Goal: Task Accomplishment & Management: Complete application form

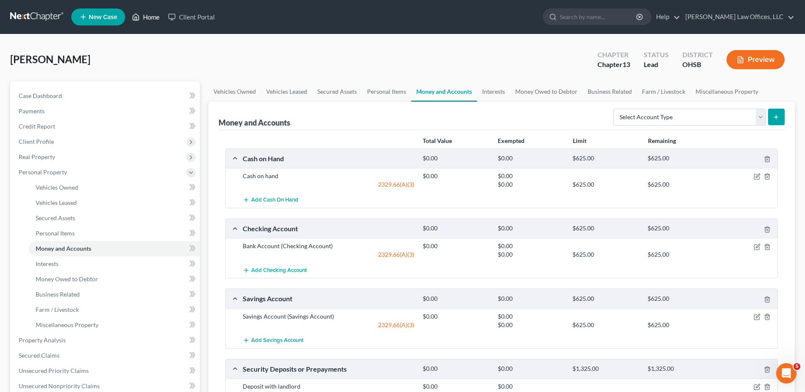
click at [153, 15] on link "Home" at bounding box center [146, 16] width 36 height 15
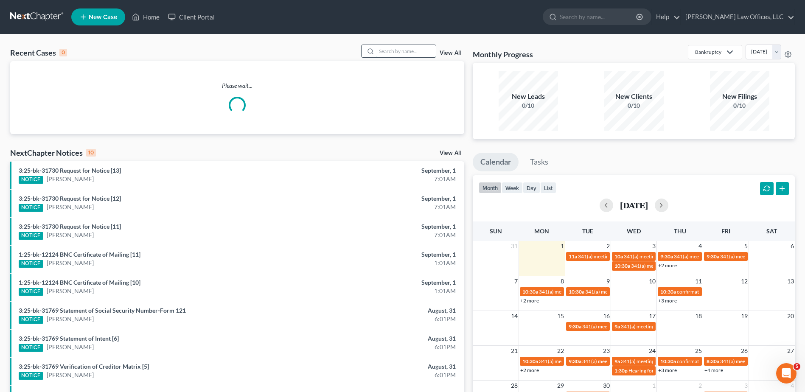
click at [386, 54] on input "search" at bounding box center [405, 51] width 59 height 12
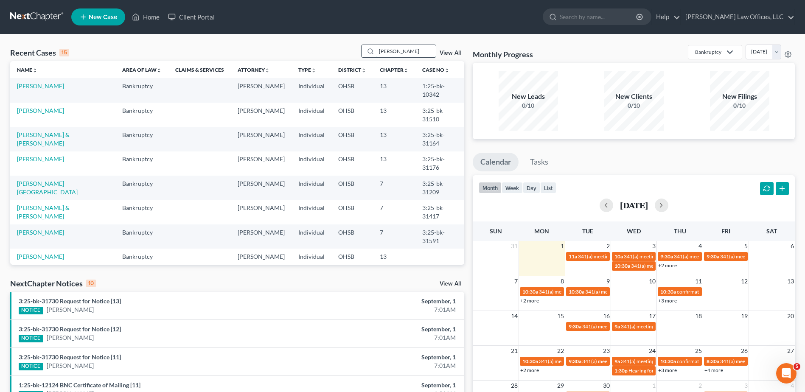
type input "cole"
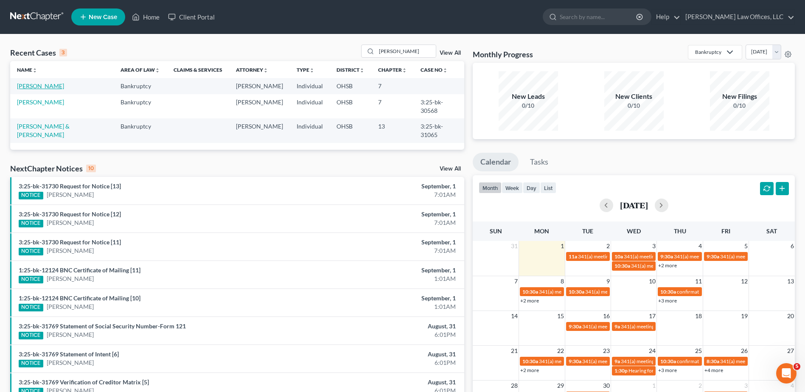
click at [26, 85] on link "Cole, Zac" at bounding box center [40, 85] width 47 height 7
select select "4"
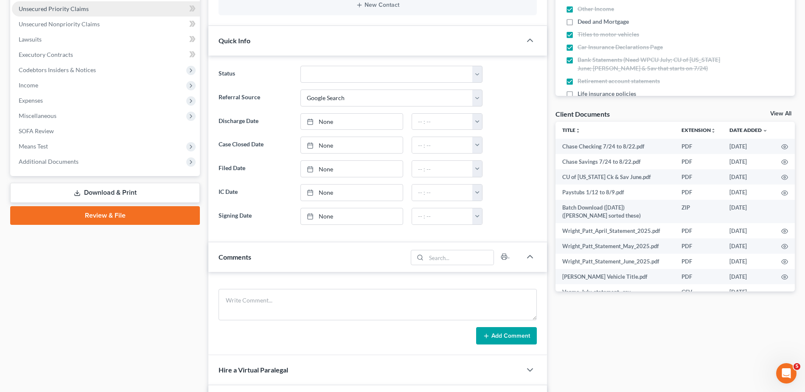
scroll to position [212, 0]
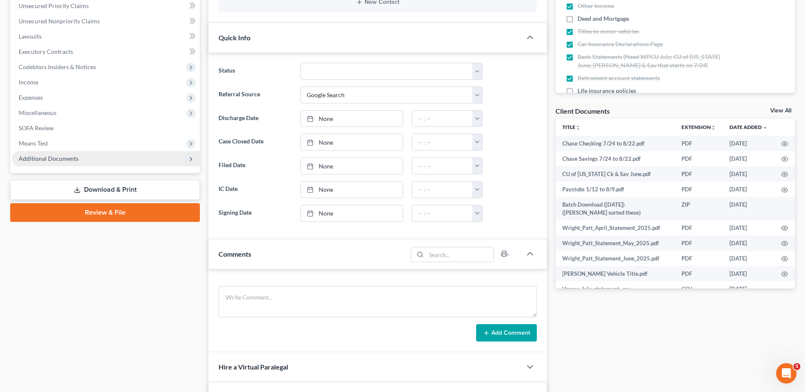
click at [65, 162] on span "Additional Documents" at bounding box center [106, 158] width 188 height 15
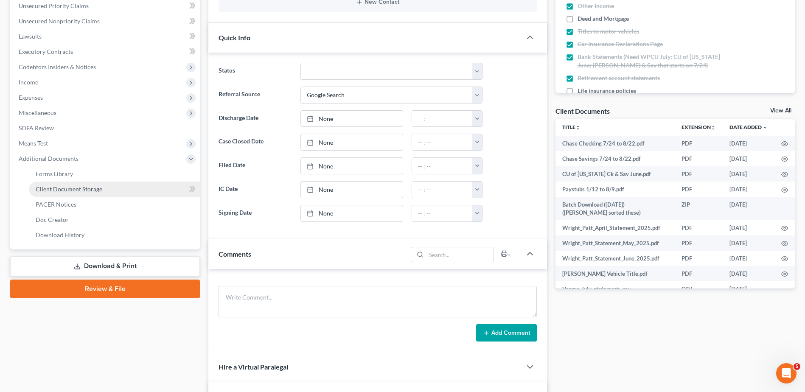
click at [64, 185] on span "Client Document Storage" at bounding box center [69, 188] width 67 height 7
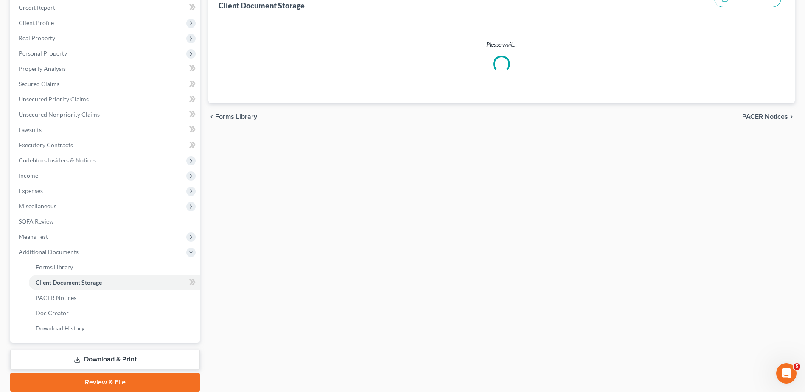
select select "7"
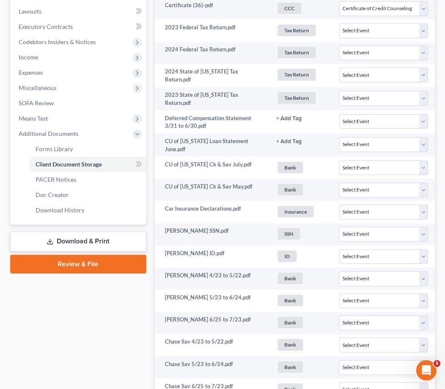
scroll to position [624, 0]
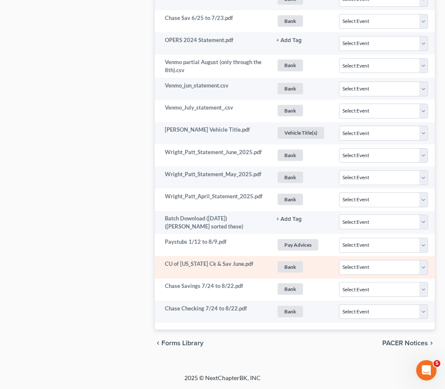
select select "7"
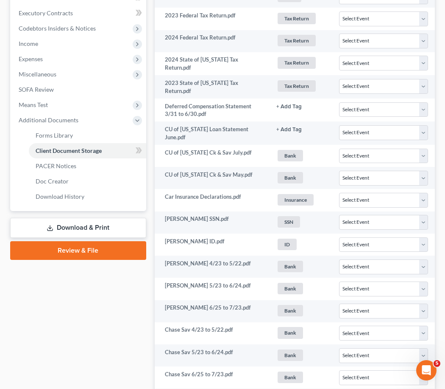
scroll to position [646, 0]
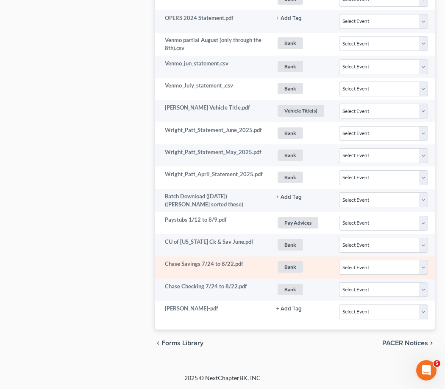
select select "7"
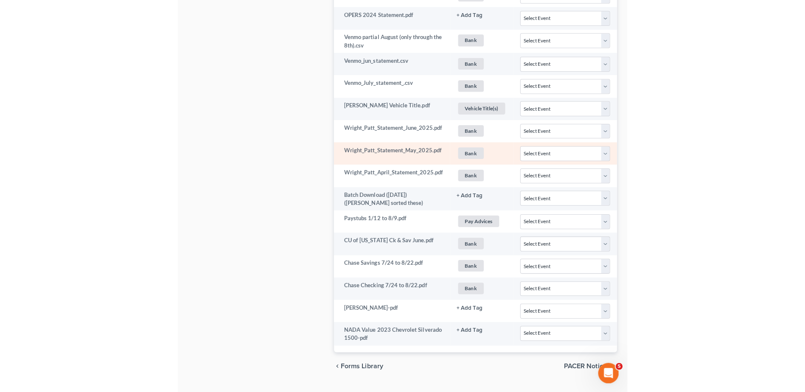
scroll to position [632, 0]
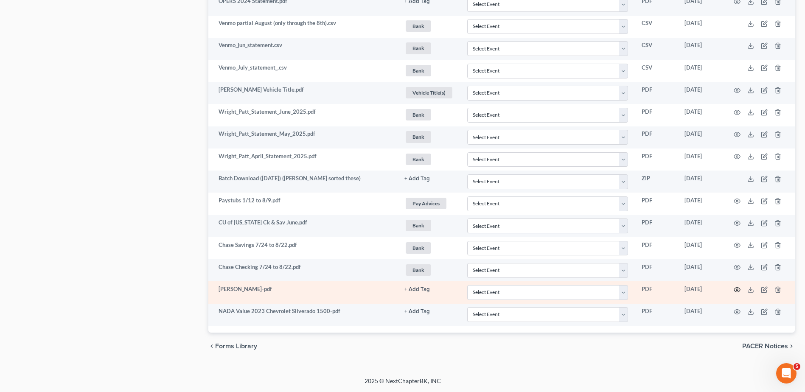
click at [736, 288] on icon "button" at bounding box center [737, 289] width 6 height 5
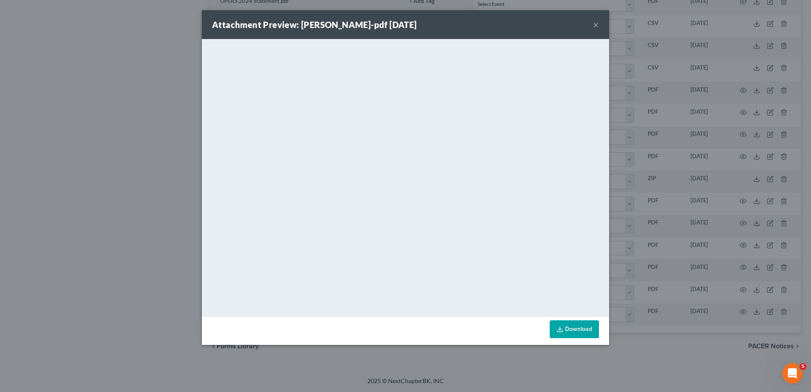
click at [596, 23] on button "×" at bounding box center [596, 25] width 6 height 10
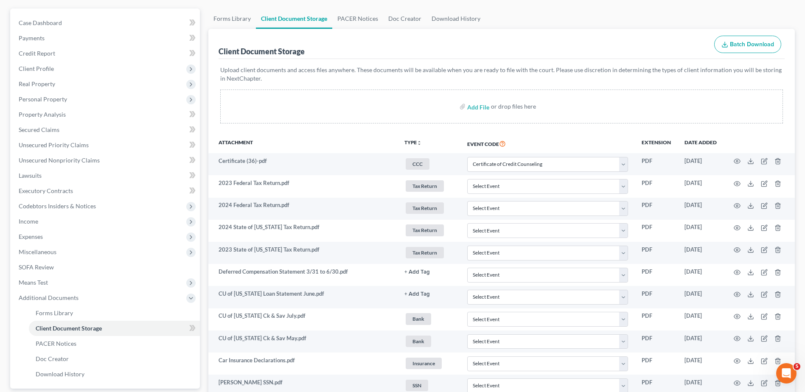
scroll to position [38, 0]
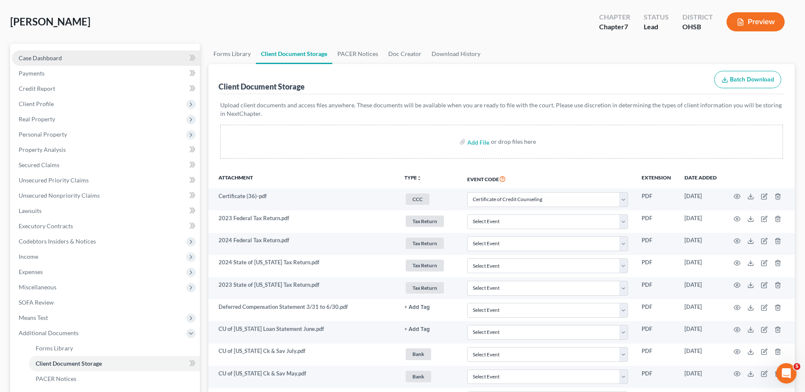
click at [66, 57] on link "Case Dashboard" at bounding box center [106, 57] width 188 height 15
select select "4"
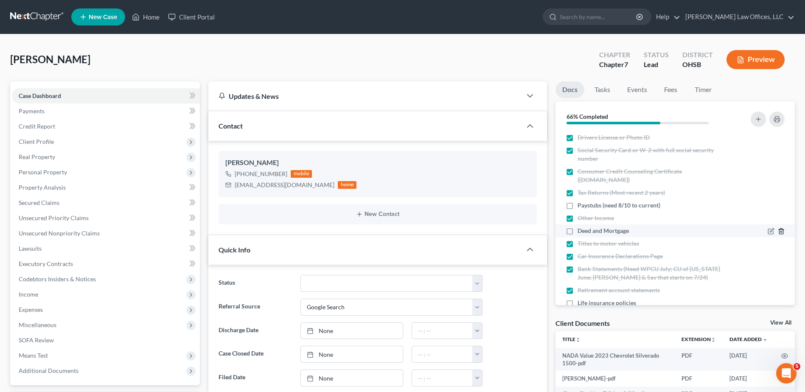
click at [780, 231] on line "button" at bounding box center [780, 232] width 0 height 2
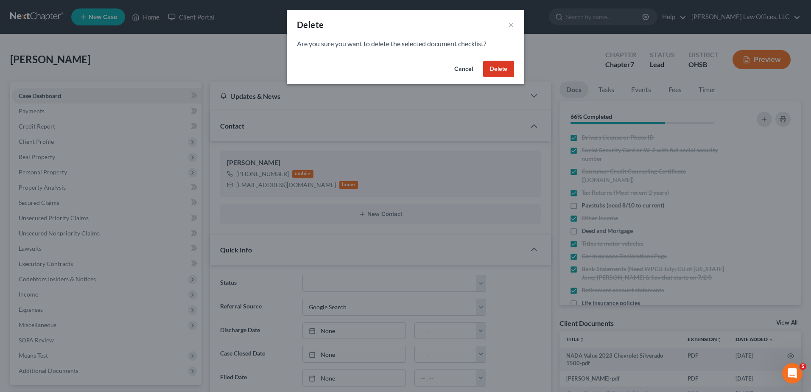
click at [501, 74] on button "Delete" at bounding box center [498, 69] width 31 height 17
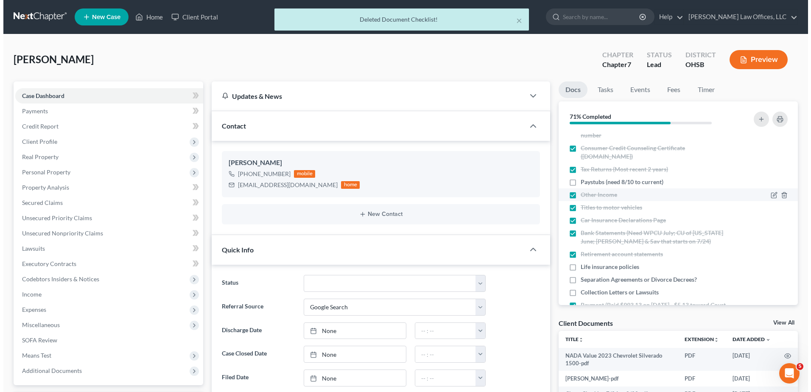
scroll to position [42, 0]
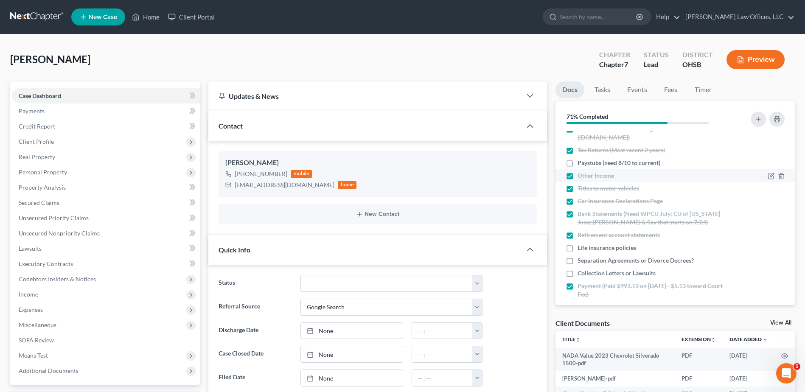
click at [701, 217] on span "Bank Statements (Need WPCU July; CU of Ohio June; Chase Ck & Sav that starts on…" at bounding box center [652, 218] width 150 height 17
click at [586, 215] on input "Bank Statements (Need WPCU July; CU of Ohio June; Chase Ck & Sav that starts on…" at bounding box center [584, 213] width 6 height 6
checkbox input "false"
click at [769, 215] on icon "button" at bounding box center [771, 214] width 4 height 4
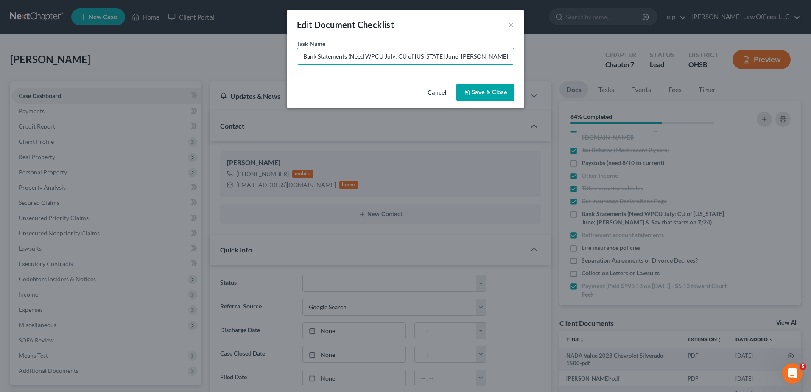
scroll to position [0, 26]
drag, startPoint x: 366, startPoint y: 56, endPoint x: 506, endPoint y: 56, distance: 140.0
click at [506, 56] on input "Bank Statements (Need WPCU July; CU of Ohio June; Chase Ck & Sav that starts on…" at bounding box center [405, 56] width 216 height 16
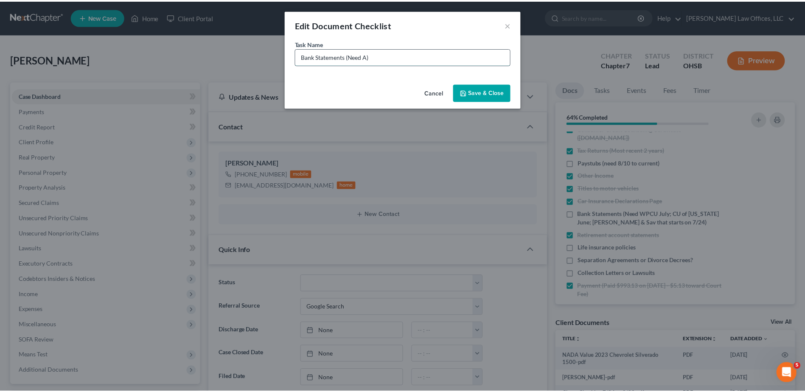
scroll to position [0, 0]
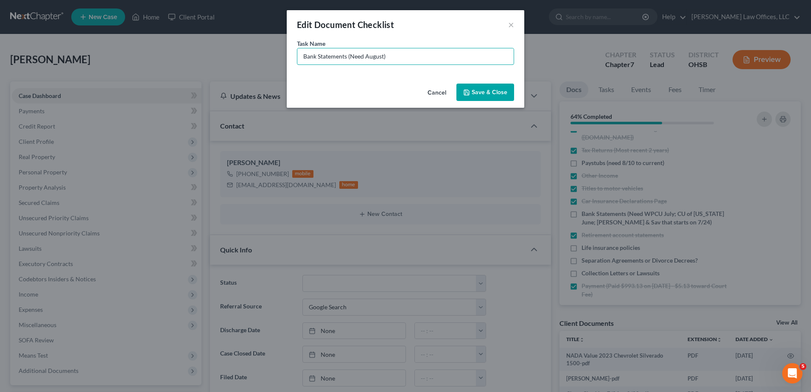
type input "Bank Statements (Need August)"
click at [502, 94] on button "Save & Close" at bounding box center [485, 93] width 58 height 18
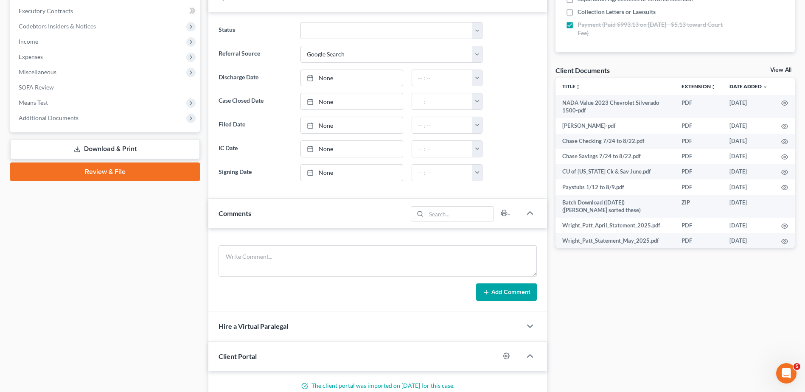
scroll to position [254, 0]
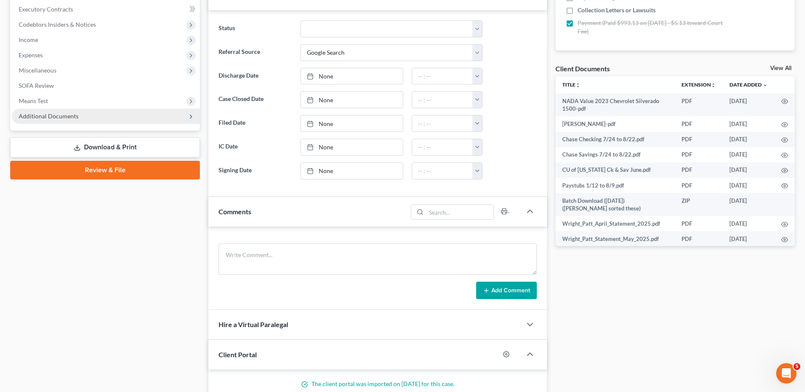
click at [56, 117] on span "Additional Documents" at bounding box center [49, 115] width 60 height 7
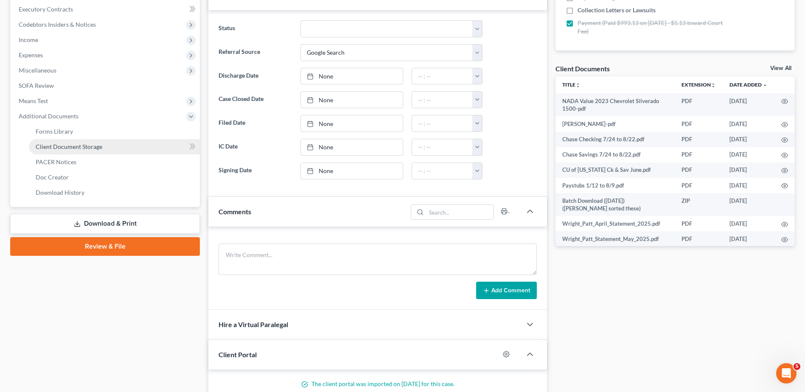
click at [53, 145] on span "Client Document Storage" at bounding box center [69, 146] width 67 height 7
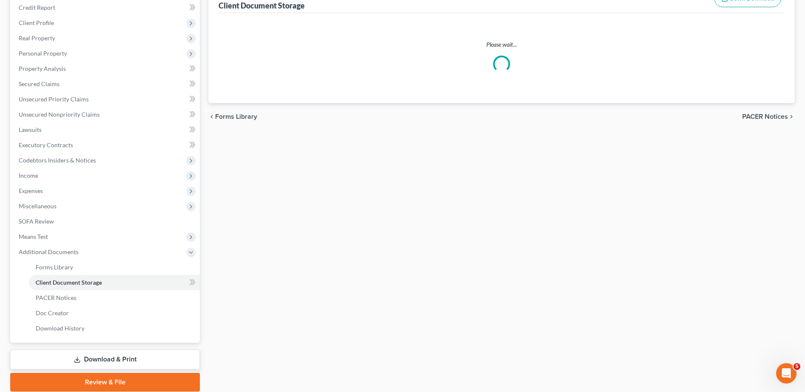
scroll to position [41, 0]
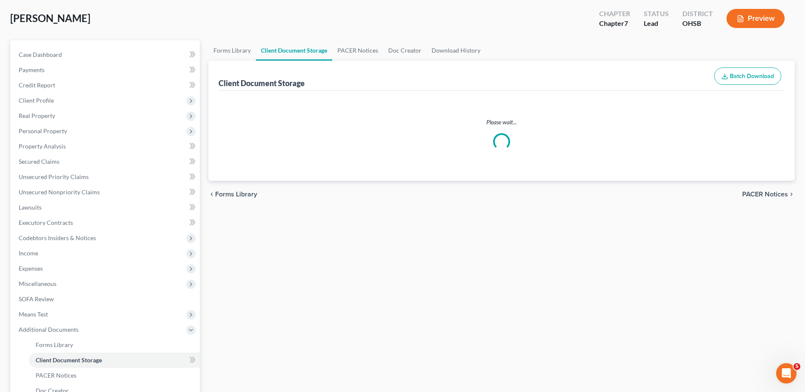
select select "7"
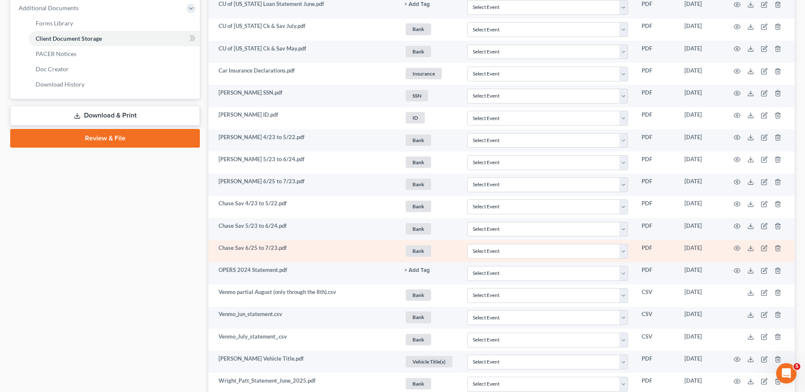
scroll to position [382, 0]
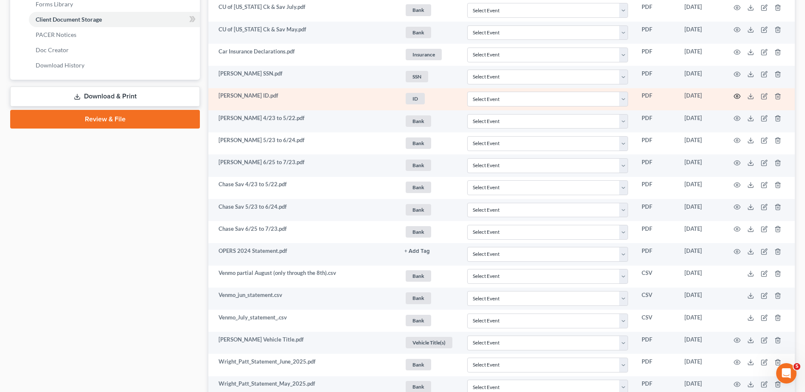
click at [736, 96] on circle "button" at bounding box center [737, 96] width 2 height 2
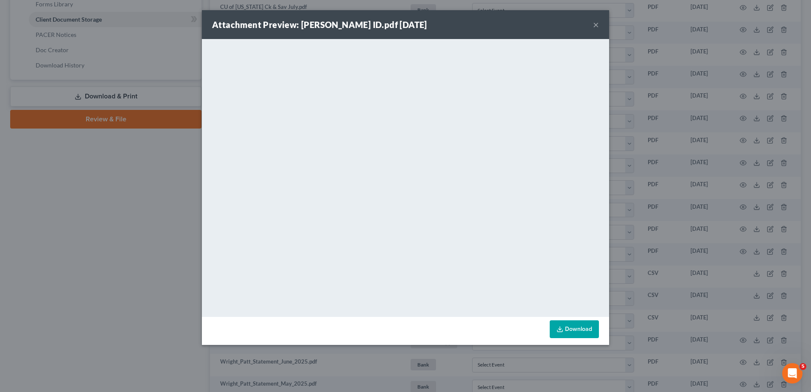
click at [596, 22] on button "×" at bounding box center [596, 25] width 6 height 10
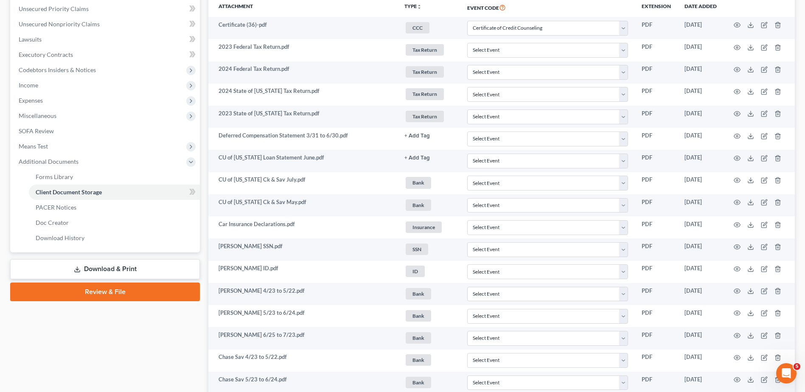
scroll to position [0, 0]
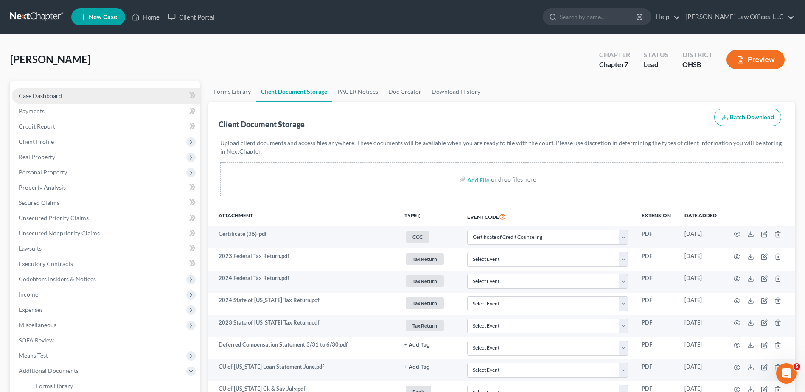
click at [57, 98] on span "Case Dashboard" at bounding box center [40, 95] width 43 height 7
select select "4"
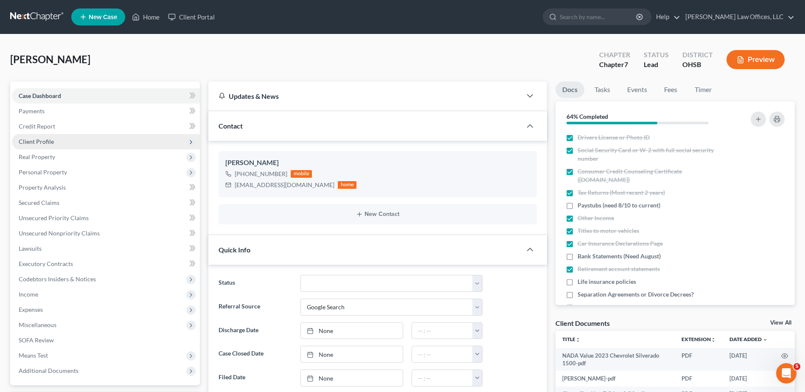
click at [28, 140] on span "Client Profile" at bounding box center [36, 141] width 35 height 7
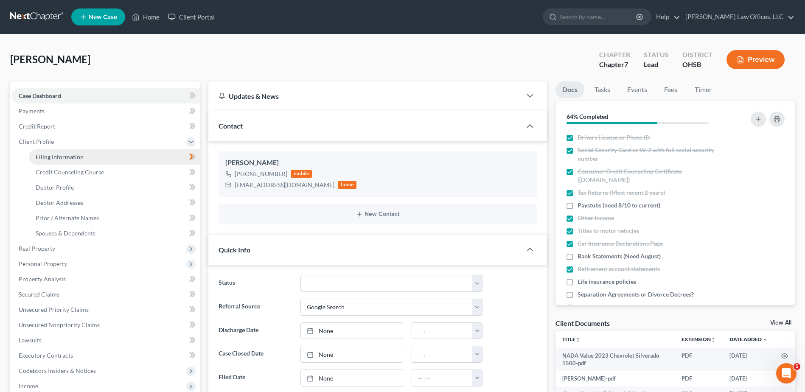
click at [40, 154] on span "Filing Information" at bounding box center [60, 156] width 48 height 7
select select "1"
select select "0"
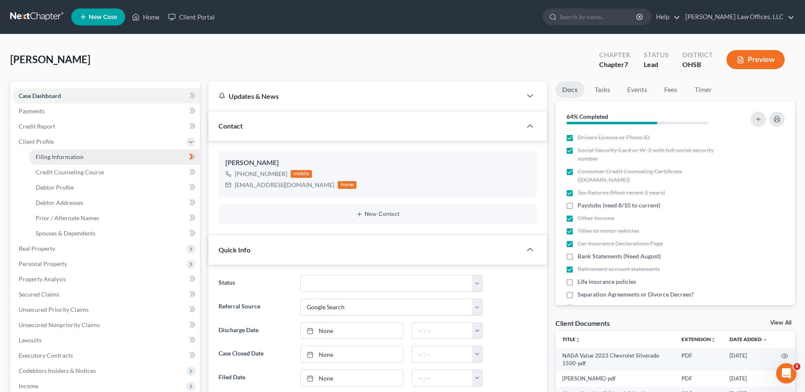
select select "36"
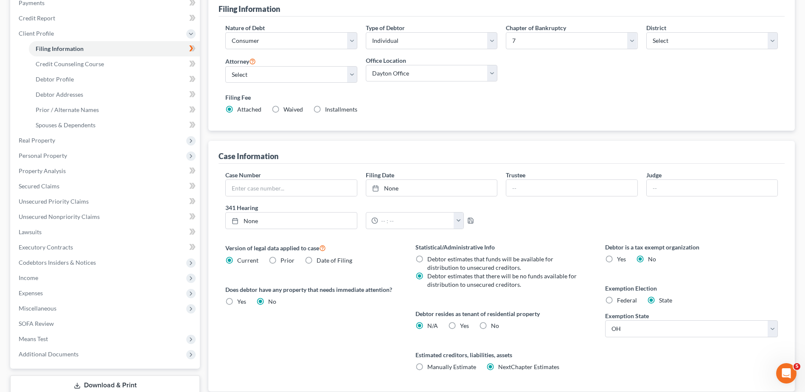
scroll to position [167, 0]
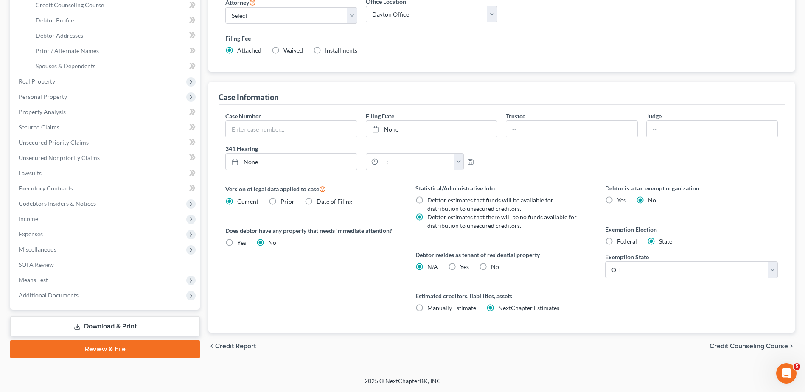
click at [730, 344] on span "Credit Counseling Course" at bounding box center [748, 346] width 78 height 7
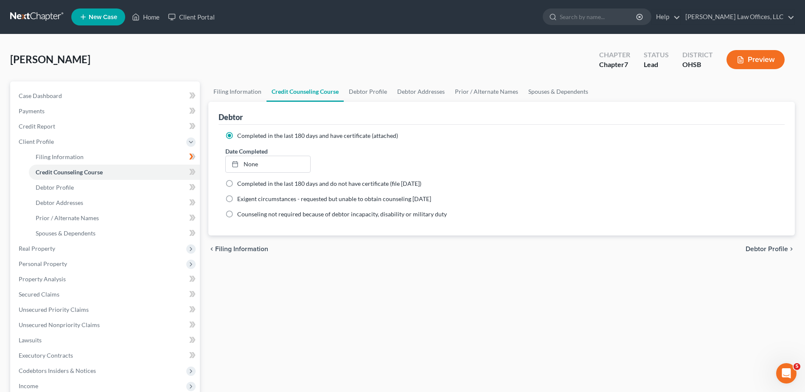
click at [753, 248] on span "Debtor Profile" at bounding box center [766, 249] width 42 height 7
select select "0"
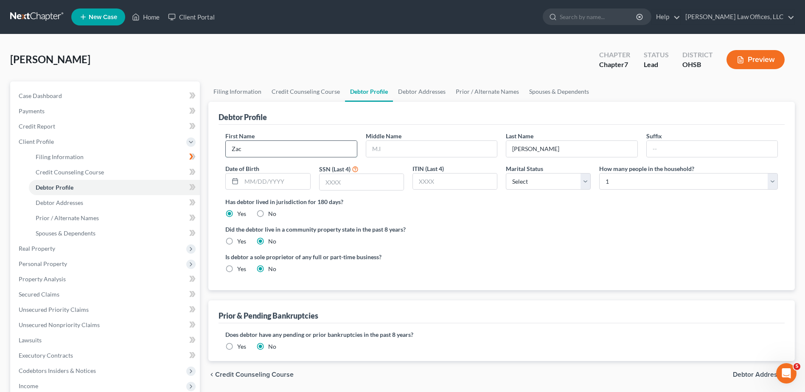
click at [309, 144] on input "Zac" at bounding box center [291, 149] width 131 height 16
type input "[PERSON_NAME]"
type input "P."
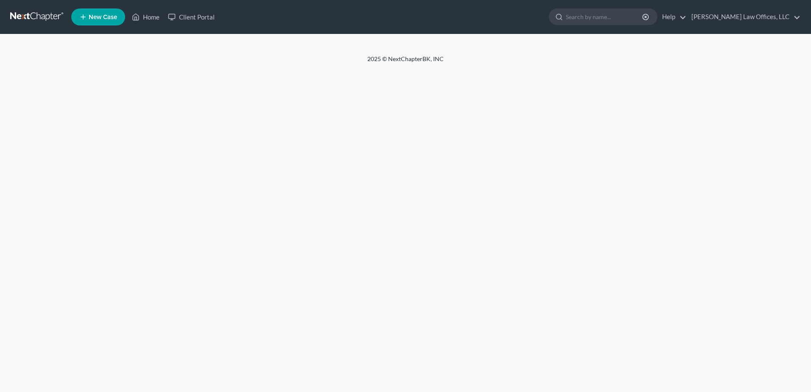
select select "0"
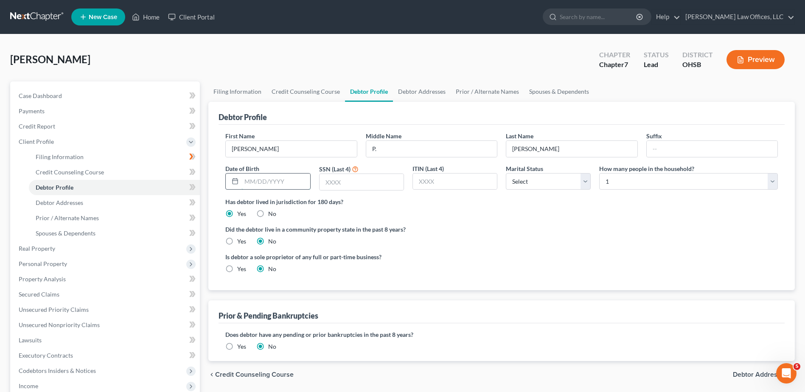
click at [285, 186] on input "text" at bounding box center [275, 181] width 68 height 16
type input "002/28/1991"
type input "9430"
click at [517, 183] on select "Select Single Married Separated Divorced Widowed" at bounding box center [548, 181] width 85 height 17
select select "3"
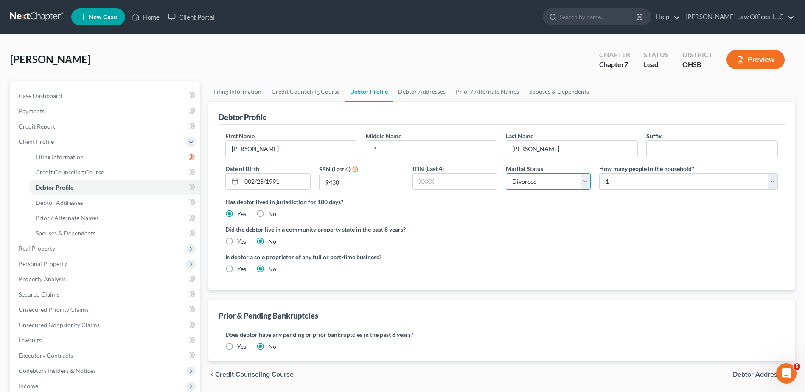
click at [506, 173] on select "Select Single Married Separated Divorced Widowed" at bounding box center [548, 181] width 85 height 17
click at [621, 180] on select "Select 1 2 3 4 5 6 7 8 9 10 11 12 13 14 15 16 17 18 19 20" at bounding box center [688, 181] width 179 height 17
select select "1"
click at [599, 173] on select "Select 1 2 3 4 5 6 7 8 9 10 11 12 13 14 15 16 17 18 19 20" at bounding box center [688, 181] width 179 height 17
click at [249, 182] on input "002/28/1991" at bounding box center [275, 181] width 68 height 16
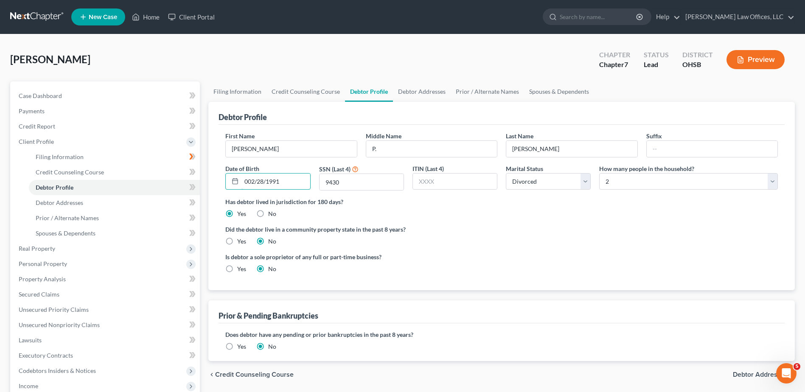
type input "[DATE]"
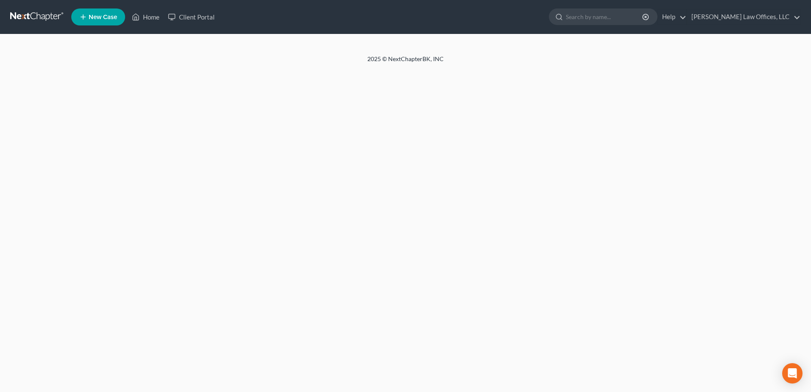
select select "3"
select select "1"
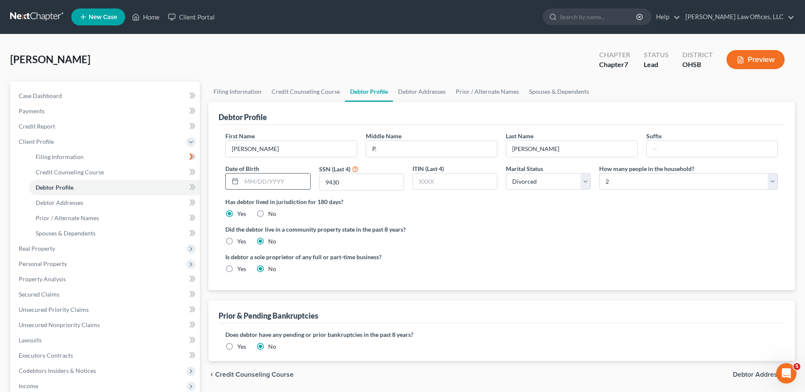
click at [269, 182] on input "text" at bounding box center [275, 181] width 68 height 16
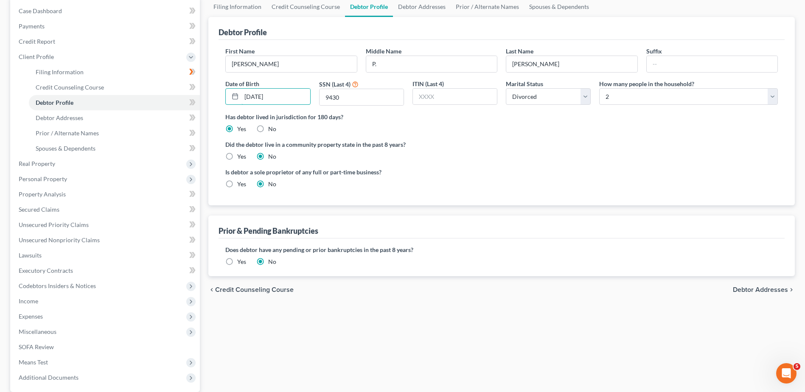
type input "[DATE]"
click at [743, 285] on div "chevron_left Credit Counseling Course Debtor Addresses chevron_right" at bounding box center [501, 289] width 586 height 27
click at [741, 287] on span "Debtor Addresses" at bounding box center [760, 289] width 55 height 7
select select "0"
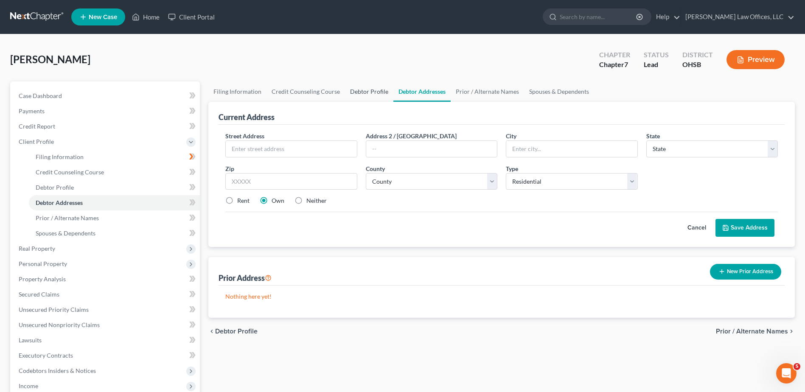
click at [370, 93] on link "Debtor Profile" at bounding box center [369, 91] width 48 height 20
select select "3"
select select "1"
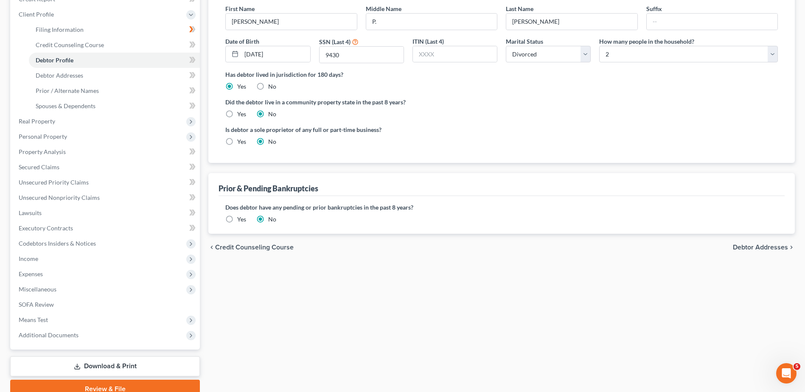
click at [742, 246] on span "Debtor Addresses" at bounding box center [760, 247] width 55 height 7
select select "0"
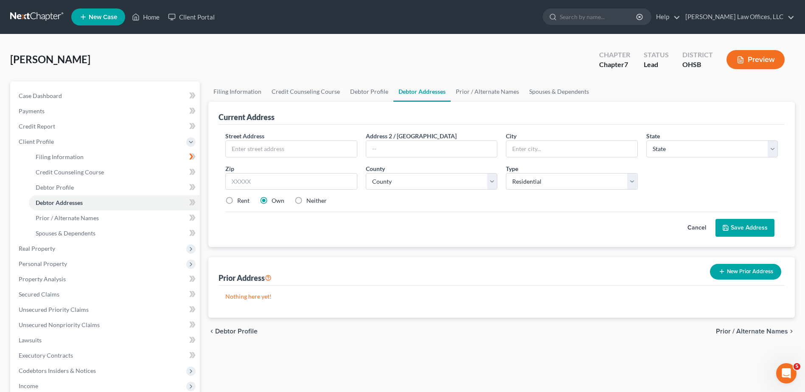
click at [306, 200] on label "Neither" at bounding box center [316, 200] width 20 height 8
click at [310, 200] on input "Neither" at bounding box center [313, 199] width 6 height 6
radio input "true"
click at [278, 150] on input "text" at bounding box center [291, 149] width 131 height 16
type input "[STREET_ADDRESS]"
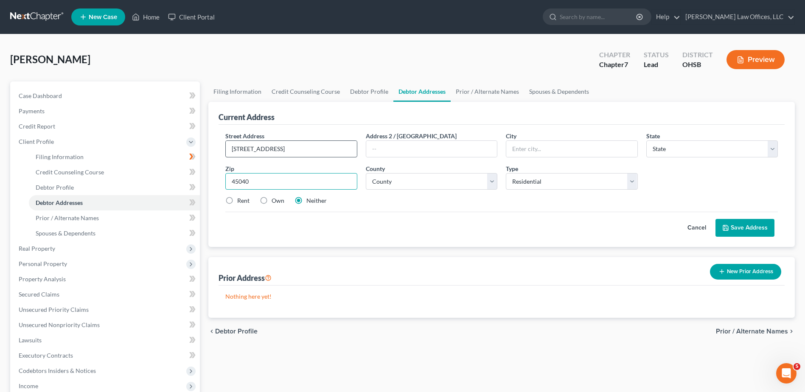
type input "45040"
type input "[PERSON_NAME]"
select select "36"
click at [392, 179] on select "County [GEOGRAPHIC_DATA] [GEOGRAPHIC_DATA] [GEOGRAPHIC_DATA] [GEOGRAPHIC_DATA] …" at bounding box center [431, 181] width 131 height 17
select select "82"
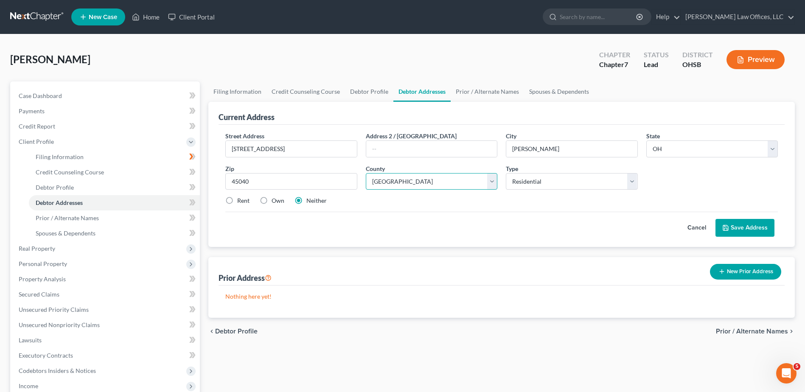
click at [392, 179] on select "County [GEOGRAPHIC_DATA] [GEOGRAPHIC_DATA] [GEOGRAPHIC_DATA] [GEOGRAPHIC_DATA] …" at bounding box center [431, 181] width 131 height 17
click at [747, 224] on button "Save Address" at bounding box center [744, 228] width 59 height 18
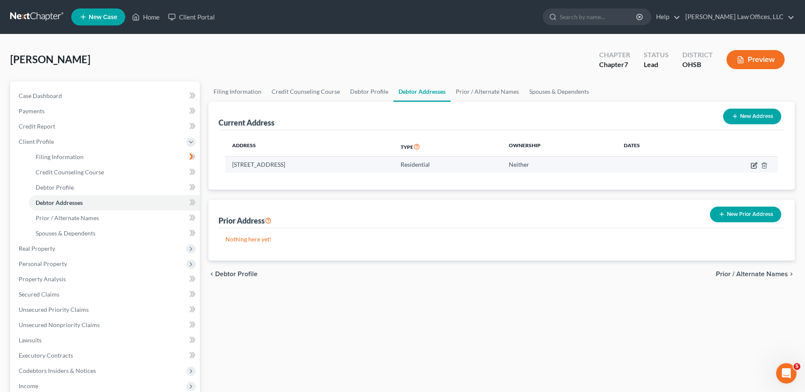
click at [754, 165] on icon "button" at bounding box center [754, 164] width 4 height 4
select select "36"
select select "82"
select select "0"
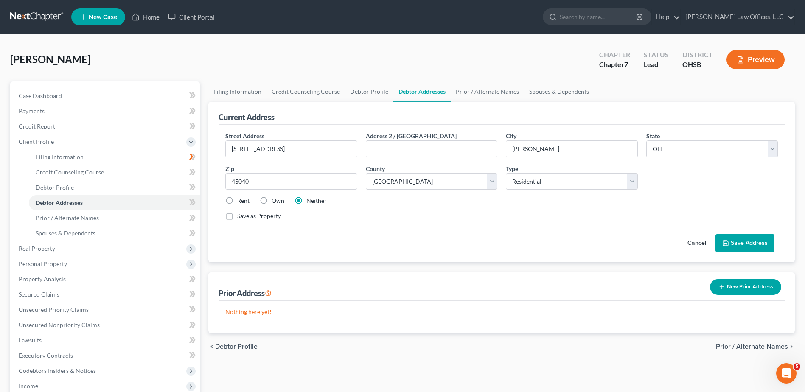
click at [749, 241] on button "Save Address" at bounding box center [744, 243] width 59 height 18
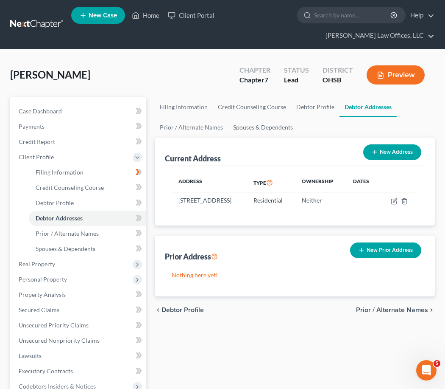
click at [374, 257] on button "New Prior Address" at bounding box center [385, 250] width 71 height 16
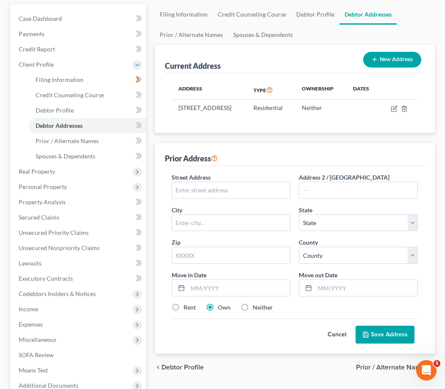
scroll to position [127, 0]
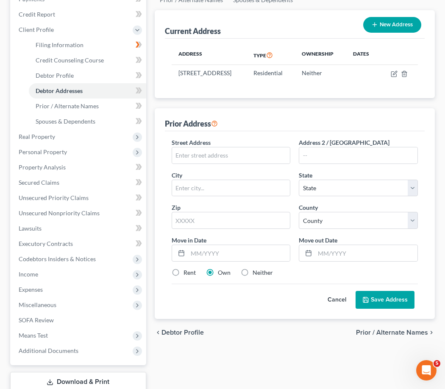
click at [184, 277] on label "Rent" at bounding box center [190, 272] width 12 height 8
click at [187, 274] on input "Rent" at bounding box center [190, 271] width 6 height 6
radio input "true"
click at [221, 163] on input "text" at bounding box center [231, 155] width 118 height 16
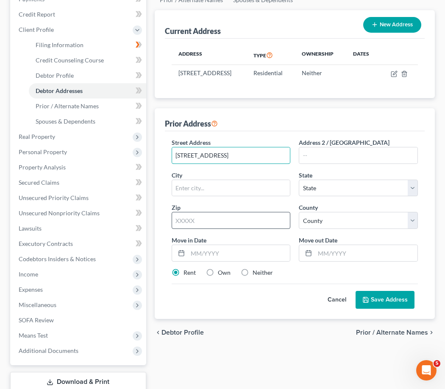
type input "[STREET_ADDRESS]"
click at [203, 229] on input "text" at bounding box center [231, 220] width 119 height 17
type input "45067"
type input "[GEOGRAPHIC_DATA]"
select select "36"
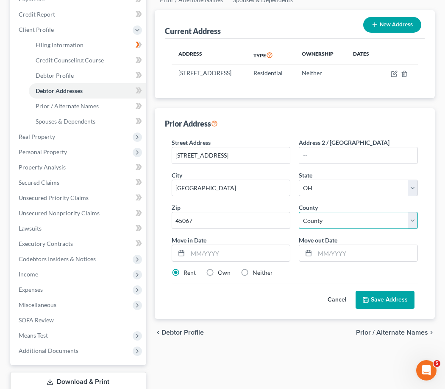
click at [317, 229] on select "County [GEOGRAPHIC_DATA] [GEOGRAPHIC_DATA] [GEOGRAPHIC_DATA] [GEOGRAPHIC_DATA] …" at bounding box center [358, 220] width 119 height 17
select select "8"
click at [317, 229] on select "County [GEOGRAPHIC_DATA] [GEOGRAPHIC_DATA] [GEOGRAPHIC_DATA] [GEOGRAPHIC_DATA] …" at bounding box center [358, 220] width 119 height 17
click at [193, 261] on input "text" at bounding box center [239, 253] width 103 height 16
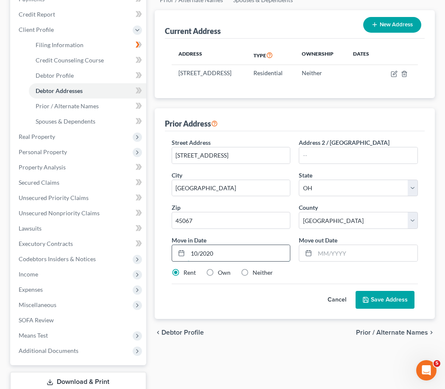
type input "10/2020"
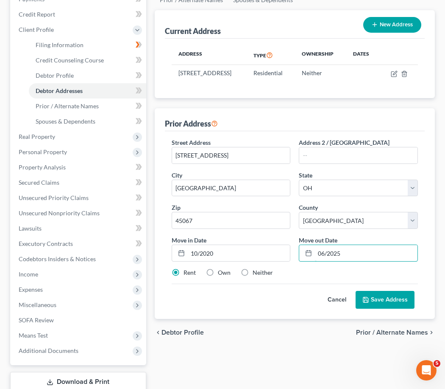
type input "06/2025"
click at [374, 305] on button "Save Address" at bounding box center [385, 300] width 59 height 18
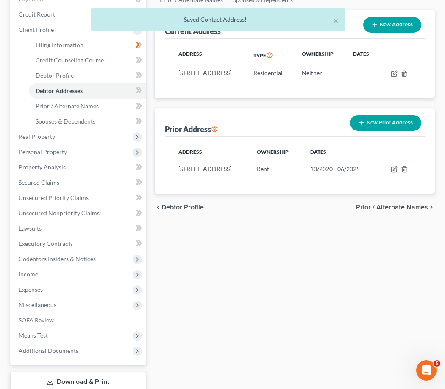
click at [385, 210] on span "Prior / Alternate Names" at bounding box center [392, 207] width 72 height 7
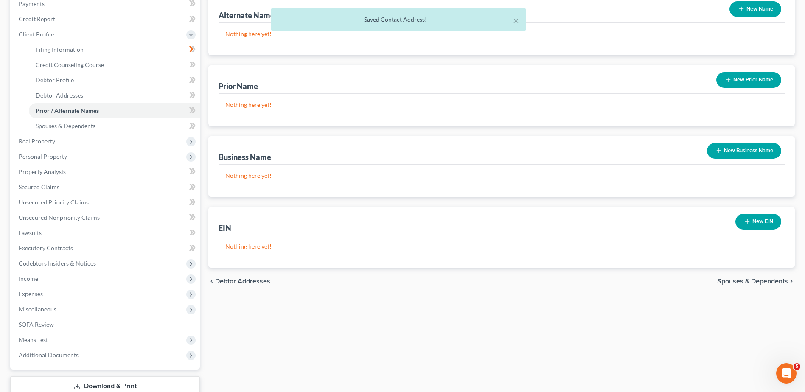
scroll to position [166, 0]
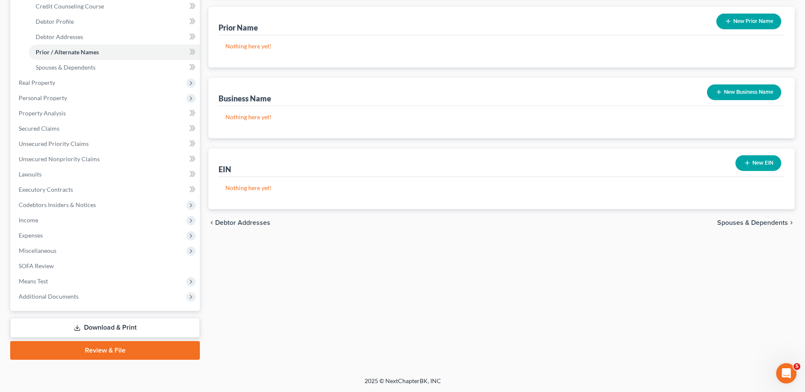
click at [733, 221] on span "Spouses & Dependents" at bounding box center [752, 222] width 71 height 7
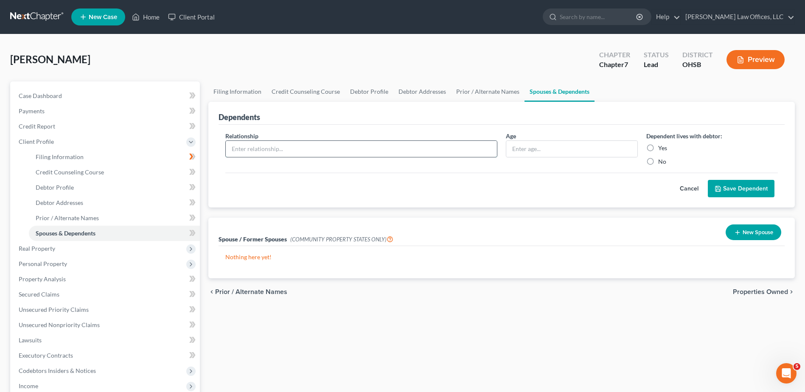
click at [321, 150] on input "text" at bounding box center [361, 149] width 271 height 16
type input "Son"
type input "13 months"
click at [658, 147] on label "Yes" at bounding box center [662, 148] width 9 height 8
click at [661, 147] on input "Yes" at bounding box center [664, 147] width 6 height 6
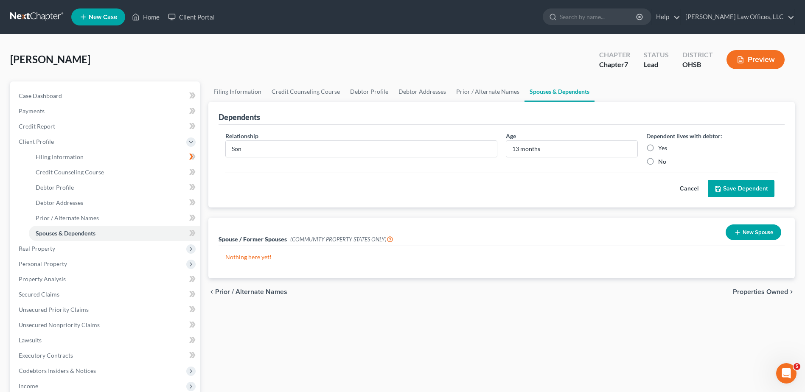
radio input "true"
click at [738, 187] on button "Save Dependent" at bounding box center [741, 189] width 67 height 18
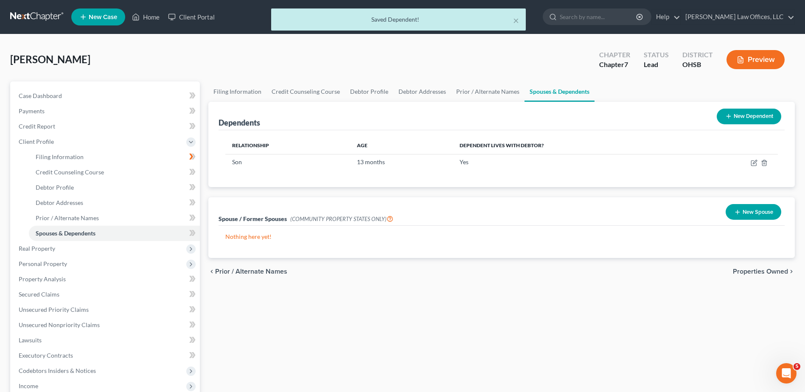
click at [756, 273] on span "Properties Owned" at bounding box center [760, 271] width 55 height 7
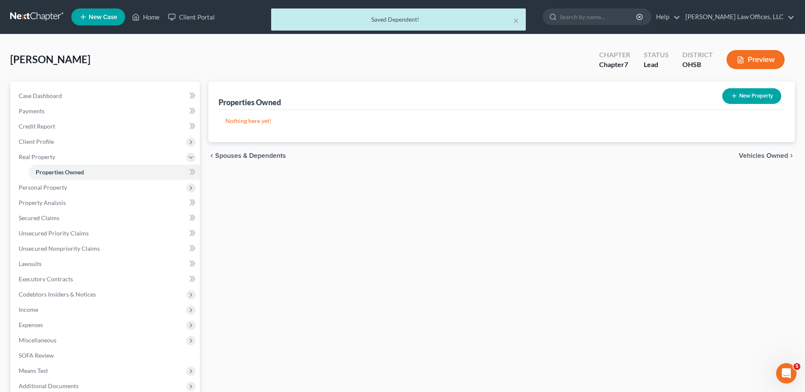
click at [763, 158] on span "Vehicles Owned" at bounding box center [762, 155] width 49 height 7
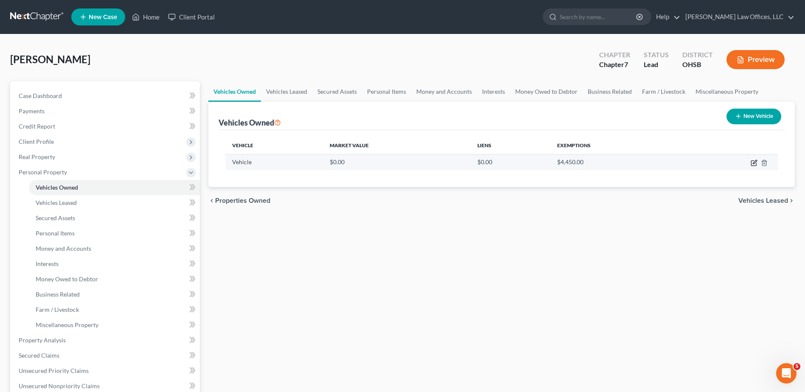
click at [750, 162] on icon "button" at bounding box center [753, 162] width 7 height 7
select select "0"
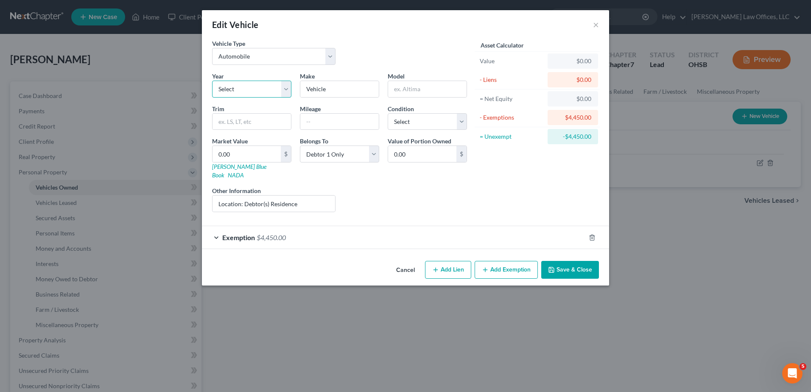
click at [252, 89] on select "Select 2026 2025 2024 2023 2022 2021 2020 2019 2018 2017 2016 2015 2014 2013 20…" at bounding box center [251, 89] width 79 height 17
select select "3"
click at [212, 81] on select "Select 2026 2025 2024 2023 2022 2021 2020 2019 2018 2017 2016 2015 2014 2013 20…" at bounding box center [251, 89] width 79 height 17
drag, startPoint x: 333, startPoint y: 89, endPoint x: 299, endPoint y: 92, distance: 34.0
click at [299, 92] on div "Make * Vehicle" at bounding box center [340, 85] width 88 height 26
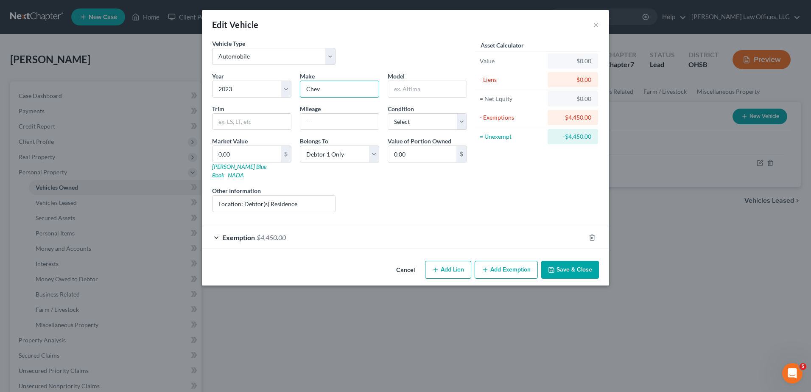
type input "Chevrolet"
click at [406, 88] on input "text" at bounding box center [427, 89] width 78 height 16
type input "Silverado K1500"
click at [364, 122] on input "text" at bounding box center [339, 122] width 78 height 16
type input "36,873"
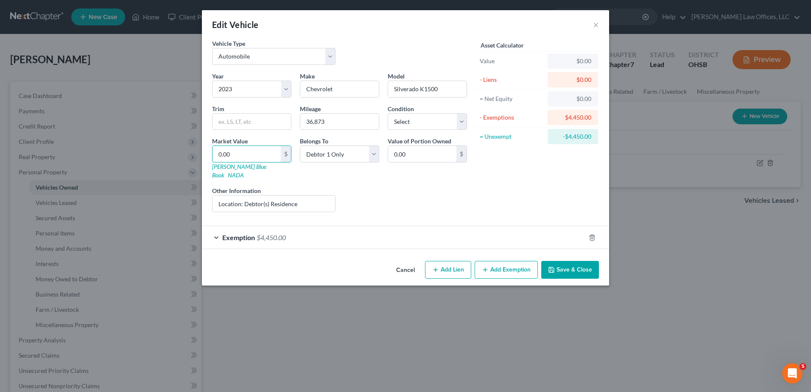
type input "3"
type input "3.00"
type input "34"
type input "34.00"
type input "345"
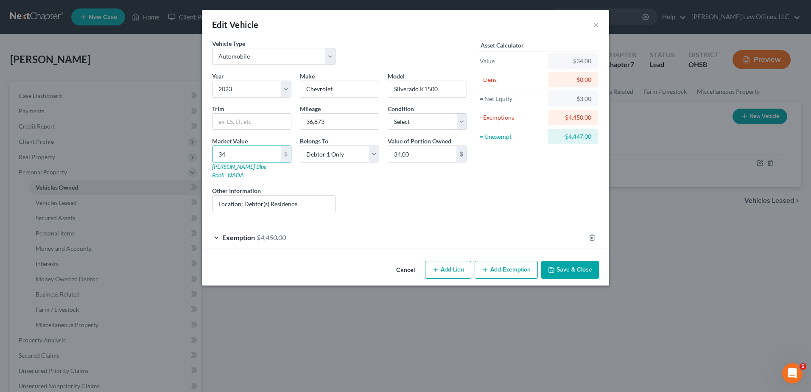
type input "345.00"
type input "3450"
type input "3,450.00"
type input "3,4500"
type input "34,500.00"
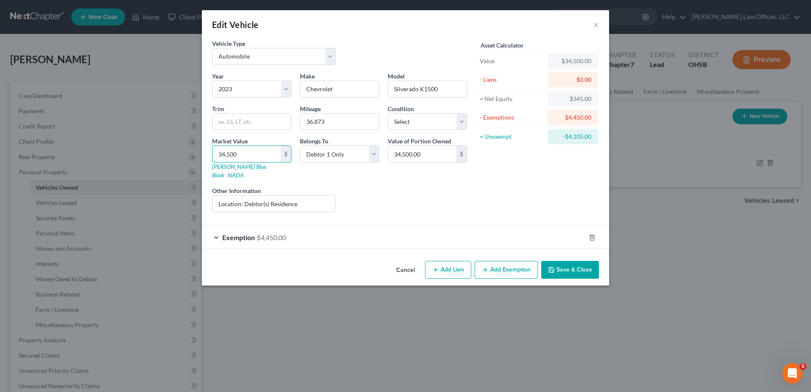
type input "34,500"
click at [566, 261] on button "Save & Close" at bounding box center [570, 270] width 58 height 18
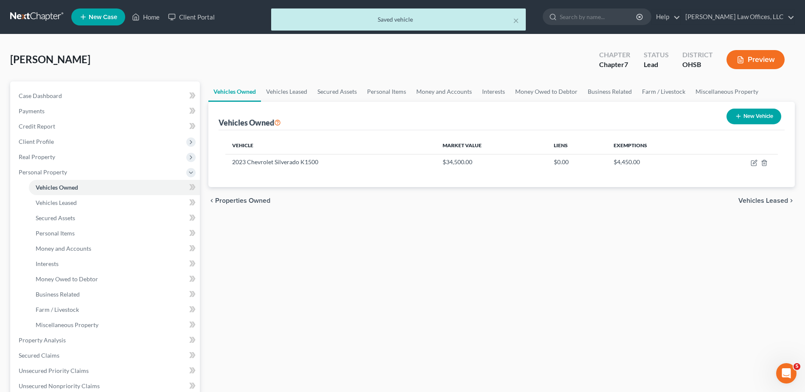
click at [746, 203] on span "Vehicles Leased" at bounding box center [763, 200] width 50 height 7
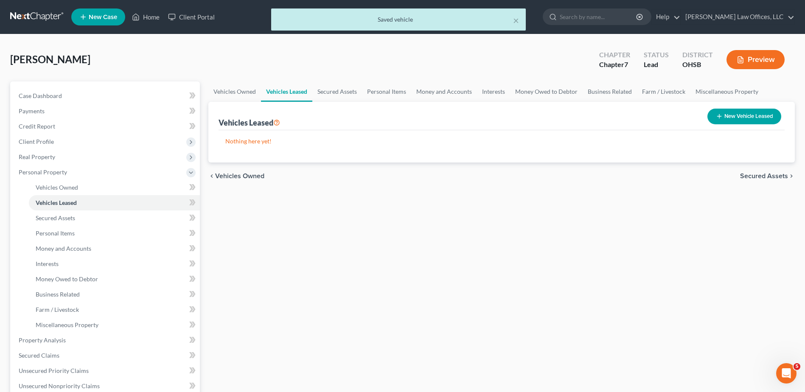
click at [760, 176] on span "Secured Assets" at bounding box center [764, 176] width 48 height 7
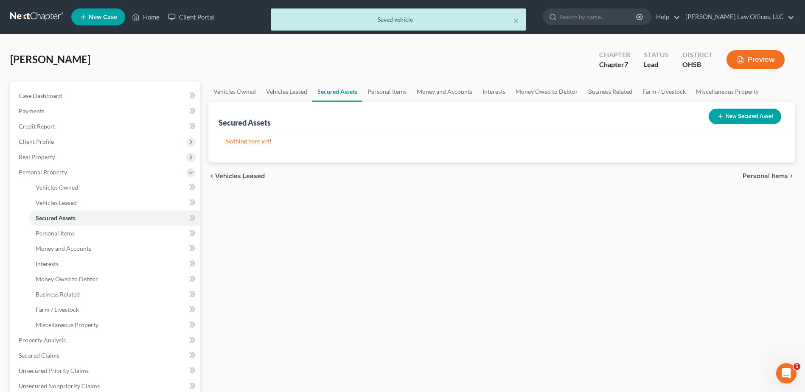
click at [759, 175] on span "Personal Items" at bounding box center [764, 176] width 45 height 7
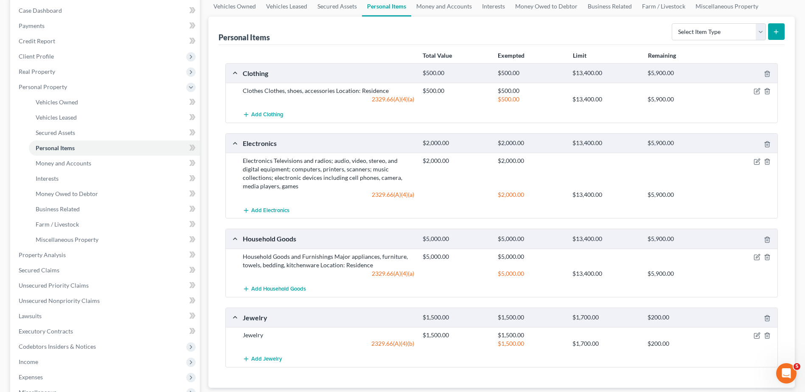
scroll to position [85, 0]
click at [758, 34] on select "Select Item Type Clothing Collectibles Of Value Electronics Firearms Household …" at bounding box center [718, 32] width 94 height 17
select select "firearms"
click at [672, 24] on select "Select Item Type Clothing Collectibles Of Value Electronics Firearms Household …" at bounding box center [718, 32] width 94 height 17
click at [777, 31] on icon "submit" at bounding box center [775, 32] width 7 height 7
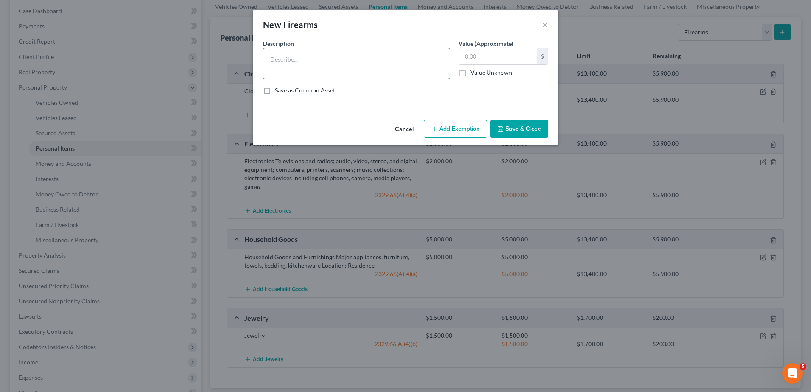
click at [297, 63] on textarea at bounding box center [356, 63] width 187 height 31
type textarea "Firearms"
click at [476, 52] on input "text" at bounding box center [498, 56] width 78 height 16
type input "2,000"
click at [452, 132] on button "Add Exemption" at bounding box center [455, 129] width 63 height 18
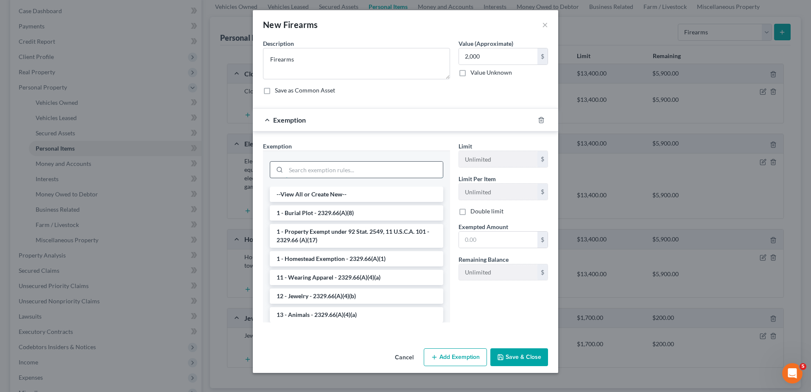
click at [320, 169] on input "search" at bounding box center [364, 170] width 157 height 16
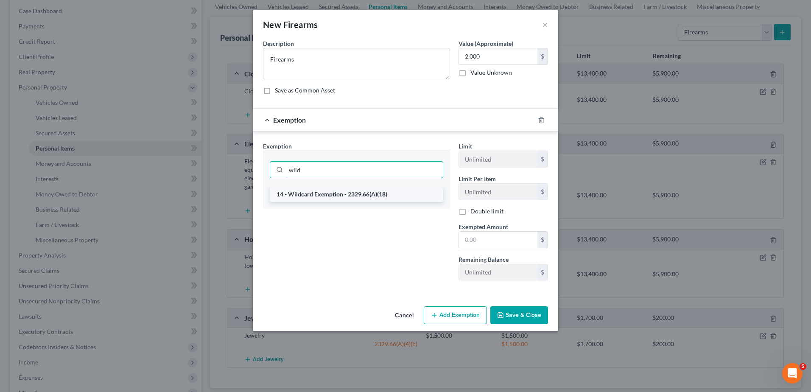
type input "wild"
click at [317, 195] on li "14 - Wildcard Exemption - 2329.66(A)(18)" at bounding box center [356, 194] width 173 height 15
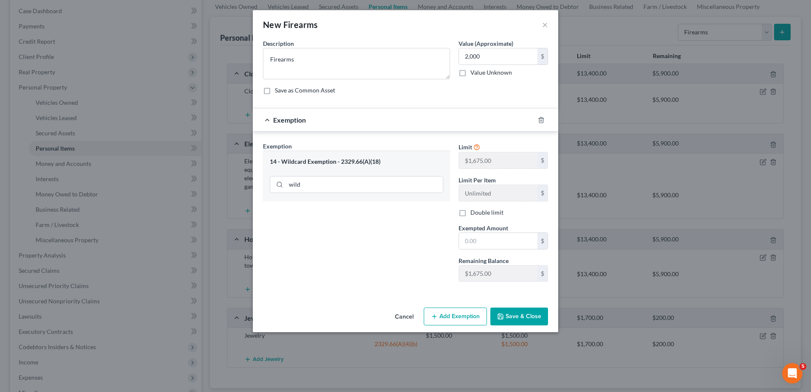
click at [409, 314] on button "Cancel" at bounding box center [404, 316] width 32 height 17
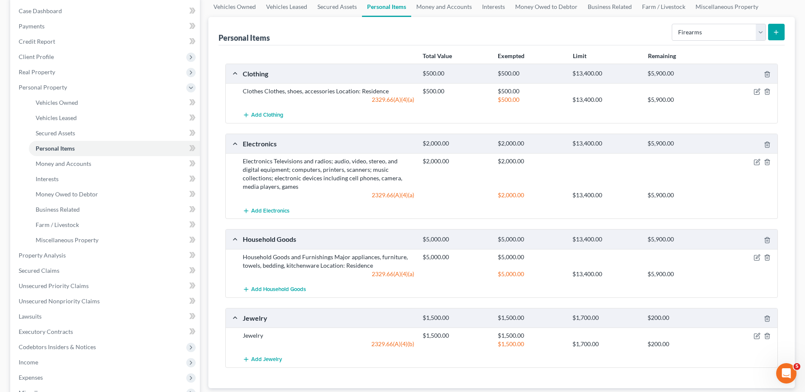
click at [778, 33] on icon "submit" at bounding box center [775, 32] width 7 height 7
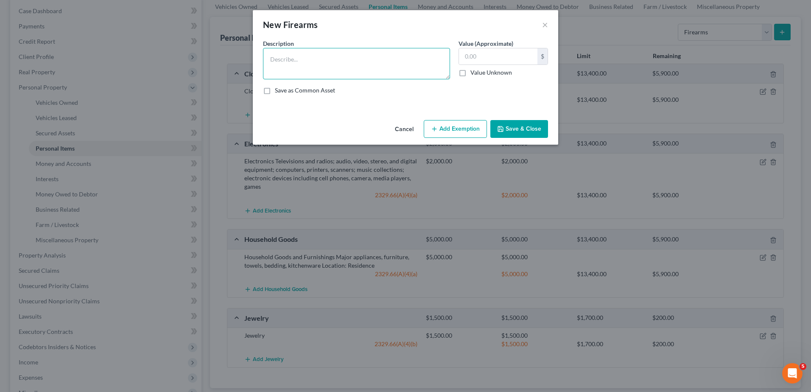
click at [367, 61] on textarea at bounding box center [356, 63] width 187 height 31
type textarea "Firearms"
click at [511, 53] on input "text" at bounding box center [498, 56] width 78 height 16
type input "2,000"
click at [517, 132] on button "Save & Close" at bounding box center [519, 129] width 58 height 18
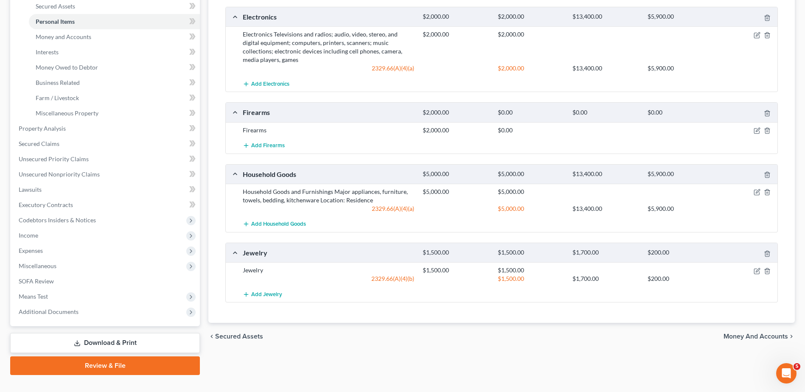
scroll to position [212, 0]
click at [766, 269] on icon "button" at bounding box center [767, 271] width 4 height 6
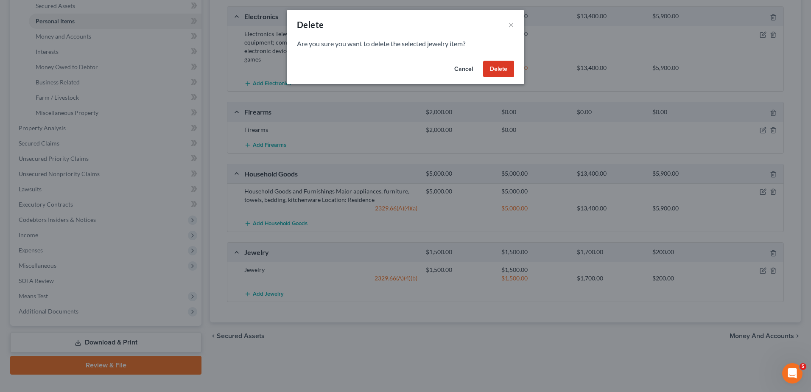
click at [497, 70] on button "Delete" at bounding box center [498, 69] width 31 height 17
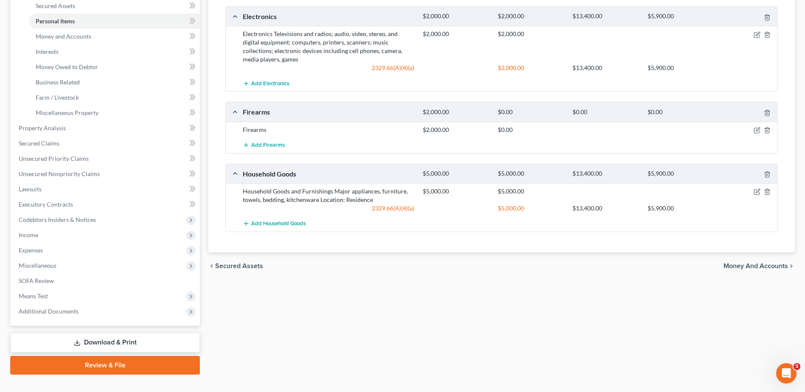
click at [731, 268] on span "Money and Accounts" at bounding box center [755, 266] width 64 height 7
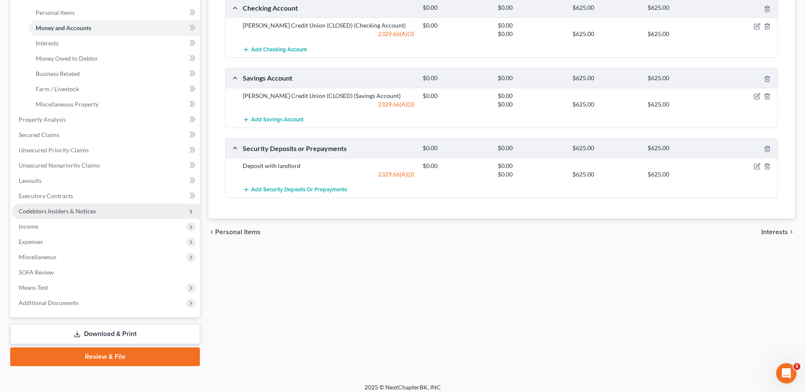
scroll to position [227, 0]
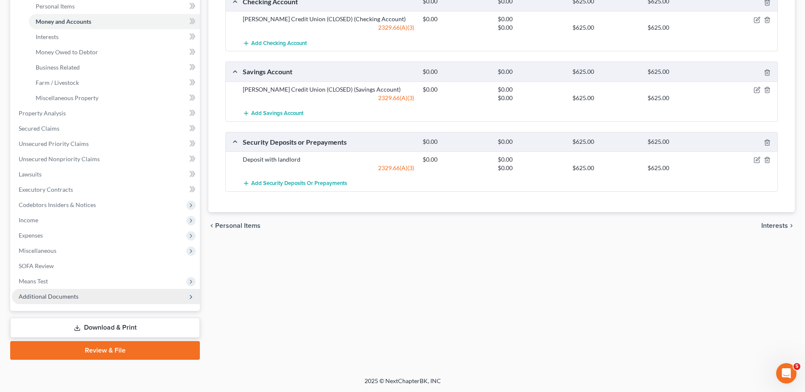
click at [50, 295] on span "Additional Documents" at bounding box center [49, 296] width 60 height 7
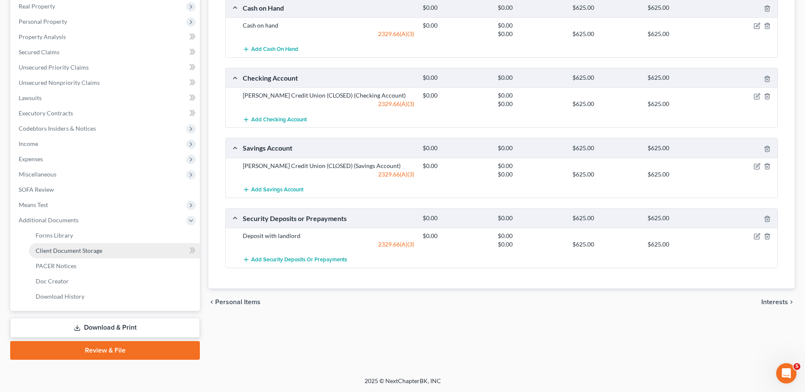
click at [67, 252] on span "Client Document Storage" at bounding box center [69, 250] width 67 height 7
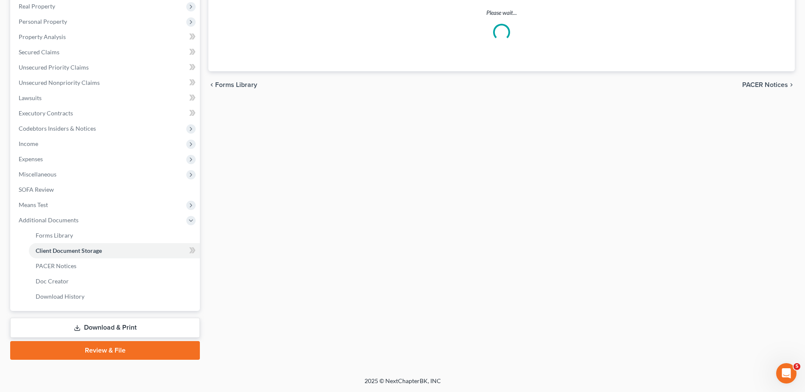
scroll to position [107, 0]
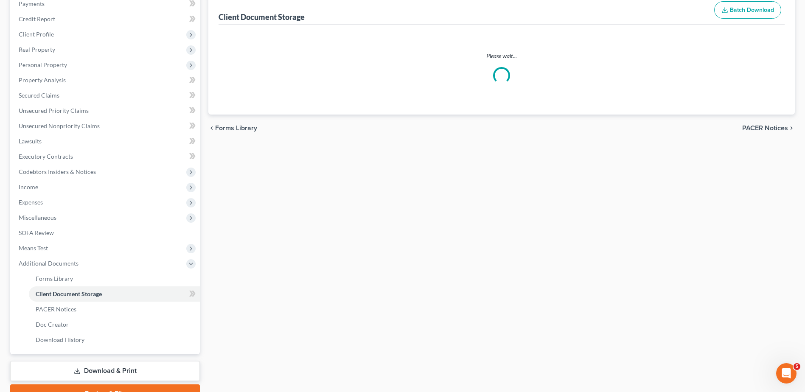
select select "7"
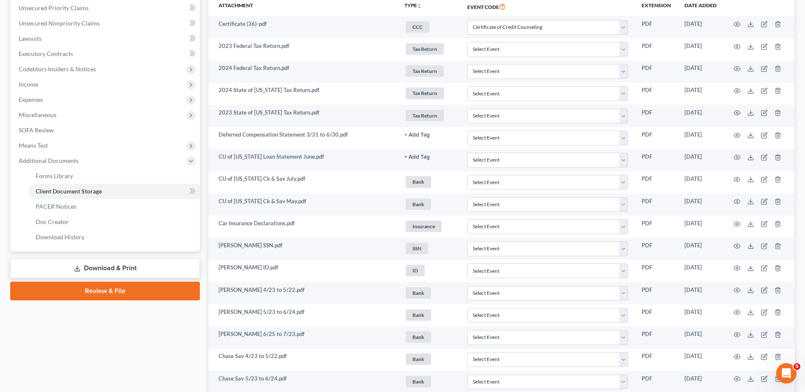
scroll to position [212, 0]
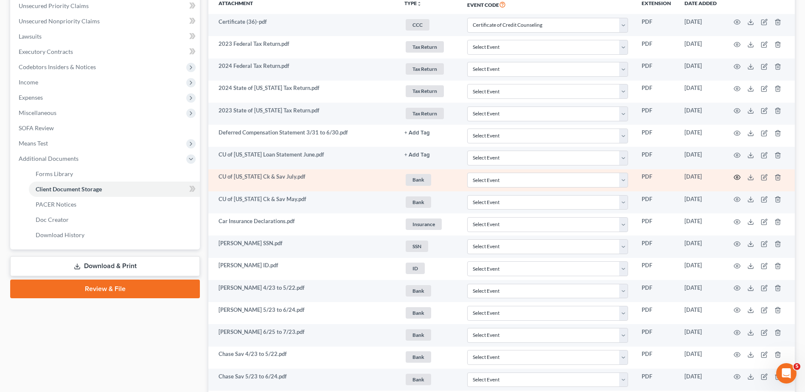
click at [733, 176] on icon "button" at bounding box center [736, 177] width 7 height 7
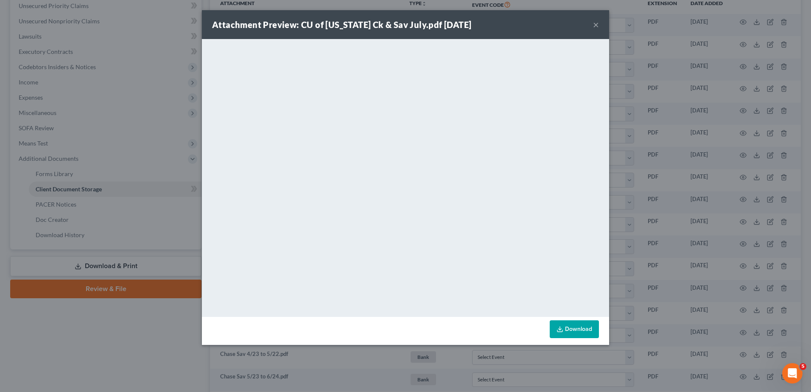
click at [596, 22] on button "×" at bounding box center [596, 25] width 6 height 10
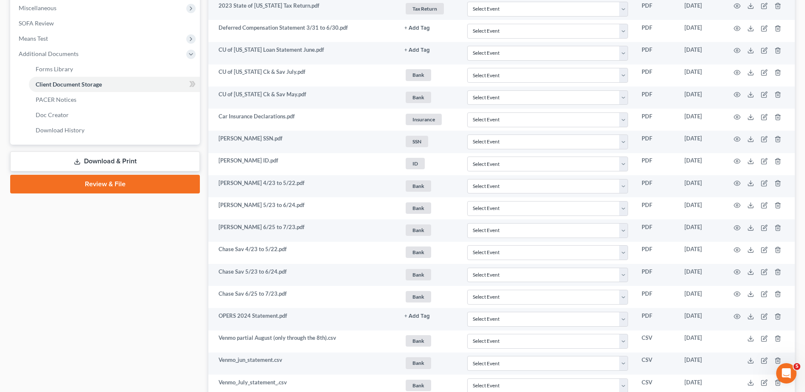
scroll to position [0, 0]
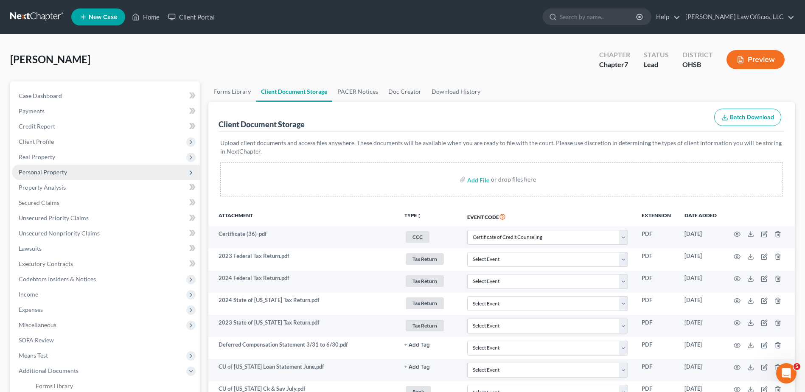
click at [54, 174] on span "Personal Property" at bounding box center [43, 171] width 48 height 7
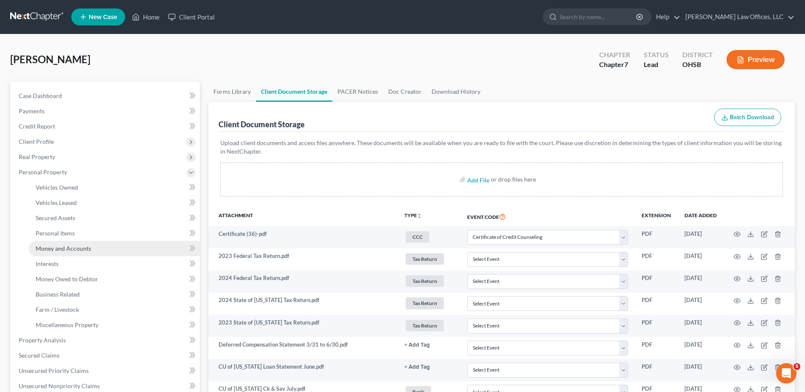
click at [54, 246] on span "Money and Accounts" at bounding box center [64, 248] width 56 height 7
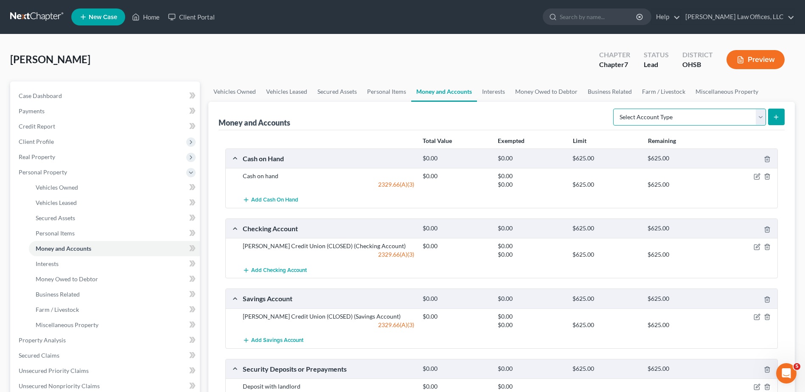
click at [750, 121] on select "Select Account Type Brokerage Cash on Hand Certificates of Deposit Checking Acc…" at bounding box center [689, 117] width 153 height 17
select select "checking"
click at [615, 109] on select "Select Account Type Brokerage Cash on Hand Certificates of Deposit Checking Acc…" at bounding box center [689, 117] width 153 height 17
click at [775, 115] on icon "submit" at bounding box center [775, 117] width 7 height 7
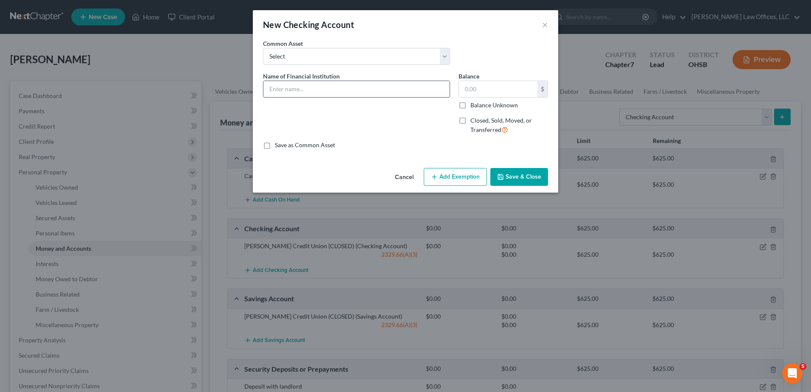
click at [309, 84] on input "text" at bounding box center [356, 89] width 186 height 16
type input "Credit Union of [US_STATE]"
click at [444, 177] on button "Add Exemption" at bounding box center [455, 177] width 63 height 18
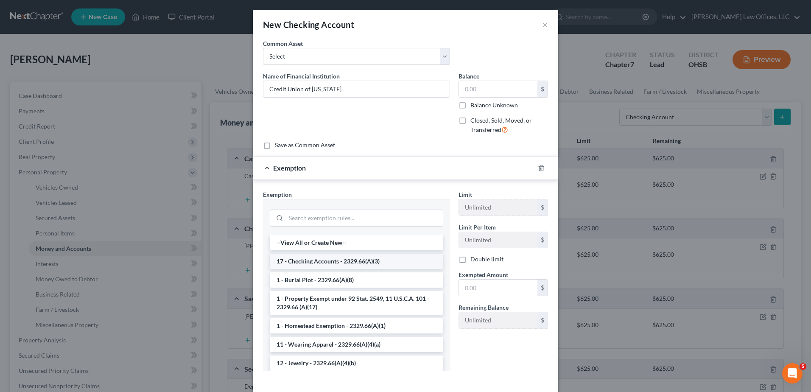
click at [324, 261] on li "17 - Checking Accounts - 2329.66(A)(3)" at bounding box center [356, 261] width 173 height 15
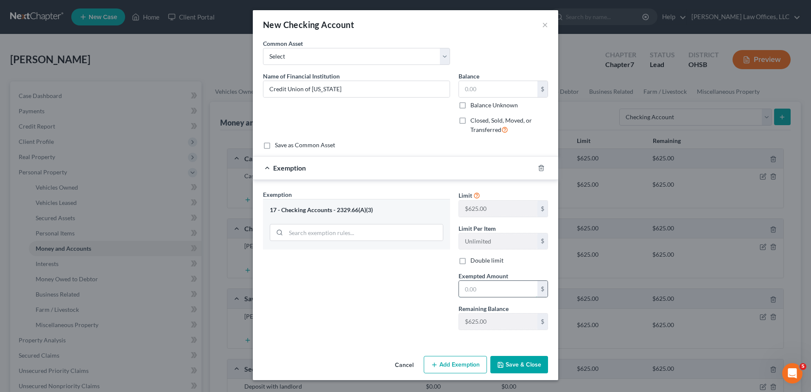
click at [483, 293] on input "text" at bounding box center [498, 289] width 78 height 16
type input "0"
click at [511, 362] on button "Save & Close" at bounding box center [519, 365] width 58 height 18
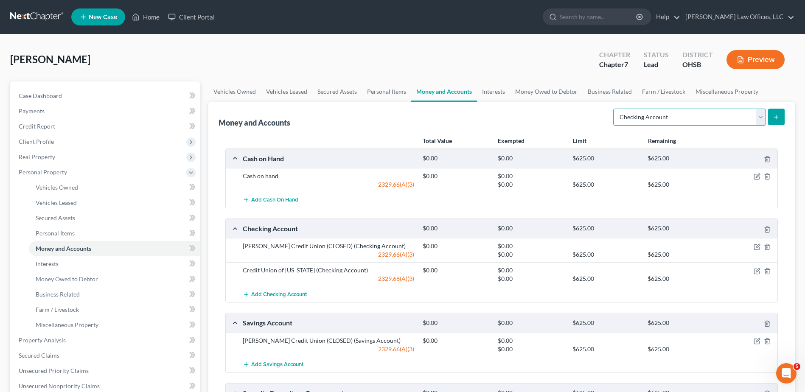
click at [741, 118] on select "Select Account Type Brokerage Cash on Hand Certificates of Deposit Checking Acc…" at bounding box center [689, 117] width 153 height 17
select select "savings"
click at [615, 109] on select "Select Account Type Brokerage Cash on Hand Certificates of Deposit Checking Acc…" at bounding box center [689, 117] width 153 height 17
click at [773, 116] on icon "submit" at bounding box center [775, 117] width 7 height 7
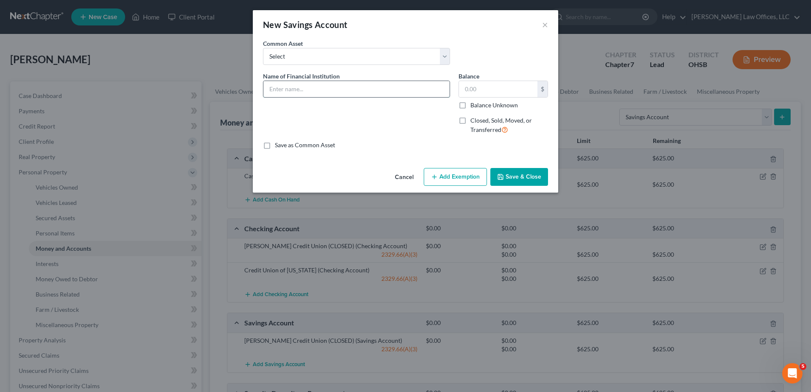
click at [305, 94] on input "text" at bounding box center [356, 89] width 186 height 16
type input "Credit Union of [US_STATE]"
click at [448, 173] on button "Add Exemption" at bounding box center [455, 177] width 63 height 18
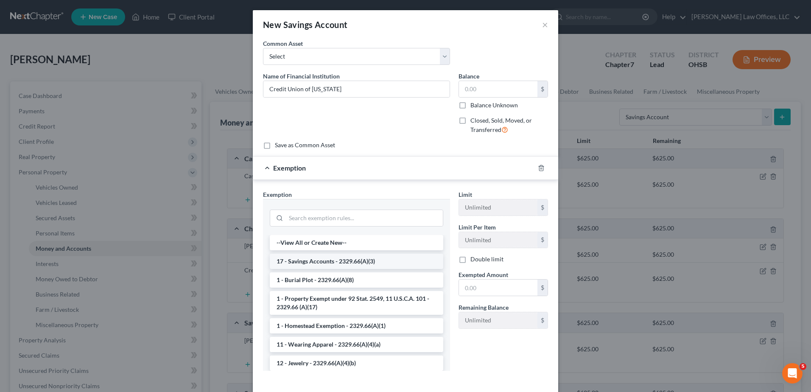
click at [317, 259] on li "17 - Savings Accounts - 2329.66(A)(3)" at bounding box center [356, 261] width 173 height 15
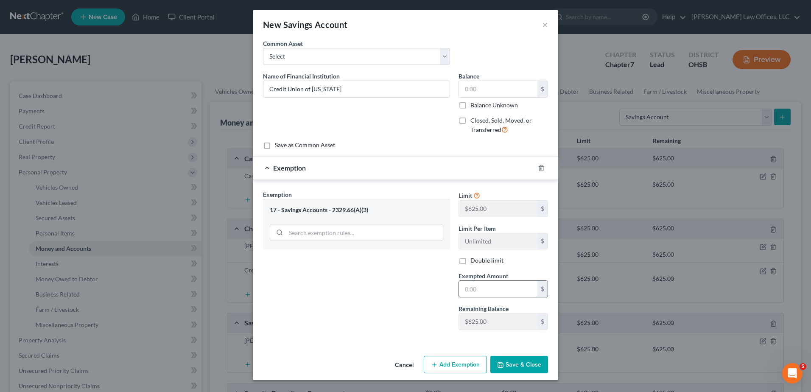
click at [495, 294] on input "text" at bounding box center [498, 289] width 78 height 16
type input "0"
click at [520, 366] on button "Save & Close" at bounding box center [519, 365] width 58 height 18
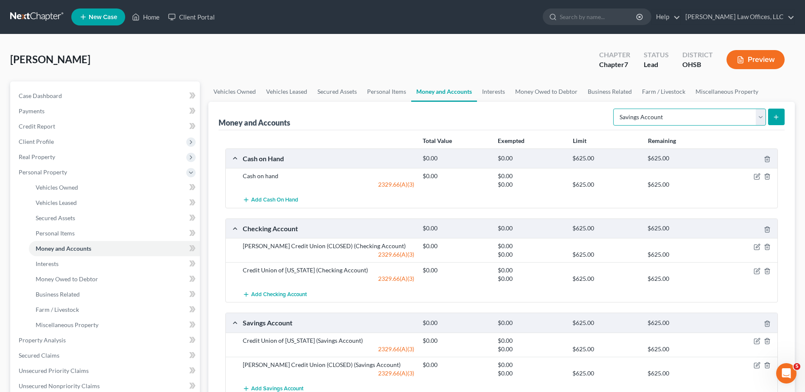
click at [724, 116] on select "Select Account Type Brokerage Cash on Hand Certificates of Deposit Checking Acc…" at bounding box center [689, 117] width 153 height 17
select select "checking"
click at [615, 109] on select "Select Account Type Brokerage Cash on Hand Certificates of Deposit Checking Acc…" at bounding box center [689, 117] width 153 height 17
click at [776, 117] on line "submit" at bounding box center [776, 117] width 4 height 0
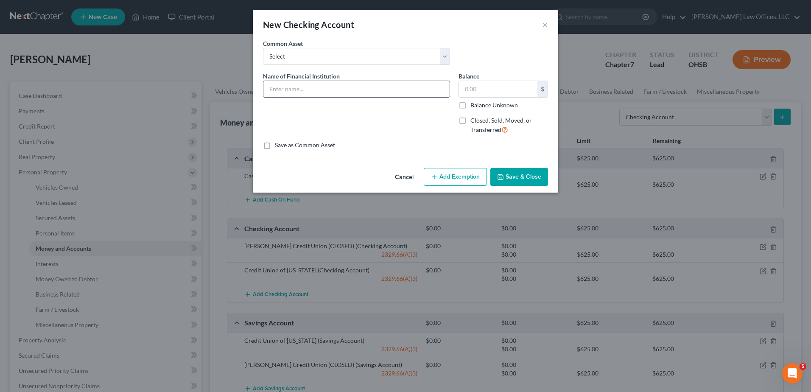
click at [348, 90] on input "text" at bounding box center [356, 89] width 186 height 16
type input "Chase Bank"
click at [462, 175] on button "Add Exemption" at bounding box center [455, 177] width 63 height 18
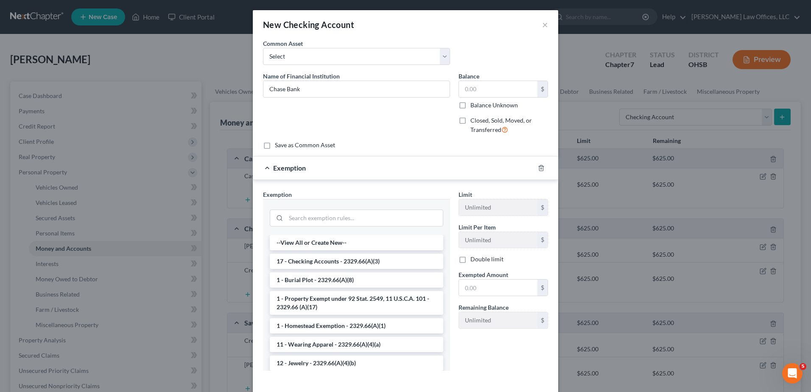
click at [321, 259] on li "17 - Checking Accounts - 2329.66(A)(3)" at bounding box center [356, 261] width 173 height 15
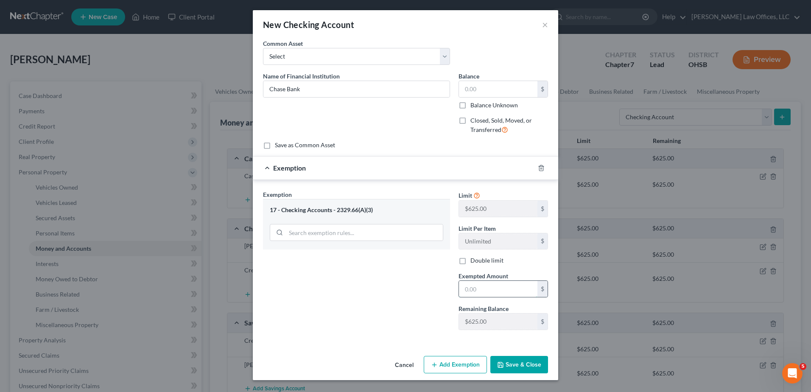
click at [470, 288] on input "text" at bounding box center [498, 289] width 78 height 16
type input "0"
click at [524, 369] on button "Save & Close" at bounding box center [519, 365] width 58 height 18
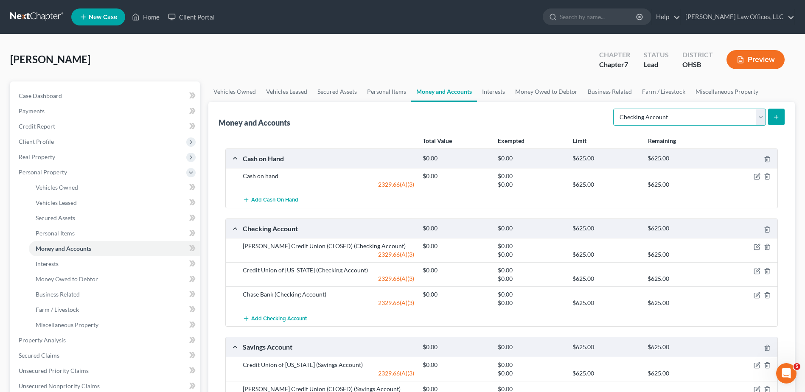
click at [761, 115] on select "Select Account Type Brokerage Cash on Hand Certificates of Deposit Checking Acc…" at bounding box center [689, 117] width 153 height 17
select select "savings"
click at [615, 109] on select "Select Account Type Brokerage Cash on Hand Certificates of Deposit Checking Acc…" at bounding box center [689, 117] width 153 height 17
click at [773, 116] on icon "submit" at bounding box center [775, 117] width 7 height 7
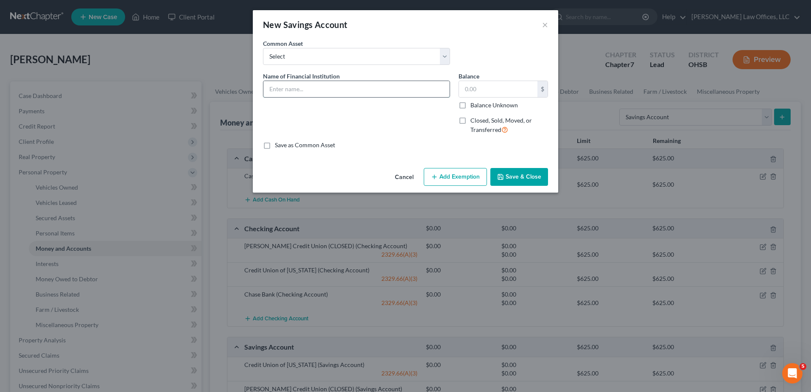
click at [299, 88] on input "text" at bounding box center [356, 89] width 186 height 16
type input "Chase Bank"
click at [449, 181] on button "Add Exemption" at bounding box center [455, 177] width 63 height 18
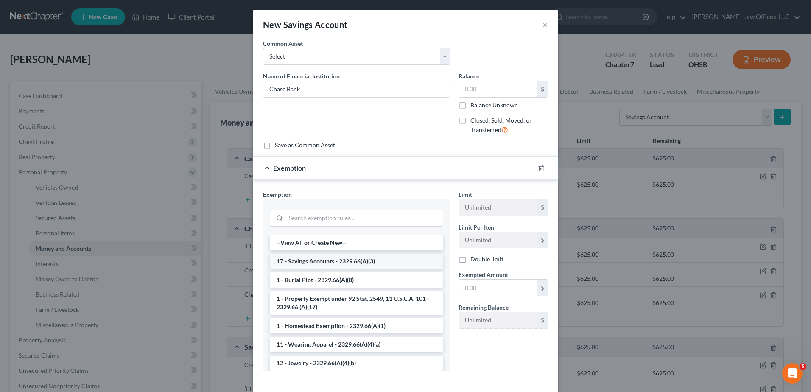
click at [321, 263] on li "17 - Savings Accounts - 2329.66(A)(3)" at bounding box center [356, 261] width 173 height 15
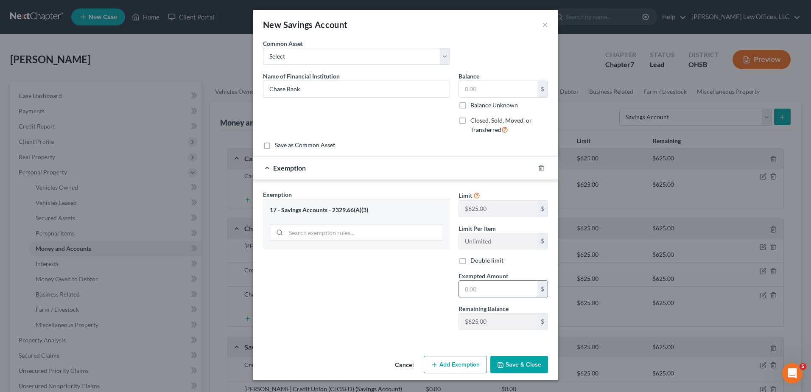
click at [470, 289] on input "text" at bounding box center [498, 289] width 78 height 16
type input "0"
click at [514, 361] on button "Save & Close" at bounding box center [519, 365] width 58 height 18
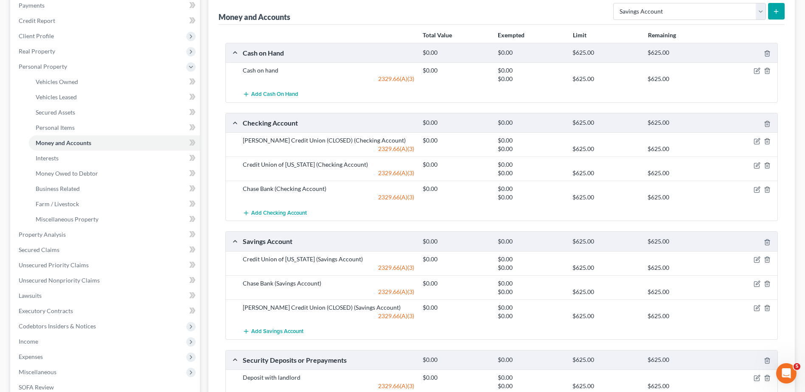
scroll to position [85, 0]
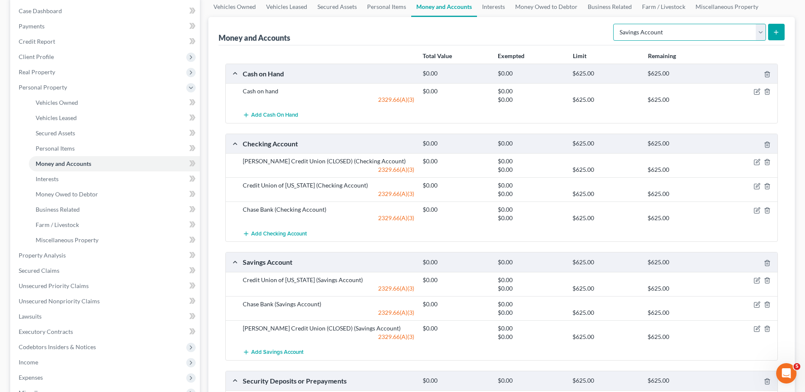
drag, startPoint x: 754, startPoint y: 36, endPoint x: 738, endPoint y: 39, distance: 16.8
click at [754, 36] on select "Select Account Type Brokerage Cash on Hand Certificates of Deposit Checking Acc…" at bounding box center [689, 32] width 153 height 17
select select "other"
click at [615, 24] on select "Select Account Type Brokerage Cash on Hand Certificates of Deposit Checking Acc…" at bounding box center [689, 32] width 153 height 17
click at [774, 33] on icon "submit" at bounding box center [775, 32] width 7 height 7
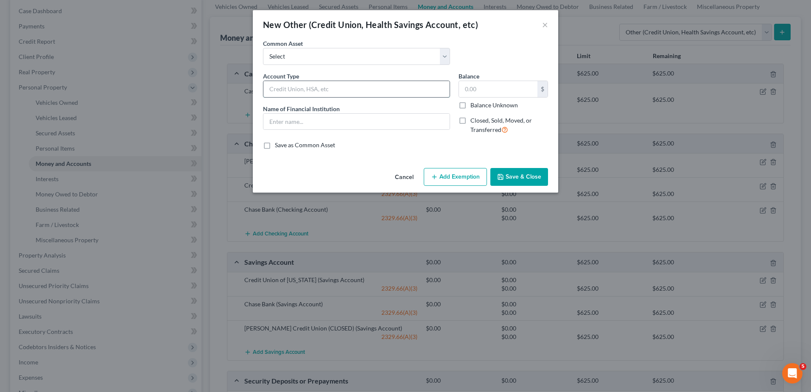
click at [291, 88] on input "text" at bounding box center [356, 89] width 186 height 16
type input "Venmo App"
click at [296, 122] on input "text" at bounding box center [356, 122] width 186 height 16
type input "Venmo App"
click at [458, 178] on button "Add Exemption" at bounding box center [455, 177] width 63 height 18
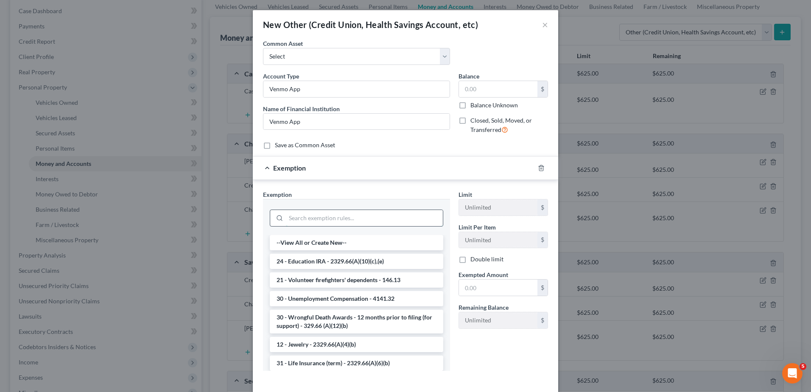
click at [320, 217] on input "search" at bounding box center [364, 218] width 157 height 16
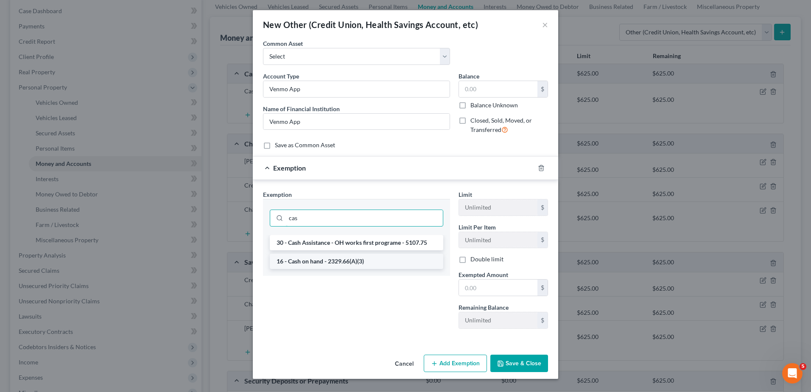
type input "cas"
click at [320, 259] on li "16 - Cash on hand - 2329.66(A)(3)" at bounding box center [356, 261] width 173 height 15
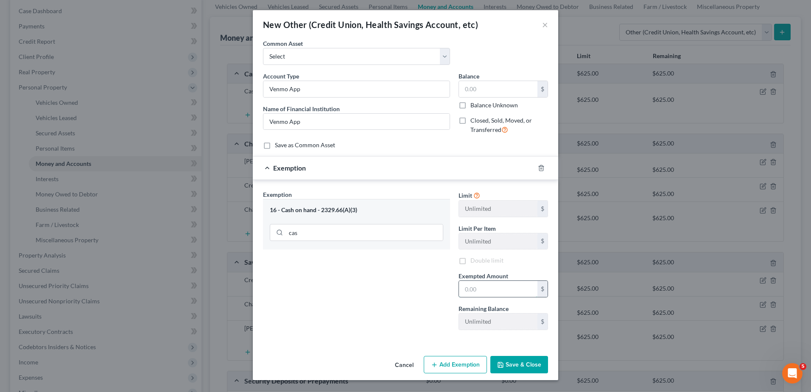
click at [469, 285] on input "text" at bounding box center [498, 289] width 78 height 16
type input "0"
drag, startPoint x: 511, startPoint y: 368, endPoint x: 514, endPoint y: 341, distance: 26.4
click at [511, 368] on button "Save & Close" at bounding box center [519, 365] width 58 height 18
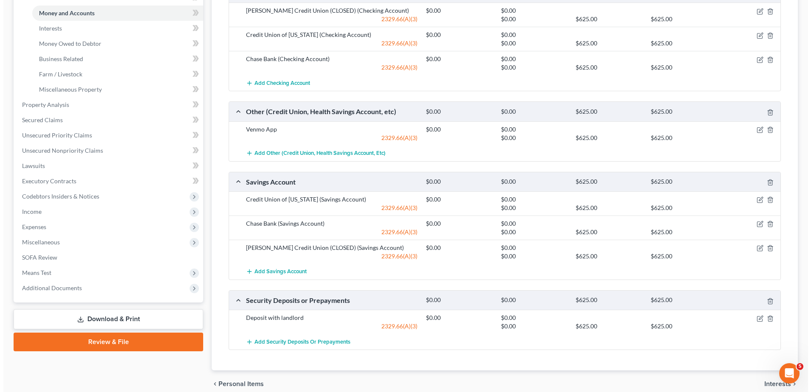
scroll to position [254, 0]
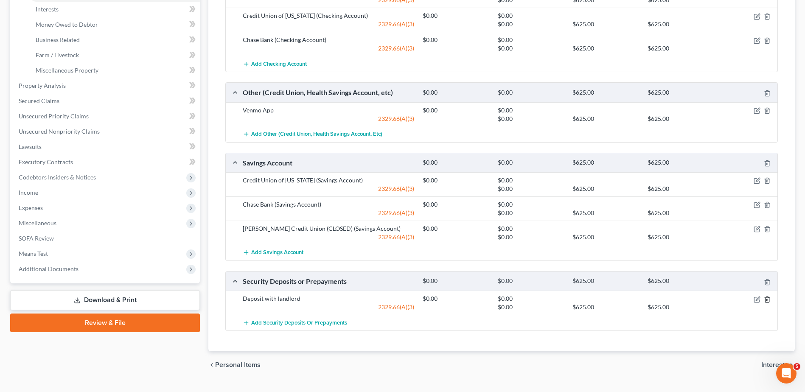
click at [768, 300] on icon "button" at bounding box center [766, 299] width 7 height 7
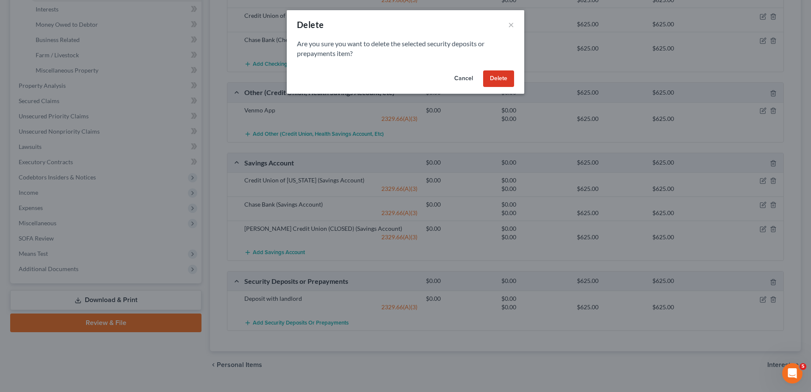
click at [504, 82] on button "Delete" at bounding box center [498, 78] width 31 height 17
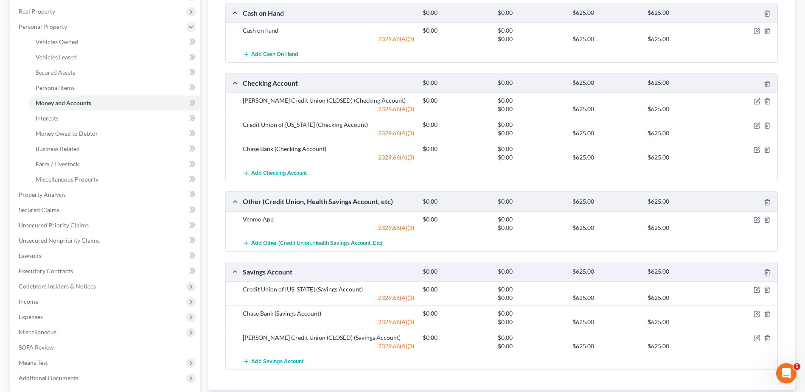
scroll to position [227, 0]
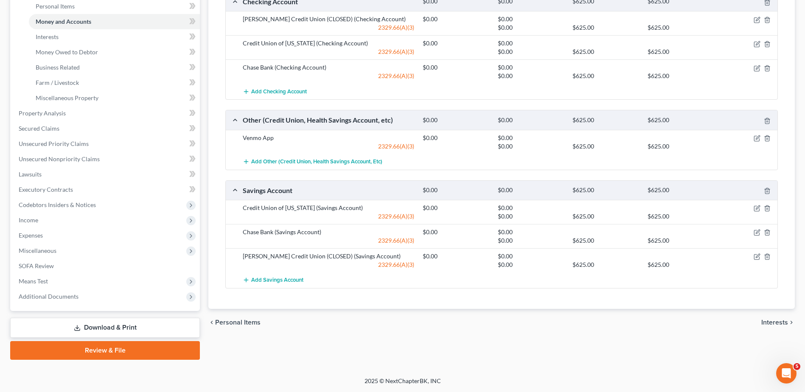
drag, startPoint x: 768, startPoint y: 320, endPoint x: 730, endPoint y: 300, distance: 42.7
click at [769, 320] on span "Interests" at bounding box center [774, 322] width 27 height 7
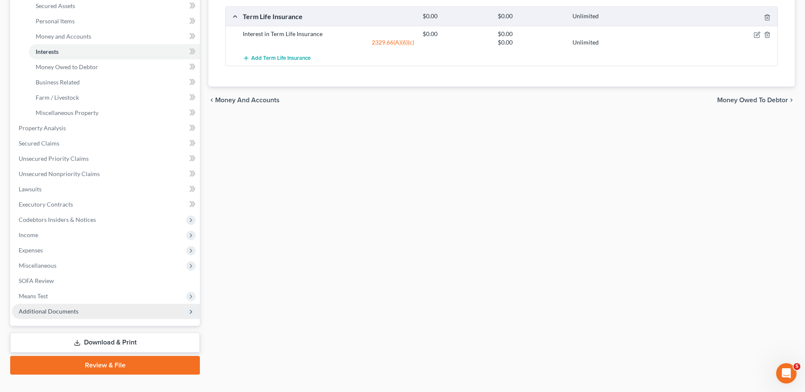
click at [73, 311] on span "Additional Documents" at bounding box center [49, 311] width 60 height 7
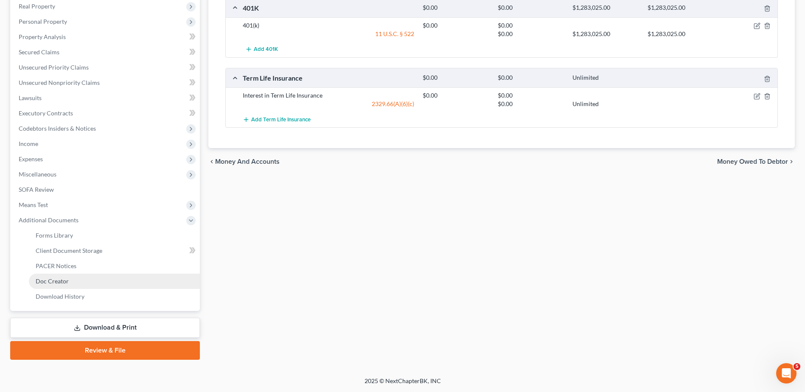
scroll to position [151, 0]
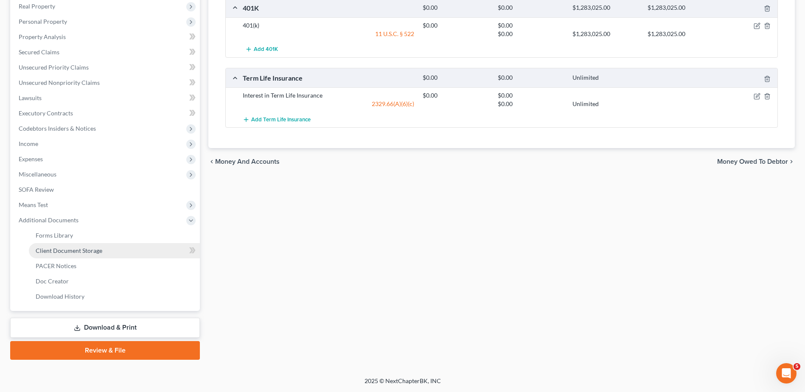
click at [90, 248] on span "Client Document Storage" at bounding box center [69, 250] width 67 height 7
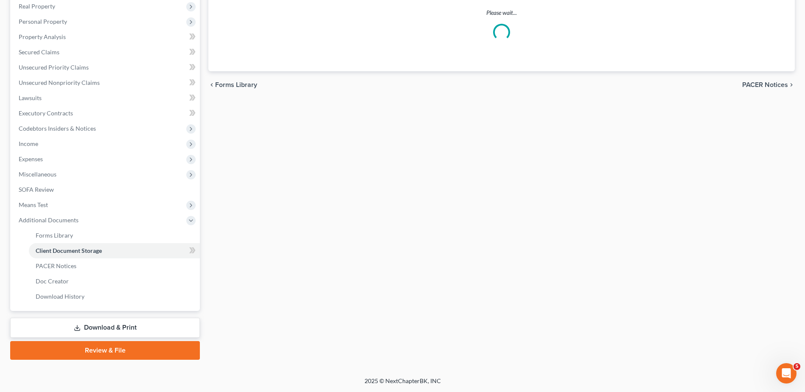
select select "7"
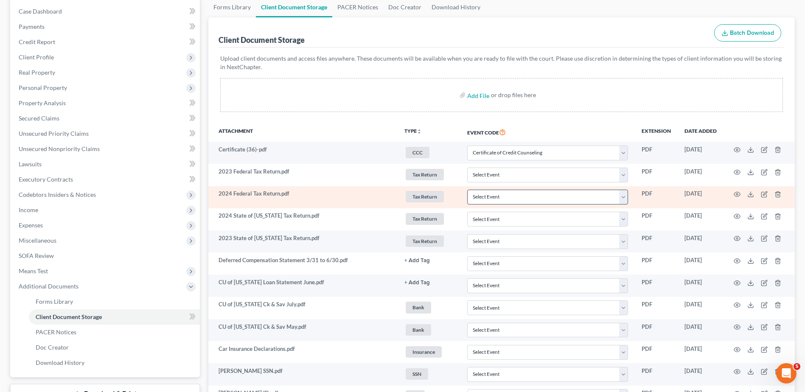
scroll to position [85, 0]
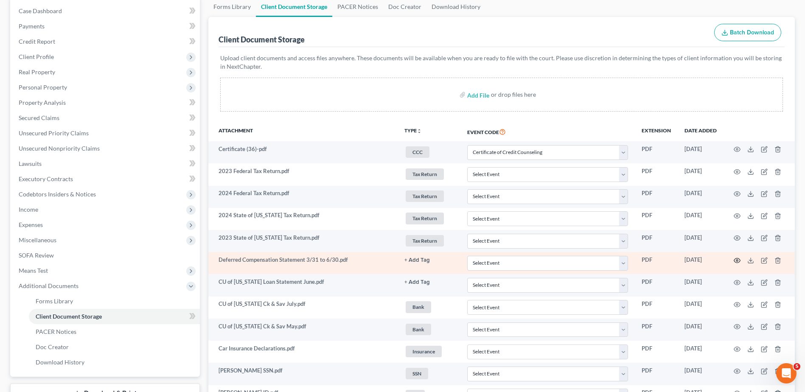
click at [738, 257] on icon "button" at bounding box center [736, 260] width 7 height 7
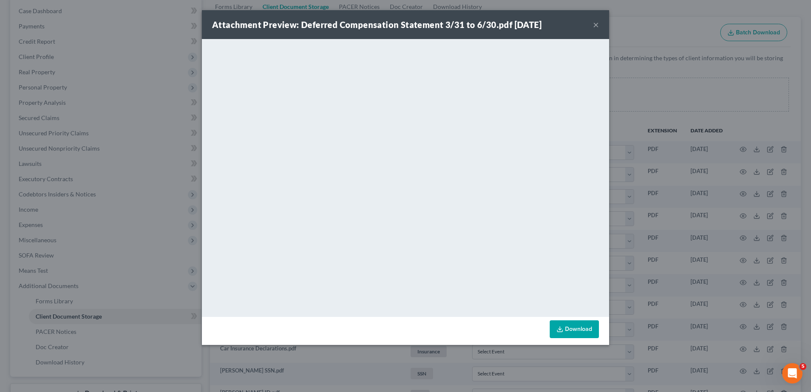
click at [596, 24] on button "×" at bounding box center [596, 25] width 6 height 10
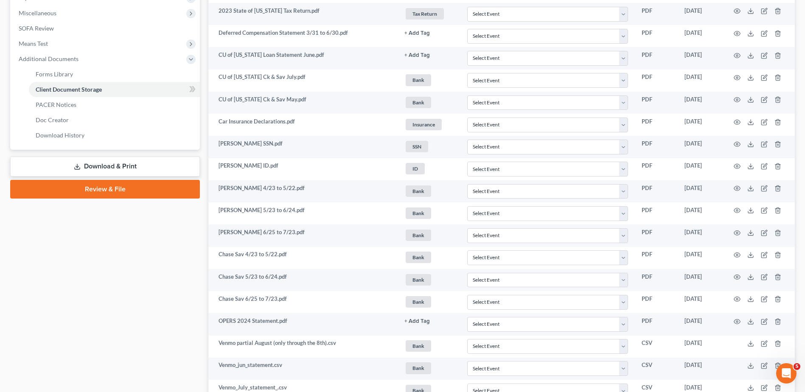
scroll to position [424, 0]
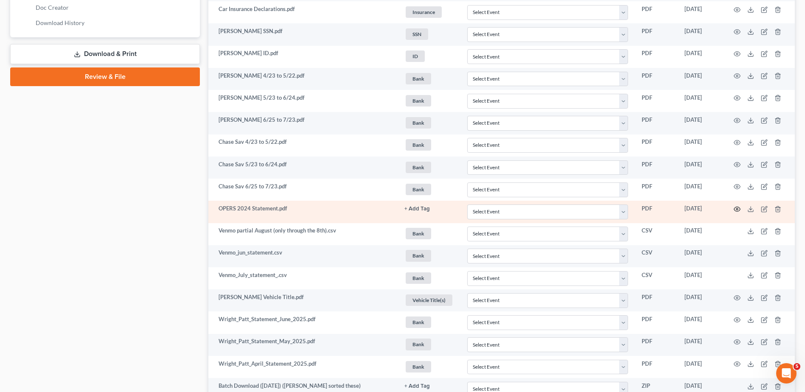
click at [736, 208] on icon "button" at bounding box center [736, 209] width 7 height 7
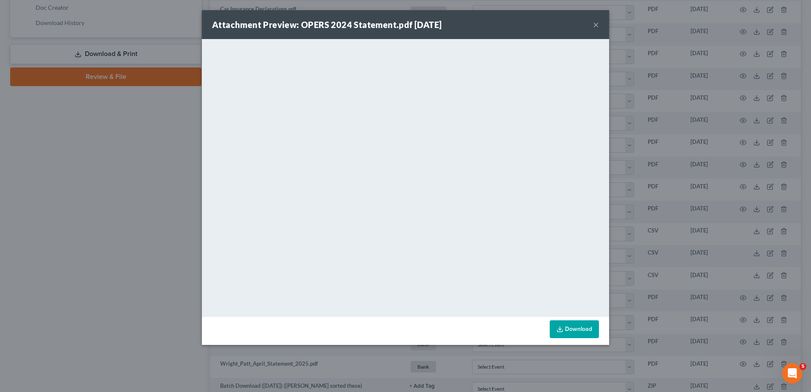
click at [596, 25] on button "×" at bounding box center [596, 25] width 6 height 10
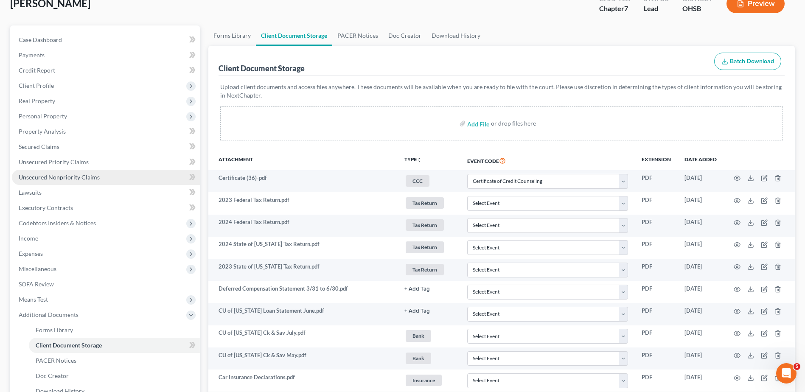
scroll to position [42, 0]
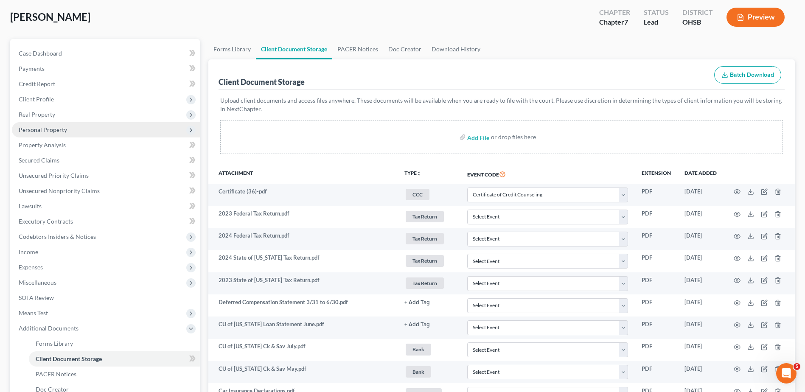
click at [55, 128] on span "Personal Property" at bounding box center [43, 129] width 48 height 7
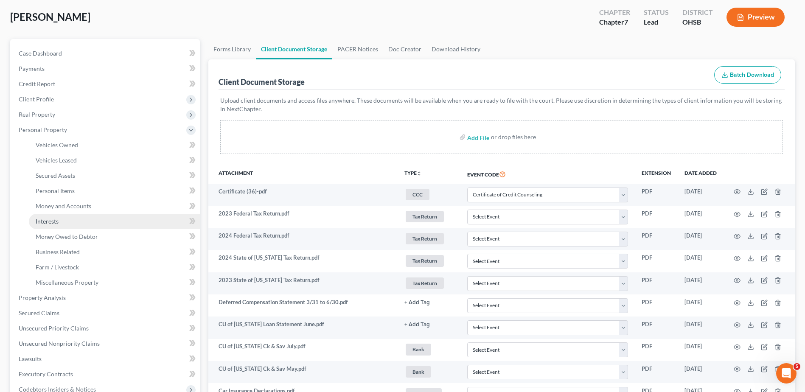
click at [51, 216] on link "Interests" at bounding box center [114, 221] width 171 height 15
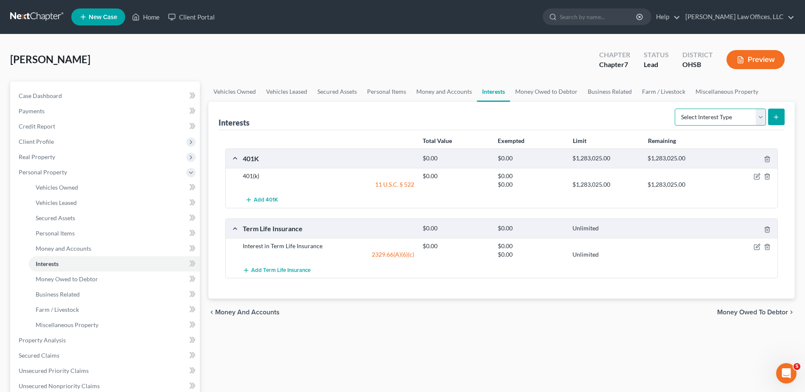
click at [754, 116] on select "Select Interest Type 401K Annuity Bond Education IRA Government Bond Government…" at bounding box center [719, 117] width 91 height 17
select select "pension_plan"
click at [675, 109] on select "Select Interest Type 401K Annuity Bond Education IRA Government Bond Government…" at bounding box center [719, 117] width 91 height 17
click at [774, 119] on icon "submit" at bounding box center [775, 117] width 7 height 7
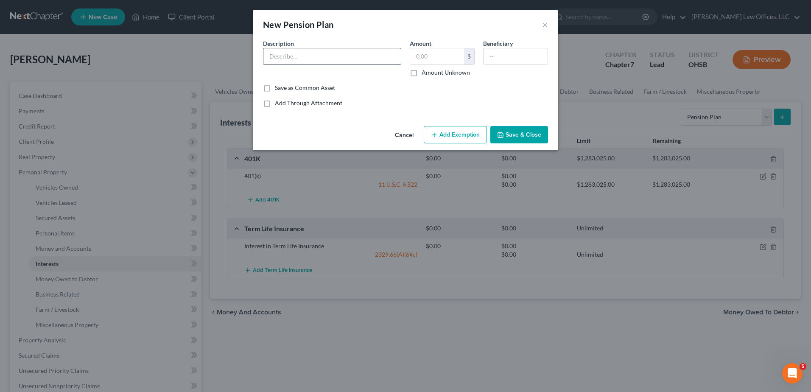
click at [324, 55] on input "text" at bounding box center [331, 56] width 137 height 16
type input "[US_STATE] Deferred Compensation"
click at [453, 135] on button "Add Exemption" at bounding box center [455, 135] width 63 height 18
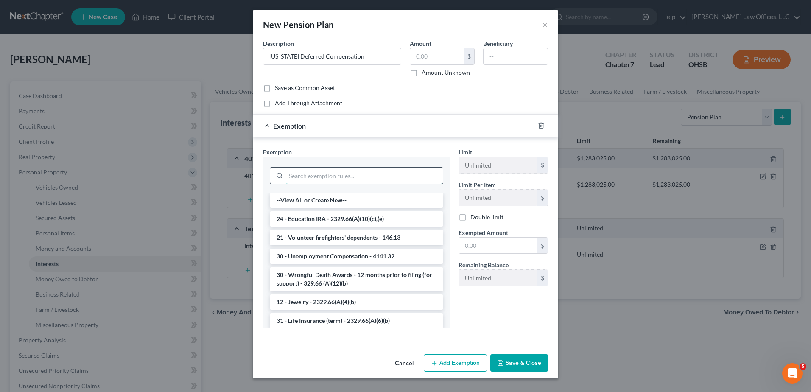
click at [323, 171] on input "search" at bounding box center [364, 176] width 157 height 16
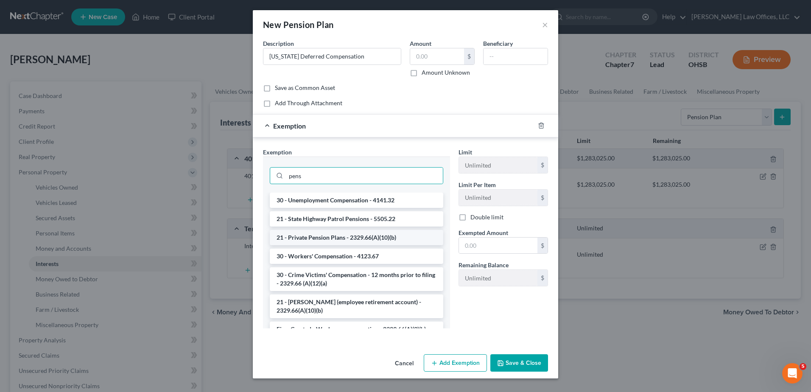
click at [311, 235] on li "21 - Private Pension Plans - 2329.66(A)(10)(b)" at bounding box center [356, 237] width 173 height 15
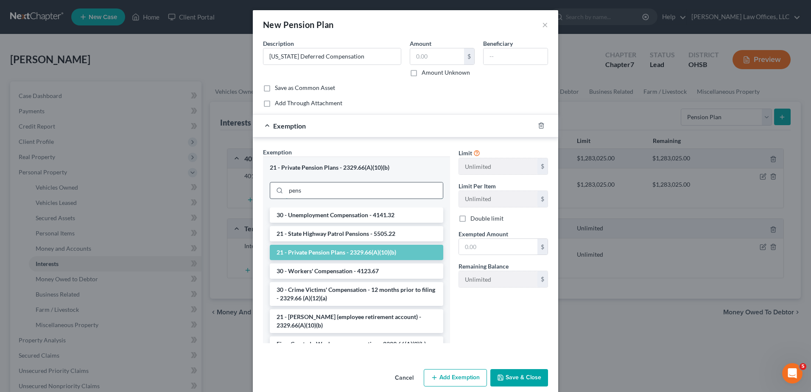
drag, startPoint x: 318, startPoint y: 190, endPoint x: 267, endPoint y: 185, distance: 51.5
click at [270, 188] on div "pens" at bounding box center [356, 190] width 173 height 17
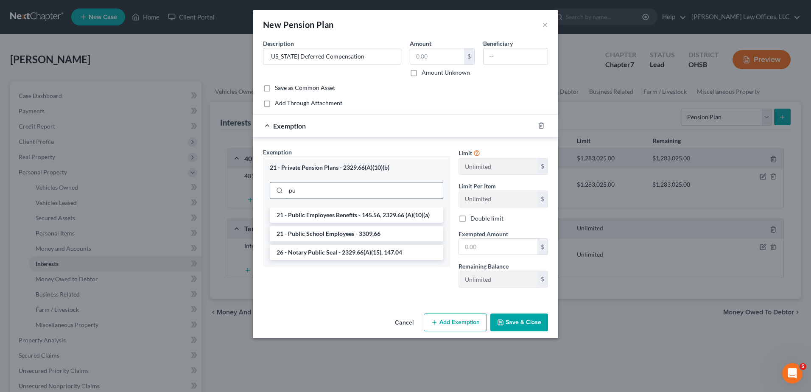
type input "p"
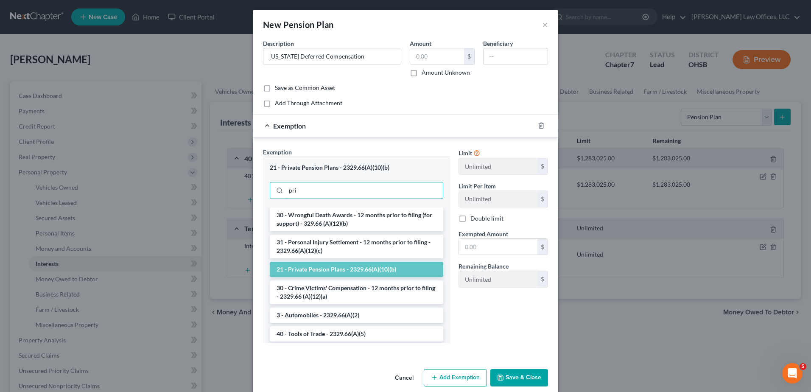
type input "pri"
click at [301, 270] on li "21 - Private Pension Plans - 2329.66(A)(10)(b)" at bounding box center [356, 269] width 173 height 15
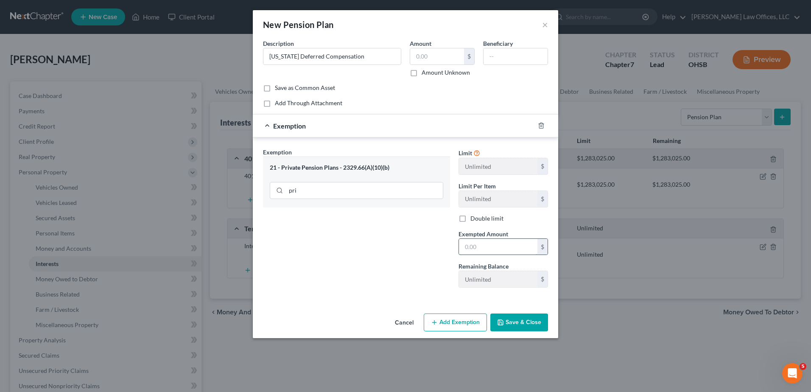
click at [482, 249] on input "text" at bounding box center [498, 247] width 78 height 16
type input "0"
click at [385, 272] on div "Exemption Set must be selected for CA. Exemption * 21 - Private Pension Plans -…" at bounding box center [357, 221] width 196 height 147
click at [507, 321] on button "Save & Close" at bounding box center [519, 322] width 58 height 18
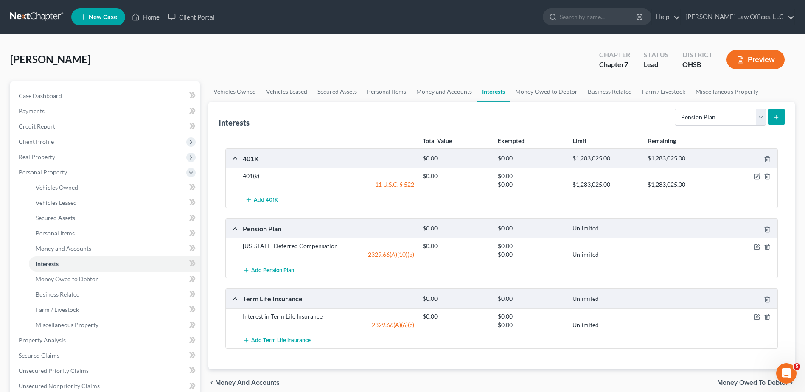
click at [772, 117] on button "submit" at bounding box center [776, 117] width 17 height 17
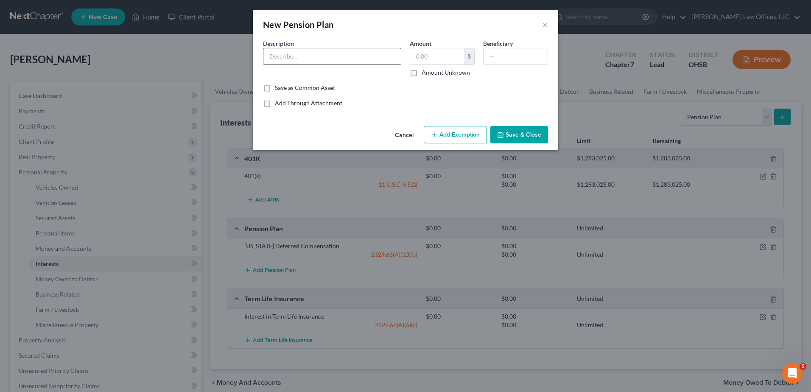
click at [340, 53] on input "text" at bounding box center [331, 56] width 137 height 16
type input "Interest in OPERS"
click at [464, 137] on button "Add Exemption" at bounding box center [455, 135] width 63 height 18
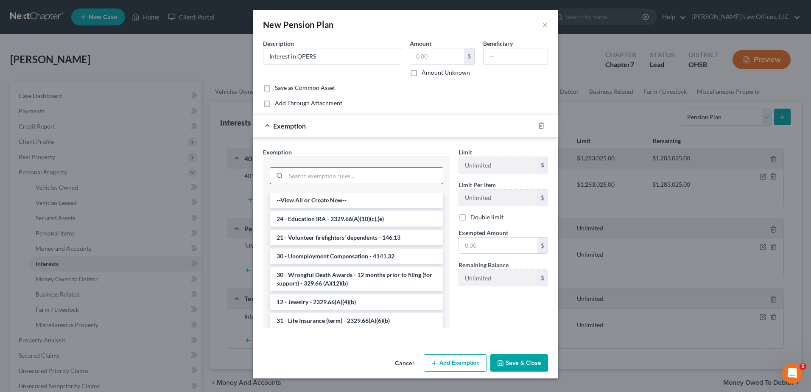
click at [337, 178] on input "search" at bounding box center [364, 176] width 157 height 16
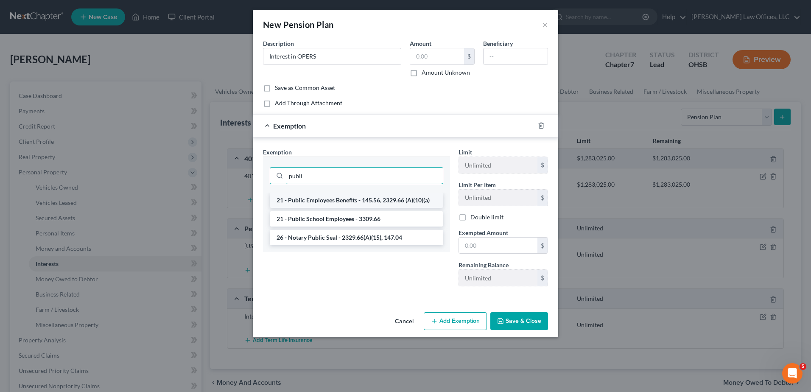
type input "publi"
click at [337, 197] on li "21 - Public Employees Benefits - 145.56, 2329.66 (A)(10)(a)" at bounding box center [356, 200] width 173 height 15
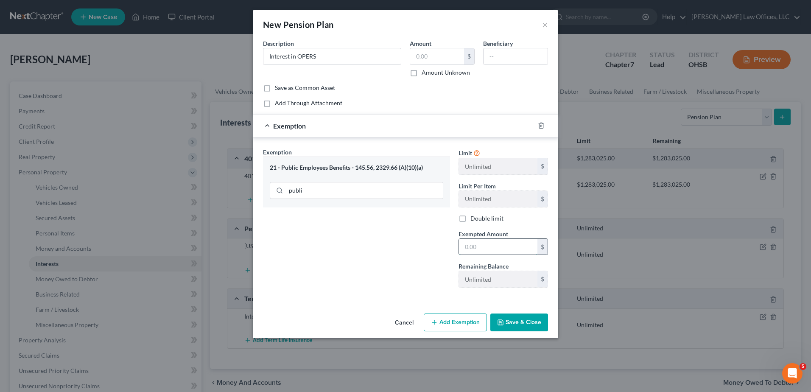
click at [476, 246] on input "text" at bounding box center [498, 247] width 78 height 16
type input "0"
click at [390, 248] on div "Exemption Set must be selected for CA. Exemption * 21 - Public Employees Benefi…" at bounding box center [357, 221] width 196 height 147
click at [509, 324] on button "Save & Close" at bounding box center [519, 322] width 58 height 18
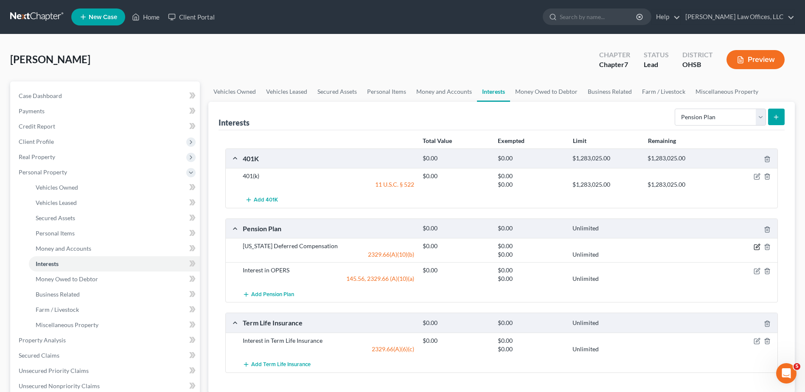
click at [756, 246] on icon "button" at bounding box center [757, 246] width 4 height 4
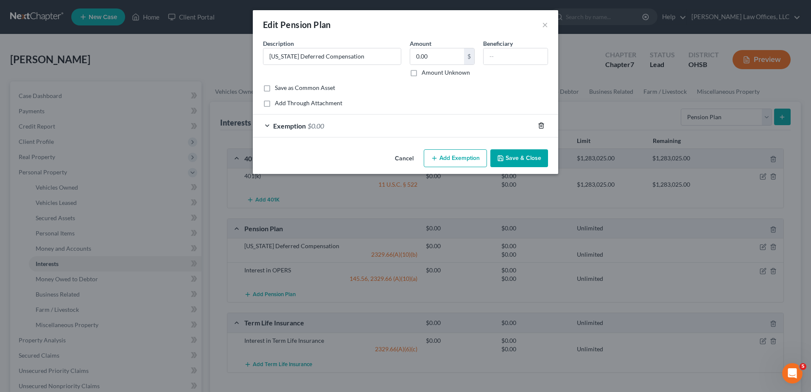
click at [539, 126] on icon "button" at bounding box center [541, 125] width 7 height 7
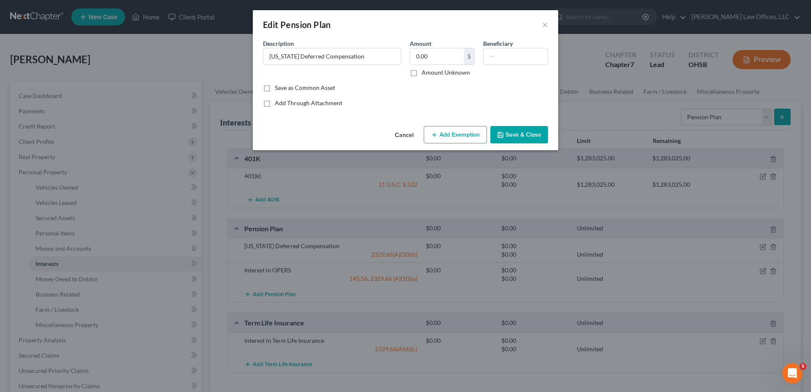
click at [453, 138] on button "Add Exemption" at bounding box center [455, 135] width 63 height 18
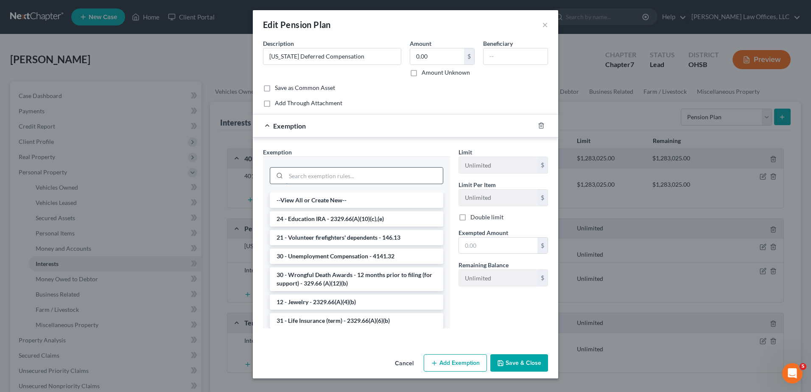
click at [337, 172] on input "search" at bounding box center [364, 176] width 157 height 16
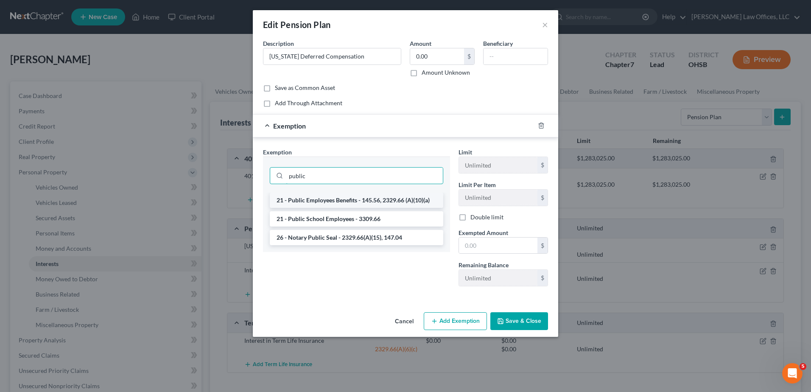
type input "public"
click at [314, 199] on li "21 - Public Employees Benefits - 145.56, 2329.66 (A)(10)(a)" at bounding box center [356, 200] width 173 height 15
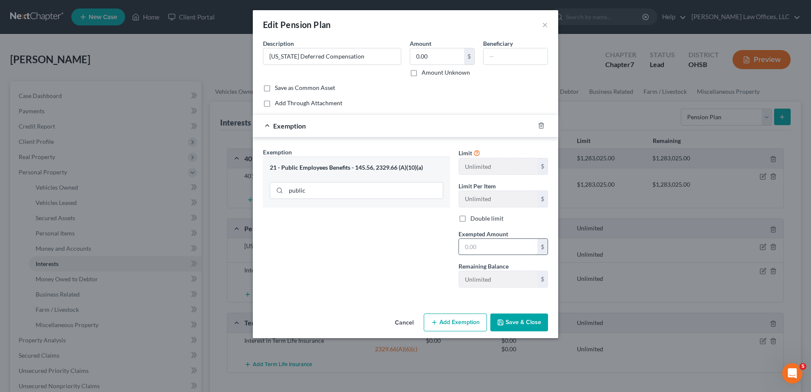
click at [470, 244] on input "text" at bounding box center [498, 247] width 78 height 16
type input "0"
click at [390, 238] on div "Exemption Set must be selected for CA. Exemption * 21 - Public Employees Benefi…" at bounding box center [357, 221] width 196 height 147
click at [513, 324] on button "Save & Close" at bounding box center [519, 322] width 58 height 18
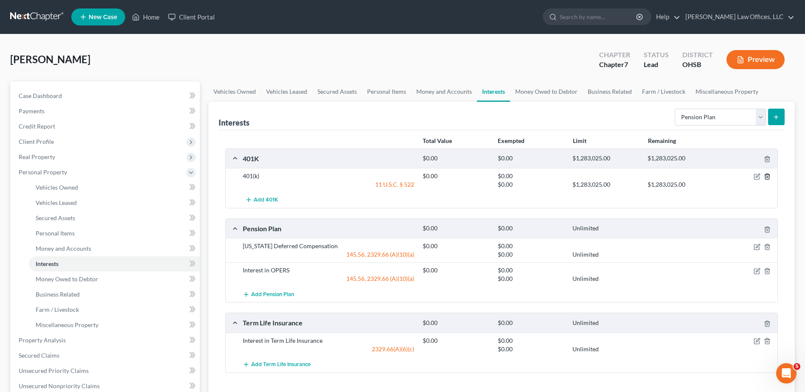
click at [767, 178] on icon "button" at bounding box center [766, 176] width 7 height 7
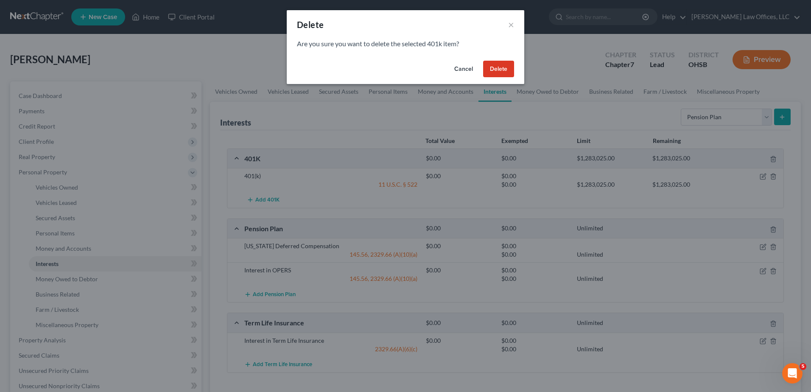
click at [499, 69] on button "Delete" at bounding box center [498, 69] width 31 height 17
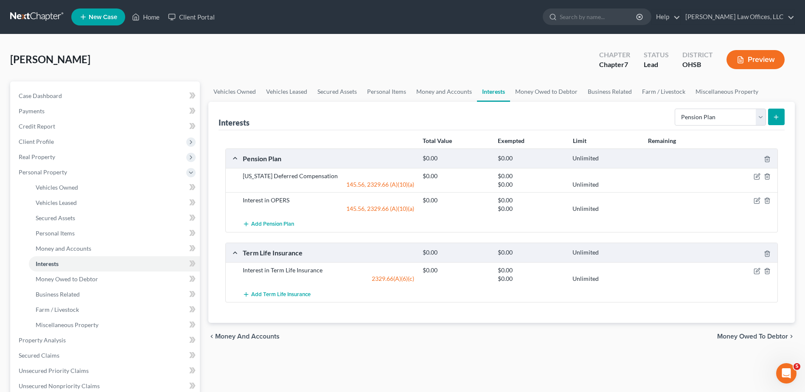
click at [732, 336] on span "Money Owed to Debtor" at bounding box center [752, 336] width 71 height 7
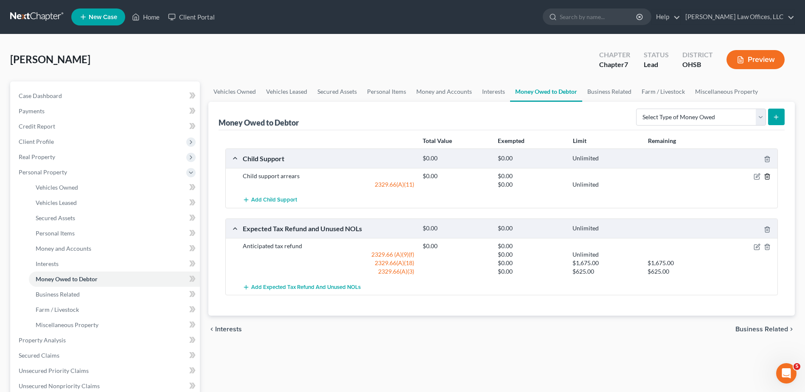
click at [767, 176] on icon "button" at bounding box center [766, 176] width 7 height 7
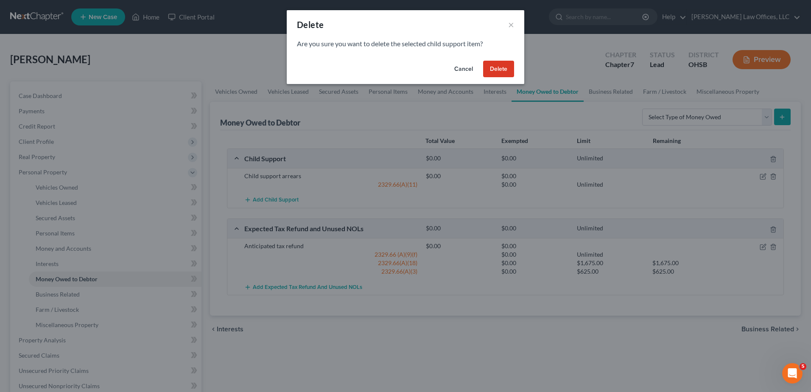
click at [494, 64] on button "Delete" at bounding box center [498, 69] width 31 height 17
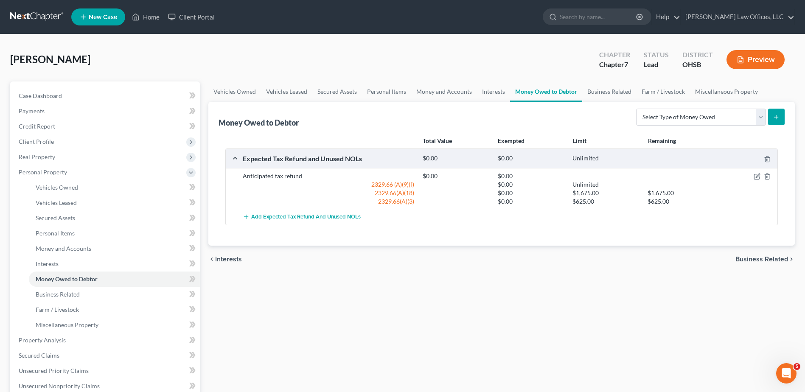
click at [745, 260] on span "Business Related" at bounding box center [761, 259] width 53 height 7
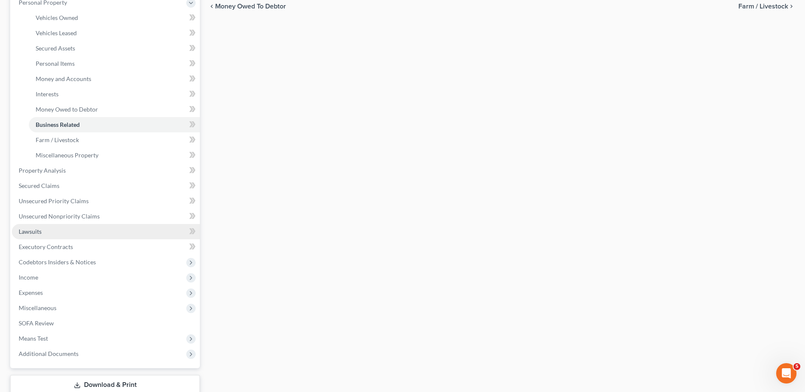
click at [50, 234] on link "Lawsuits" at bounding box center [106, 231] width 188 height 15
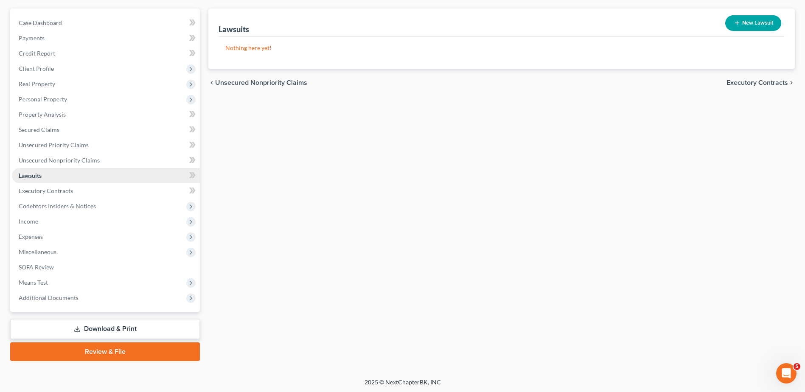
scroll to position [74, 0]
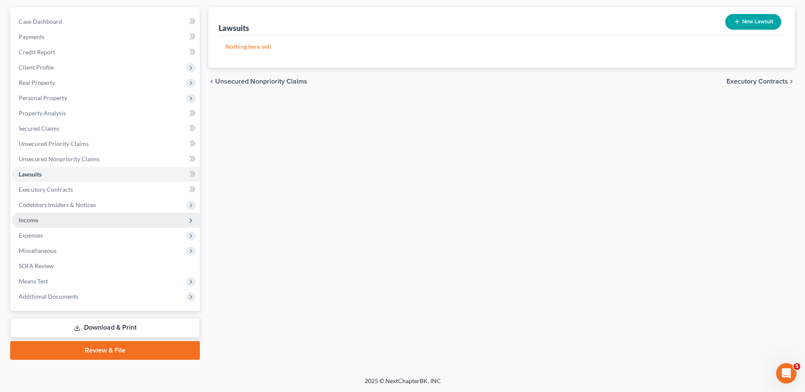
click at [39, 220] on span "Income" at bounding box center [106, 220] width 188 height 15
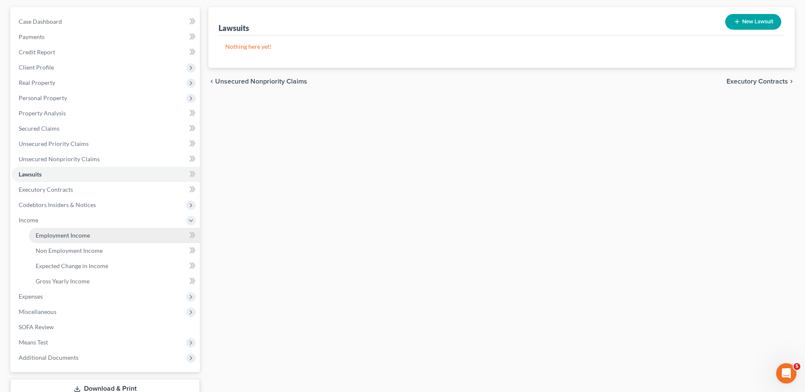
click at [45, 235] on span "Employment Income" at bounding box center [63, 235] width 54 height 7
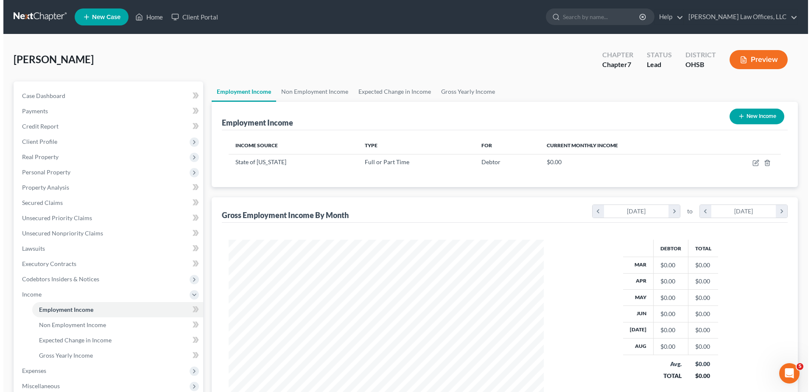
scroll to position [157, 332]
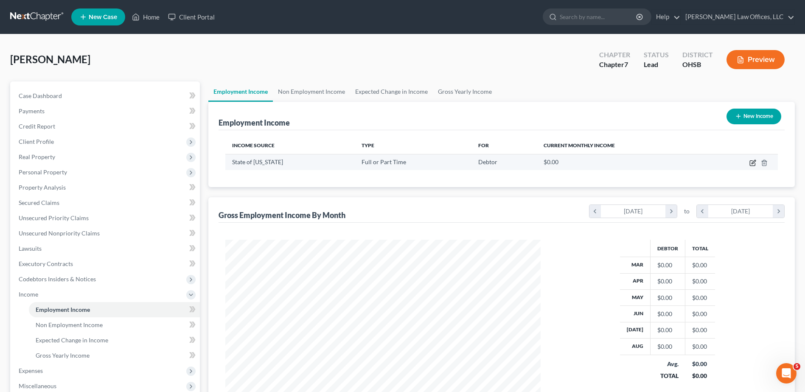
click at [751, 164] on icon "button" at bounding box center [752, 162] width 7 height 7
select select "0"
select select "2"
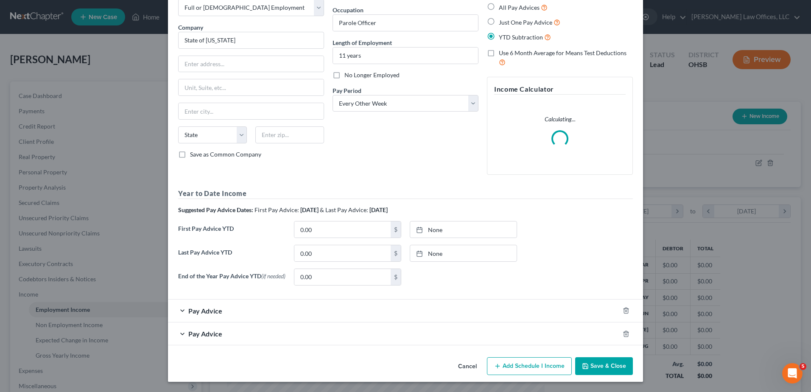
scroll to position [50, 0]
click at [612, 366] on div "Edit Income Source × Employment Type * Select Full or [DEMOGRAPHIC_DATA] Employ…" at bounding box center [405, 171] width 475 height 420
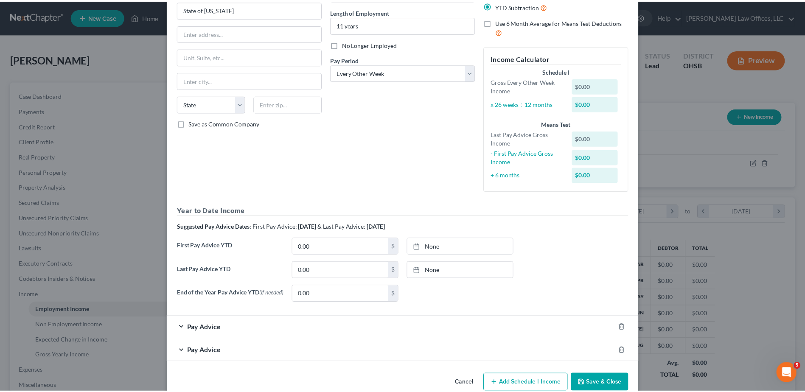
scroll to position [98, 0]
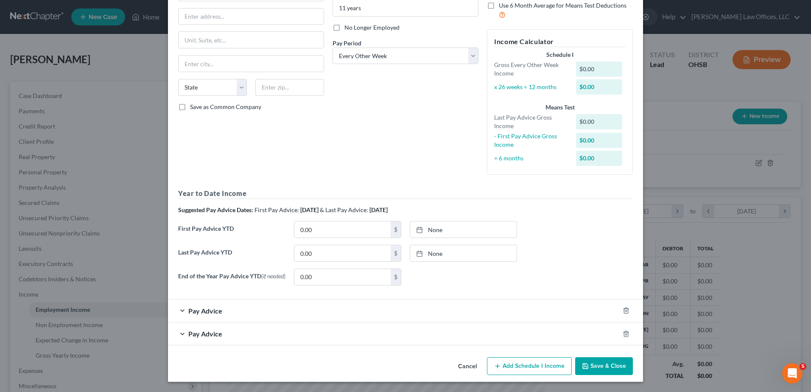
click at [611, 361] on button "Save & Close" at bounding box center [604, 366] width 58 height 18
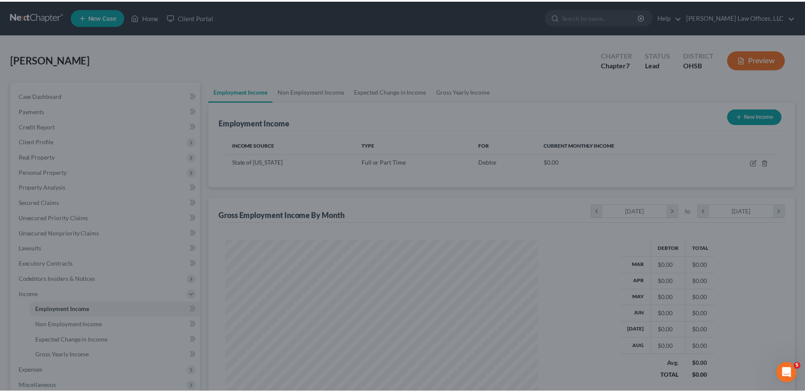
scroll to position [424008, 423833]
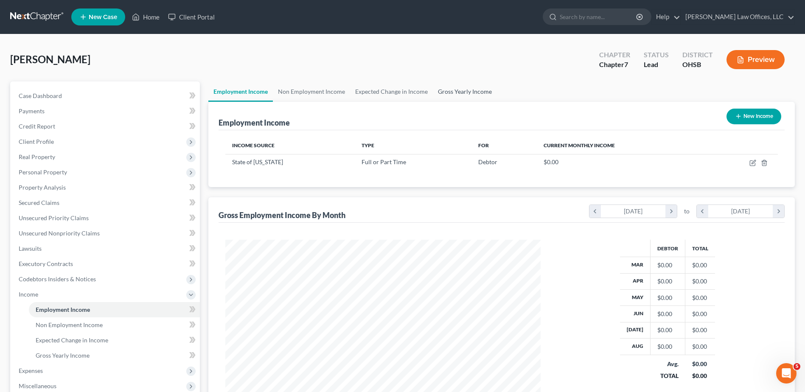
click at [454, 89] on link "Gross Yearly Income" at bounding box center [465, 91] width 64 height 20
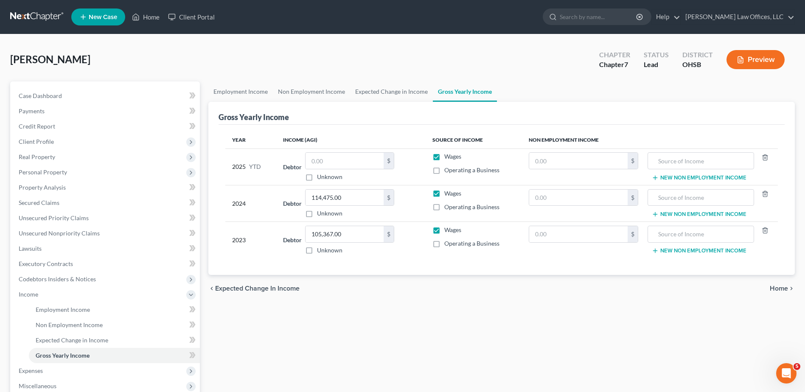
click at [772, 286] on span "Home" at bounding box center [778, 288] width 18 height 7
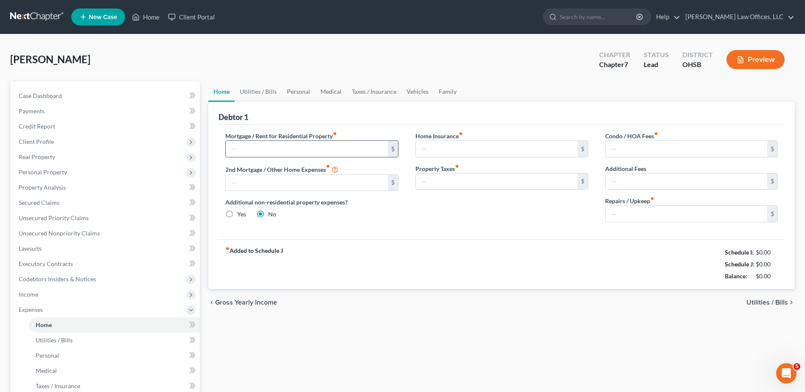
click at [300, 148] on input "text" at bounding box center [307, 149] width 162 height 16
type input "1,300"
type input "15"
click at [414, 248] on div "fiber_manual_record Added to Schedule J Schedule I: $0.00 Schedule J: $1,315.00…" at bounding box center [501, 264] width 566 height 50
click at [762, 302] on span "Utilities / Bills" at bounding box center [767, 302] width 42 height 7
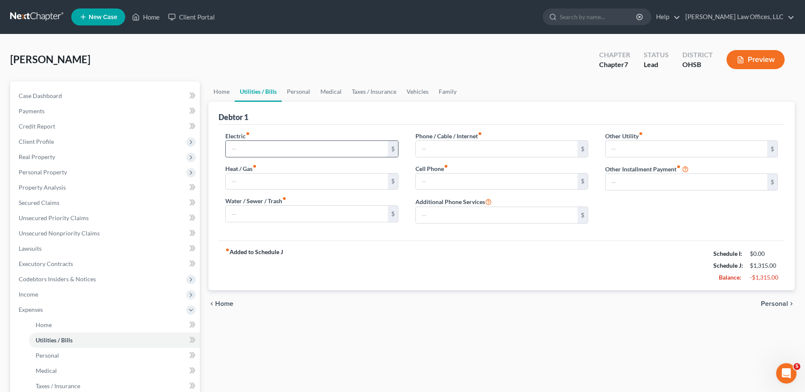
drag, startPoint x: 246, startPoint y: 147, endPoint x: 249, endPoint y: 142, distance: 6.1
click at [246, 146] on input "text" at bounding box center [307, 149] width 162 height 16
type input "1"
type input "75"
type input "50"
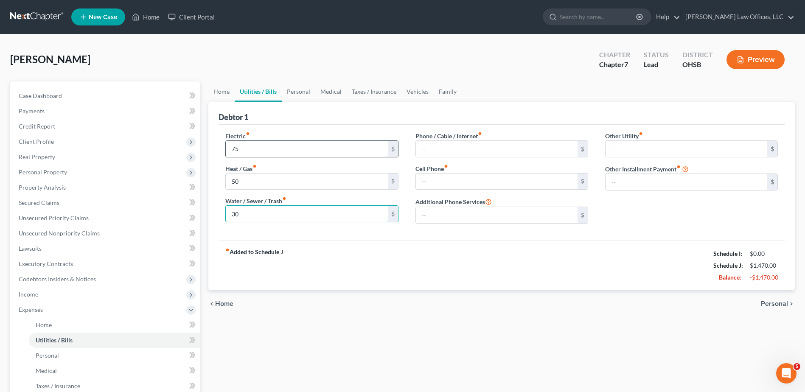
type input "30"
type input "100"
type input "75"
click at [766, 302] on span "Personal" at bounding box center [774, 303] width 27 height 7
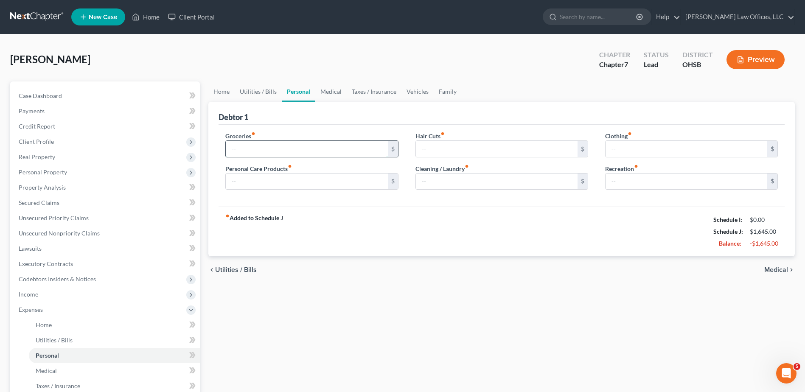
click at [304, 151] on input "text" at bounding box center [307, 149] width 162 height 16
type input "550"
type input "100"
type input "20"
type input "15"
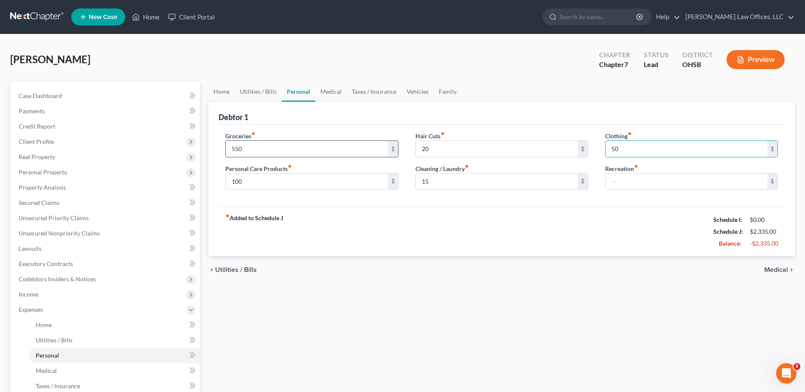
type input "50"
click at [770, 266] on span "Medical" at bounding box center [776, 269] width 24 height 7
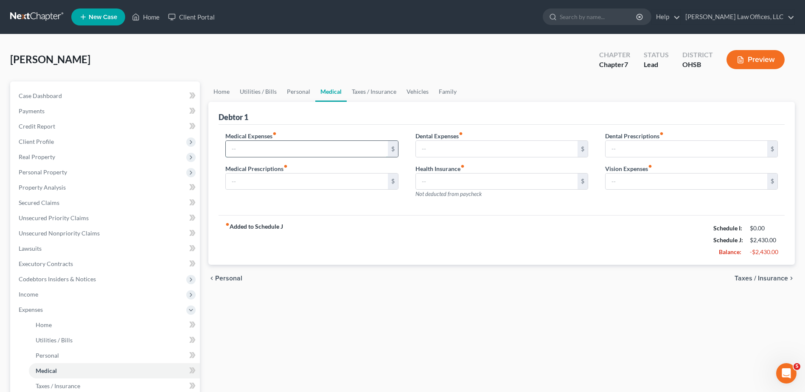
click at [269, 150] on input "text" at bounding box center [307, 149] width 162 height 16
type input "50"
type input "20"
click at [746, 275] on span "Taxes / Insurance" at bounding box center [760, 278] width 53 height 7
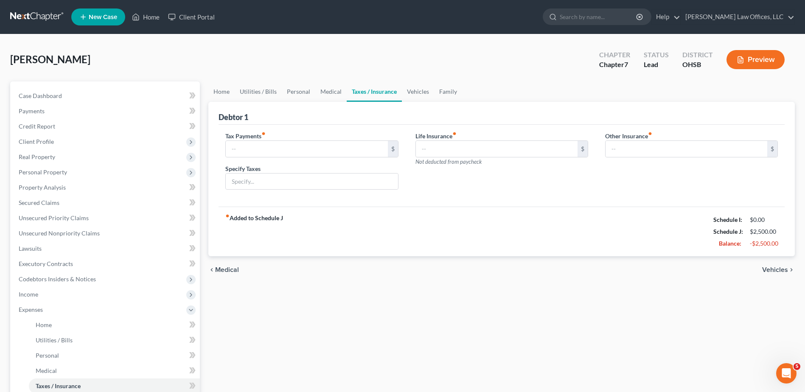
click at [764, 268] on span "Vehicles" at bounding box center [775, 269] width 26 height 7
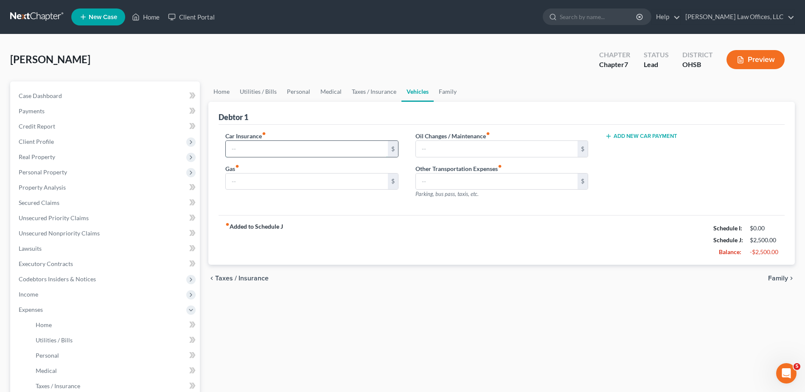
click at [262, 147] on input "text" at bounding box center [307, 149] width 162 height 16
type input "276"
type input "150"
type input "75"
click at [647, 134] on button "Add New Car Payment" at bounding box center [641, 136] width 72 height 7
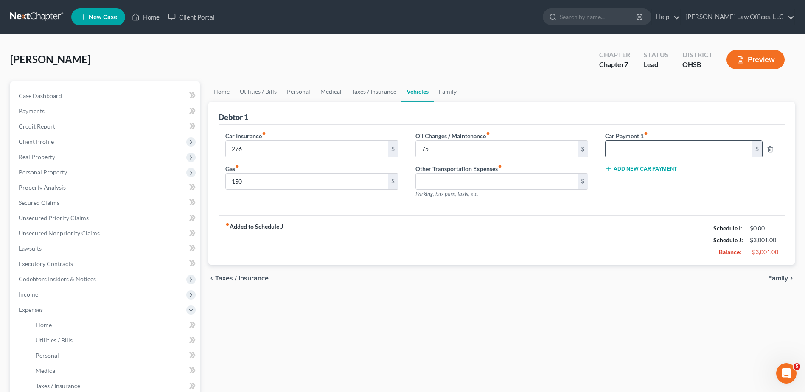
click at [638, 145] on input "text" at bounding box center [678, 149] width 147 height 16
type input "1,000"
click at [772, 279] on span "Family" at bounding box center [778, 278] width 20 height 7
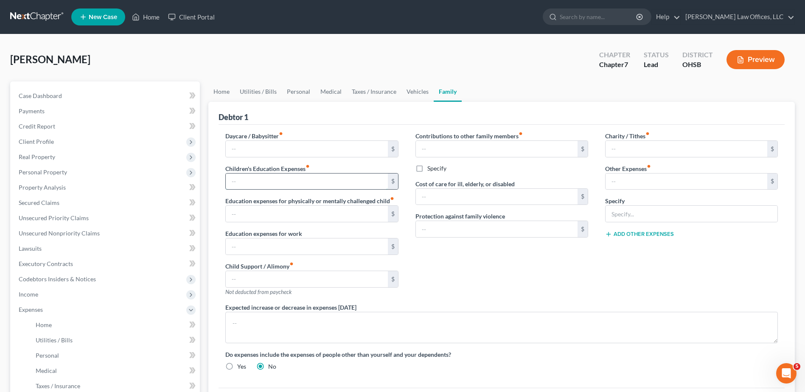
click at [257, 179] on input "text" at bounding box center [307, 181] width 162 height 16
type input "3"
type input "0"
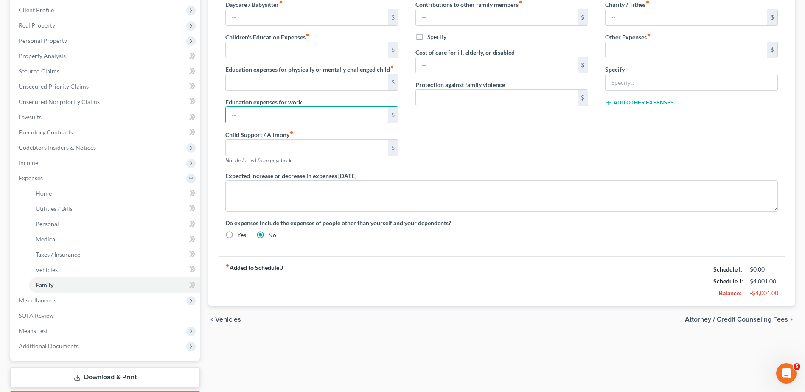
scroll to position [181, 0]
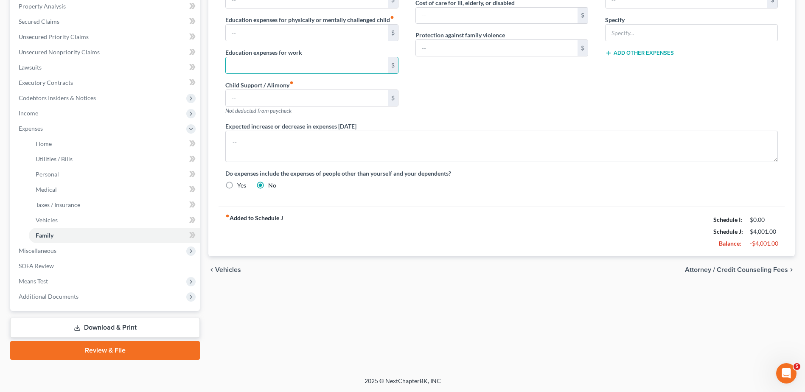
click at [744, 270] on span "Attorney / Credit Counseling Fees" at bounding box center [736, 269] width 103 height 7
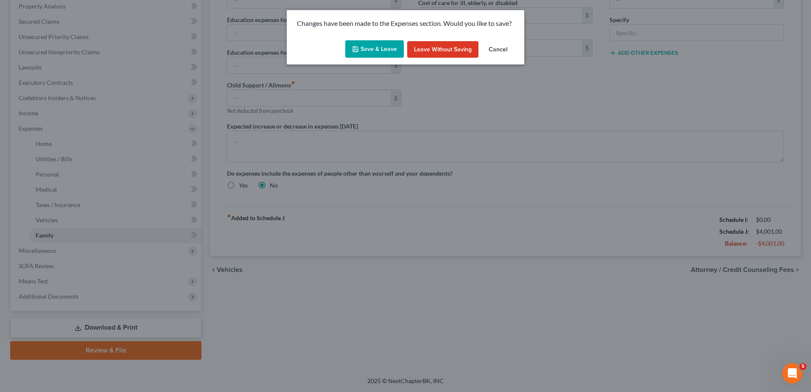
click at [378, 47] on button "Save & Leave" at bounding box center [374, 49] width 59 height 18
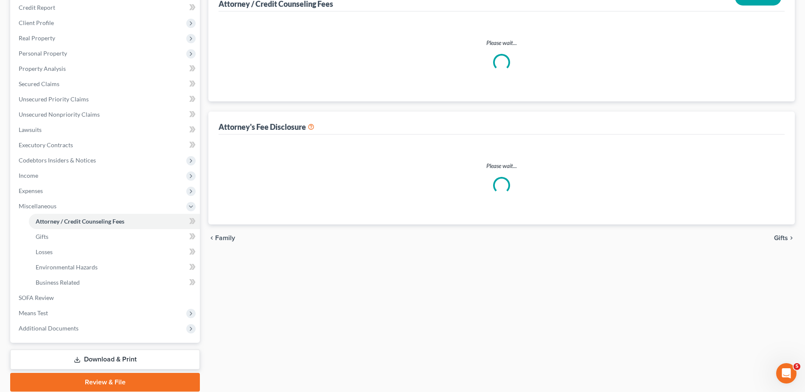
select select "1"
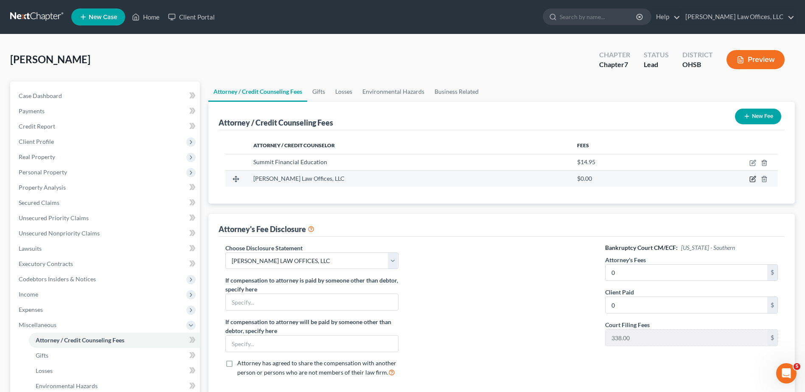
click at [752, 176] on icon "button" at bounding box center [752, 179] width 7 height 7
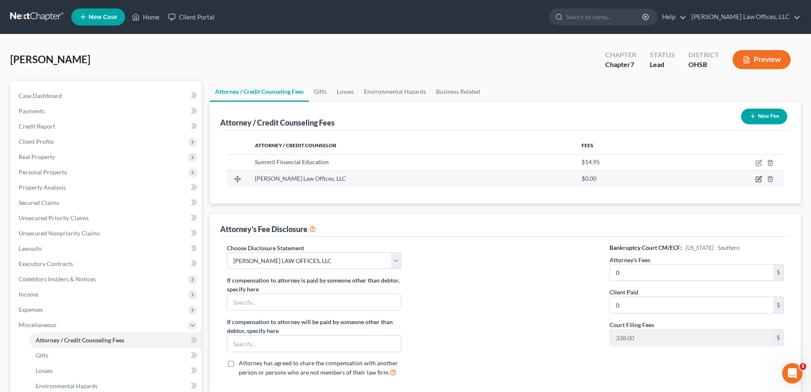
select select "36"
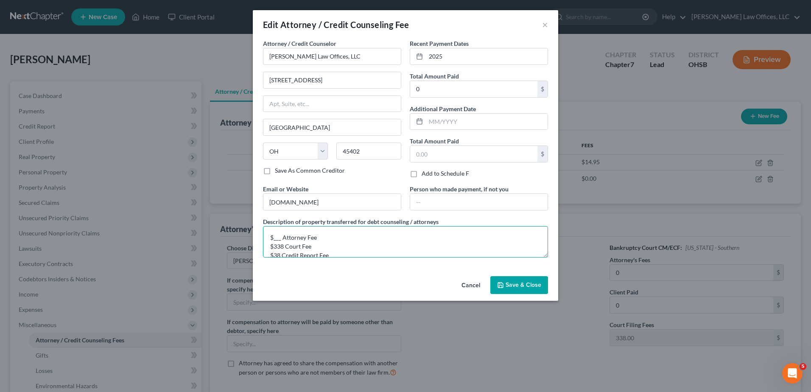
click at [281, 239] on textarea "$___ Attorney Fee $338 Court Fee $38 Credit Report Fee" at bounding box center [405, 241] width 285 height 31
click at [282, 245] on textarea "$950 Attorney Fee $338 Court Fee $38 Credit Report Fee" at bounding box center [405, 241] width 285 height 31
type textarea "$950 Attorney Fee $5.13 Court Fee $38 Credit Report Fee"
type input "993.13"
click at [516, 283] on span "Save & Close" at bounding box center [524, 284] width 36 height 7
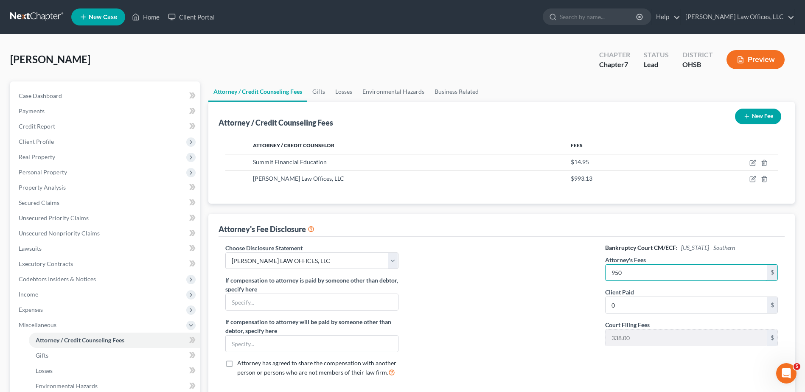
type input "950"
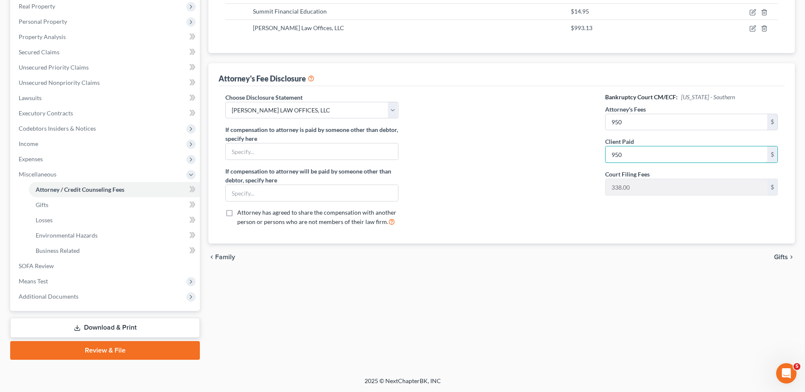
type input "950"
click at [781, 254] on span "Gifts" at bounding box center [781, 257] width 14 height 7
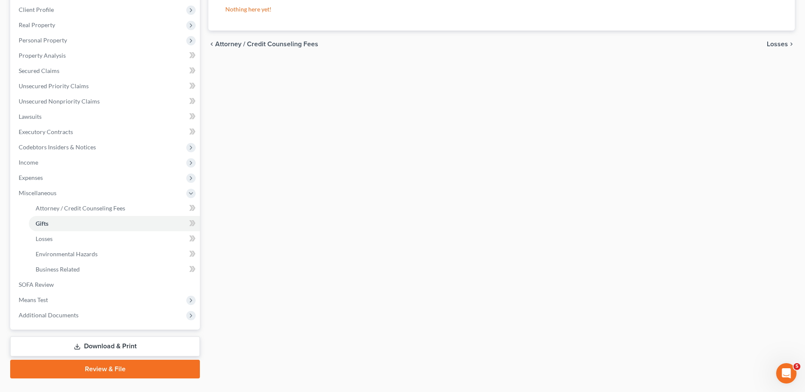
scroll to position [151, 0]
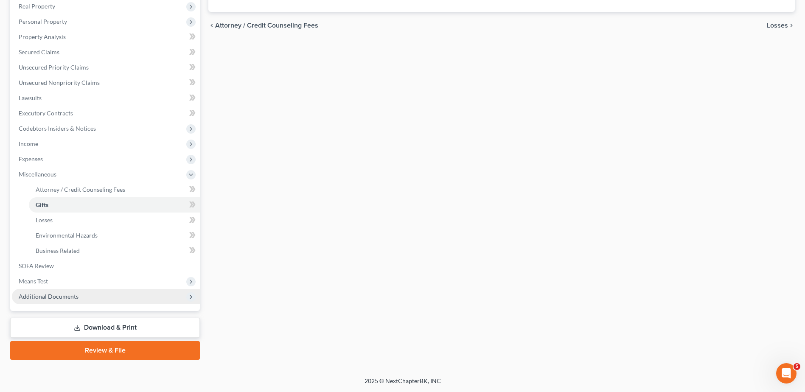
click at [73, 294] on span "Additional Documents" at bounding box center [49, 296] width 60 height 7
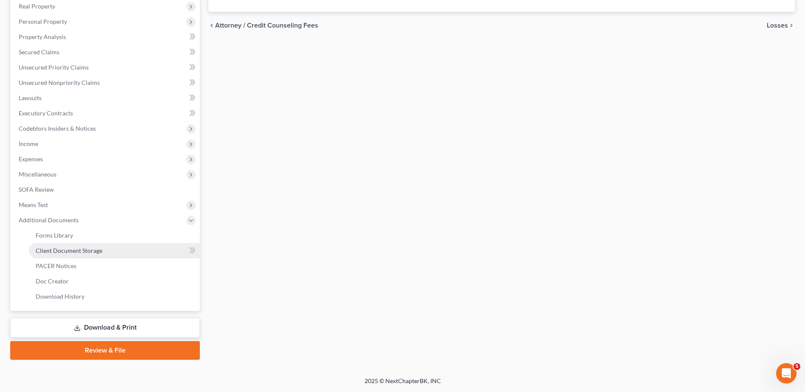
click at [92, 250] on span "Client Document Storage" at bounding box center [69, 250] width 67 height 7
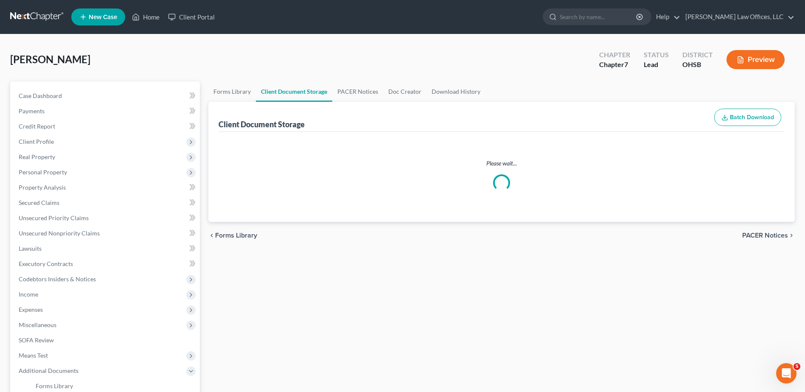
select select "7"
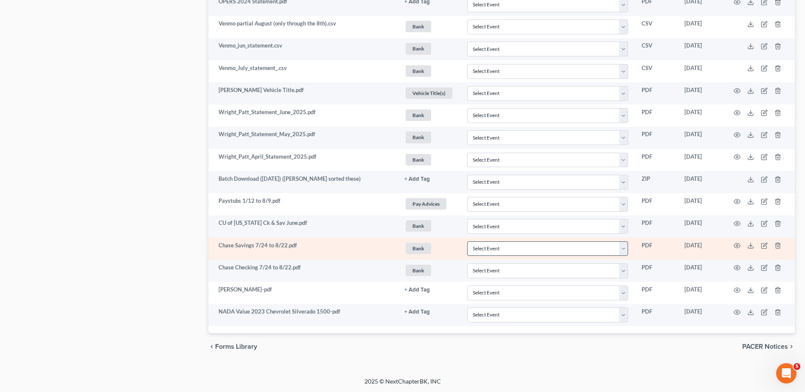
scroll to position [632, 0]
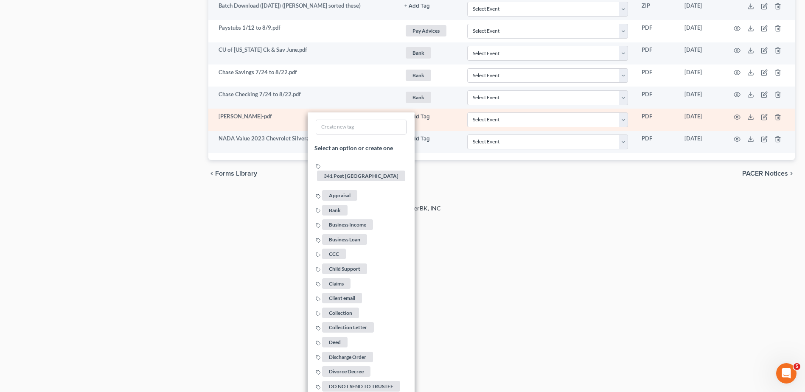
scroll to position [1013, 0]
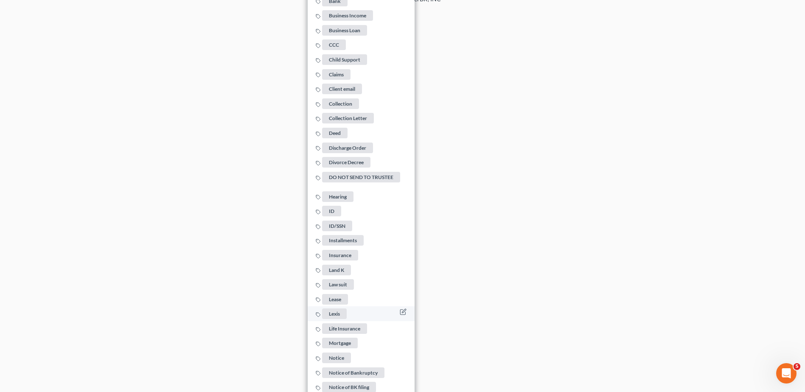
click at [341, 310] on span "Lexis" at bounding box center [334, 313] width 25 height 11
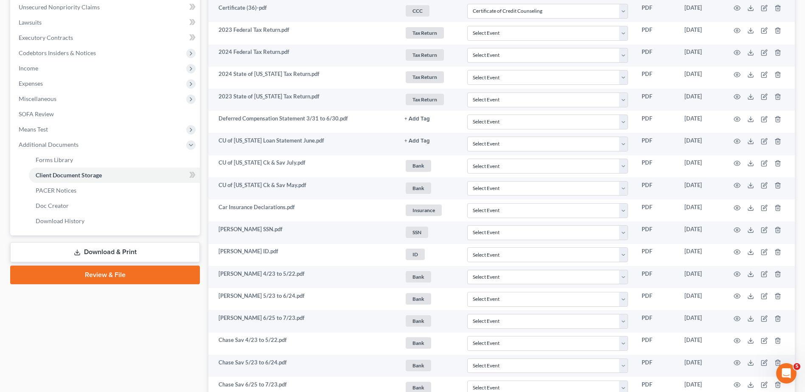
scroll to position [0, 0]
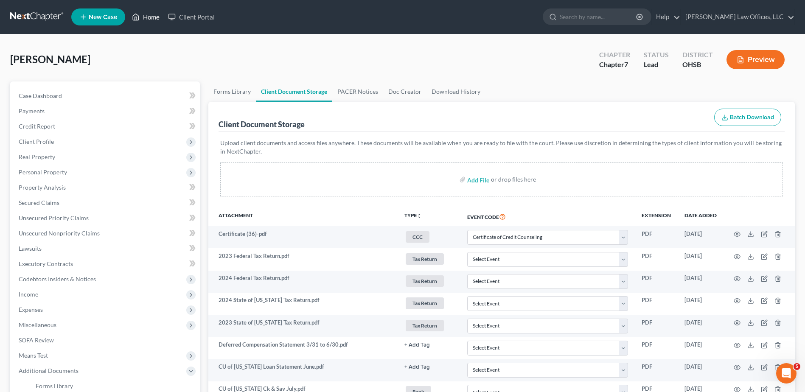
click at [151, 17] on link "Home" at bounding box center [146, 16] width 36 height 15
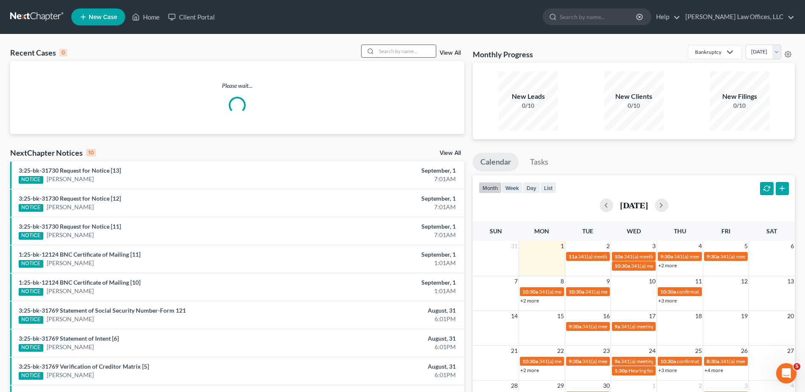
click at [414, 49] on input "search" at bounding box center [405, 51] width 59 height 12
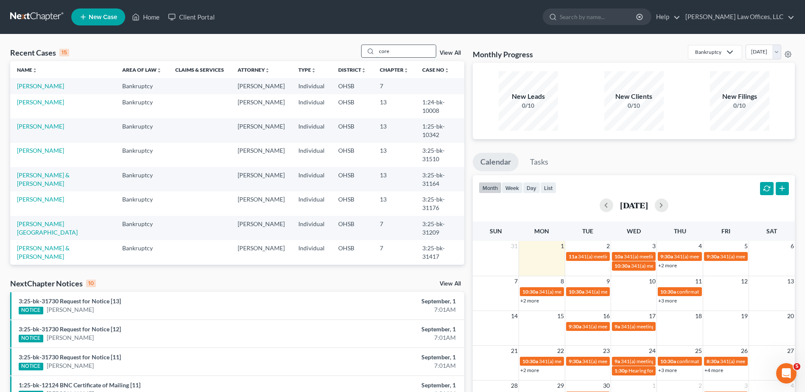
type input "core"
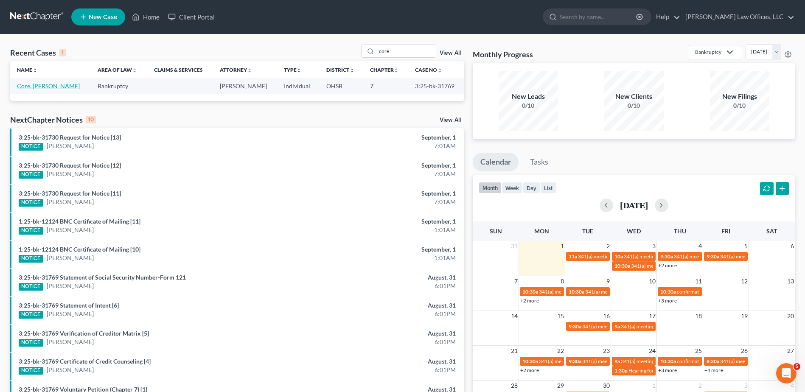
click at [32, 86] on link "Core, [PERSON_NAME]" at bounding box center [48, 85] width 63 height 7
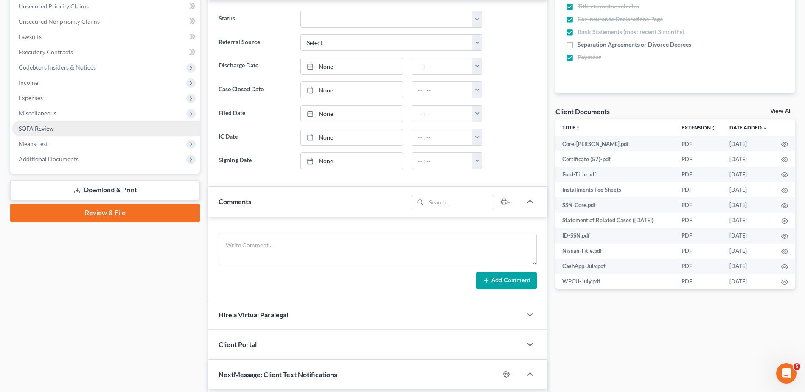
scroll to position [212, 0]
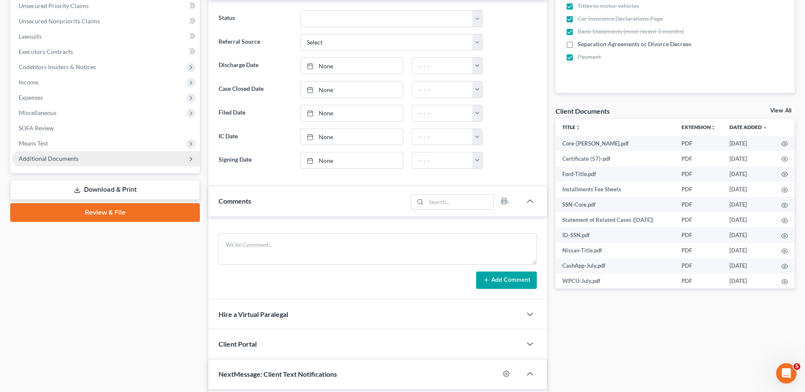
click at [53, 158] on span "Additional Documents" at bounding box center [49, 158] width 60 height 7
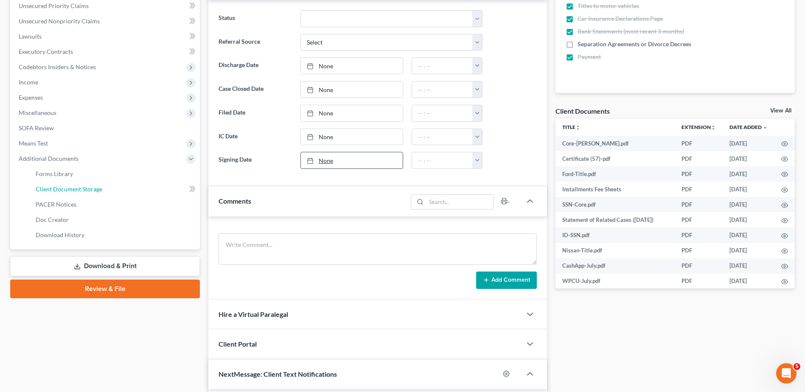
drag, startPoint x: 66, startPoint y: 189, endPoint x: 358, endPoint y: 165, distance: 293.7
click at [67, 189] on span "Client Document Storage" at bounding box center [69, 188] width 67 height 7
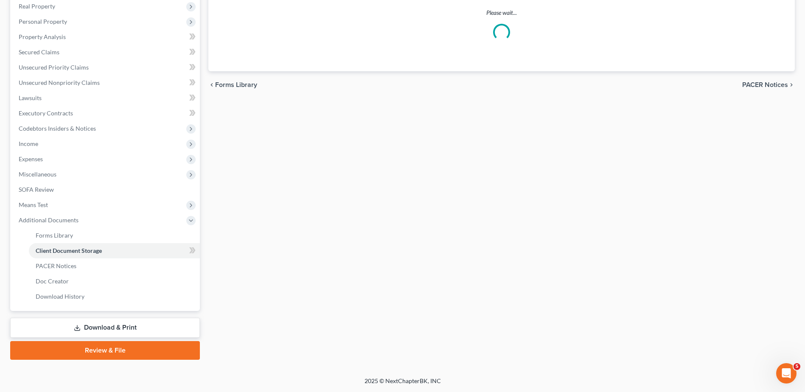
scroll to position [119, 0]
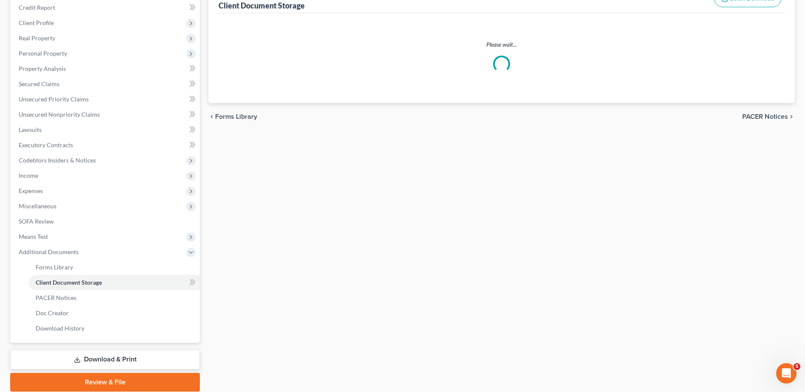
select select "52"
select select "37"
select select "7"
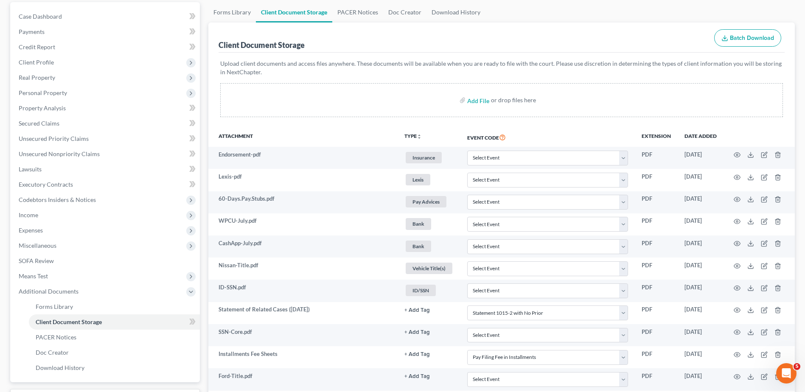
scroll to position [0, 0]
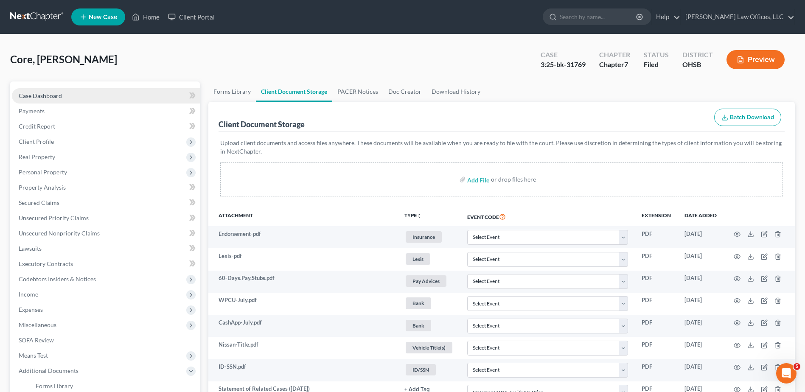
click at [38, 93] on span "Case Dashboard" at bounding box center [40, 95] width 43 height 7
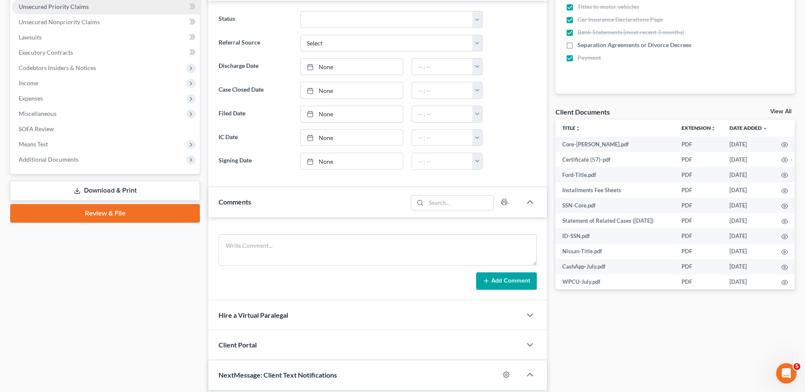
scroll to position [212, 0]
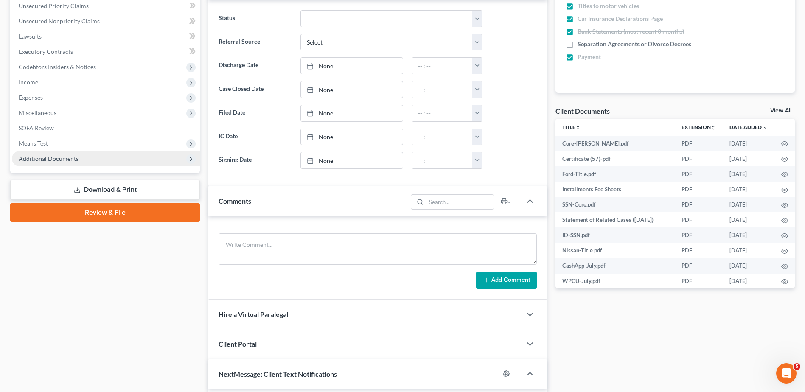
click at [44, 164] on span "Additional Documents" at bounding box center [106, 158] width 188 height 15
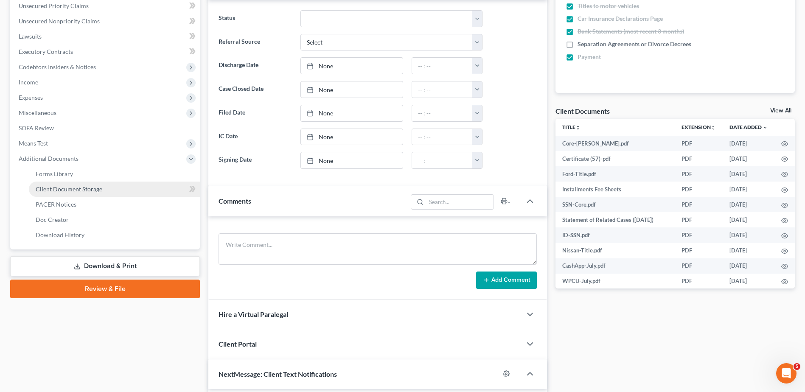
click at [56, 193] on link "Client Document Storage" at bounding box center [114, 189] width 171 height 15
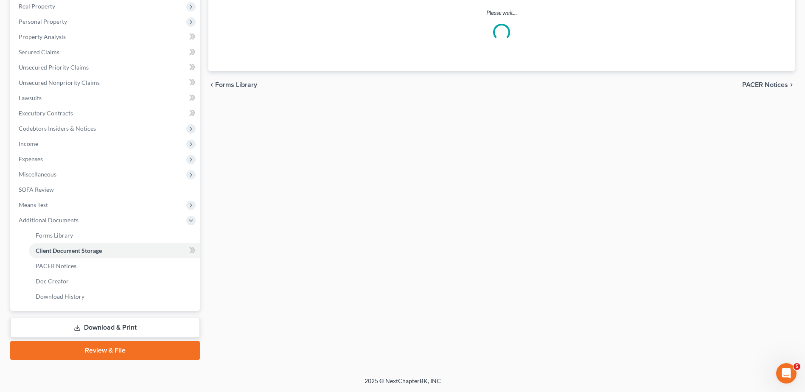
scroll to position [107, 0]
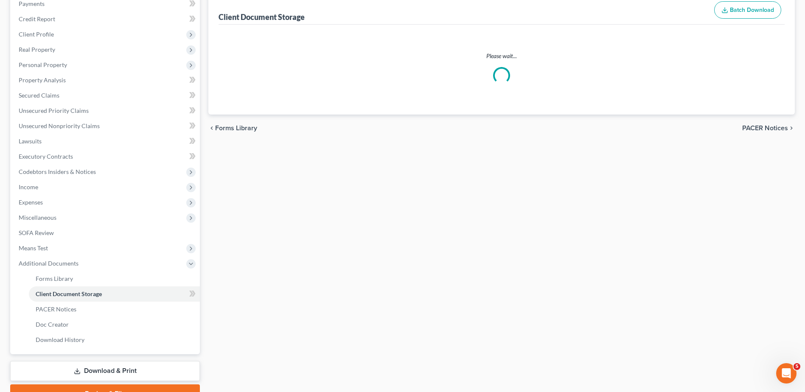
select select "52"
select select "37"
select select "7"
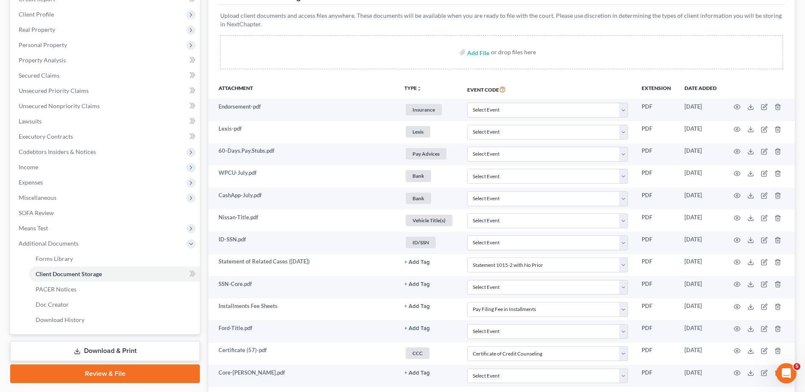
scroll to position [170, 0]
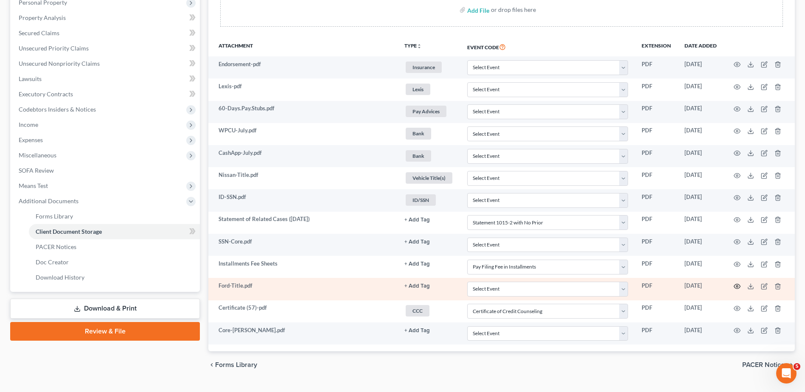
click at [737, 283] on icon "button" at bounding box center [736, 286] width 7 height 7
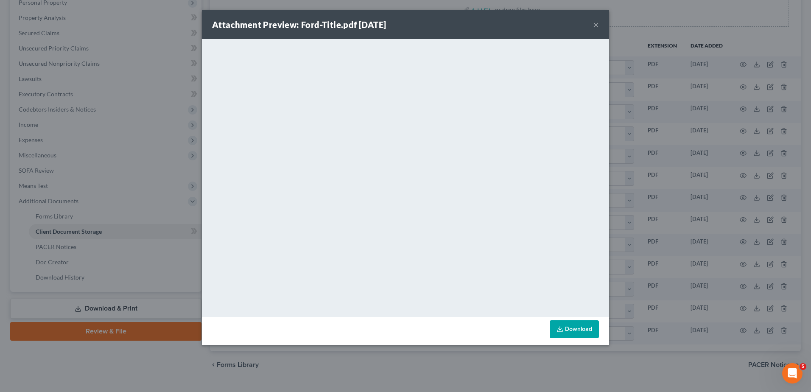
click at [593, 24] on button "×" at bounding box center [596, 25] width 6 height 10
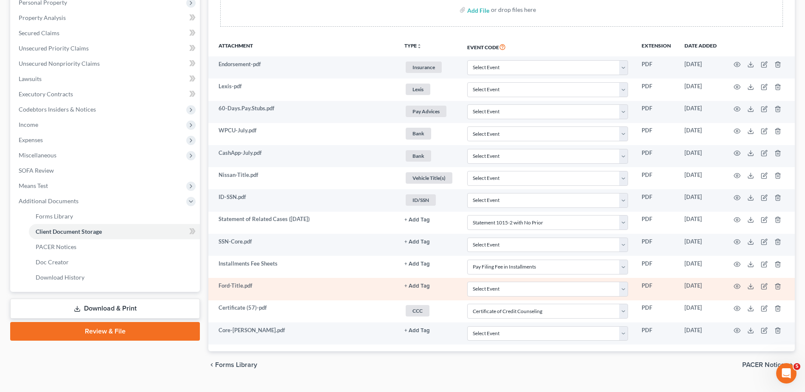
click at [420, 223] on button "+ Add Tag" at bounding box center [416, 220] width 25 height 6
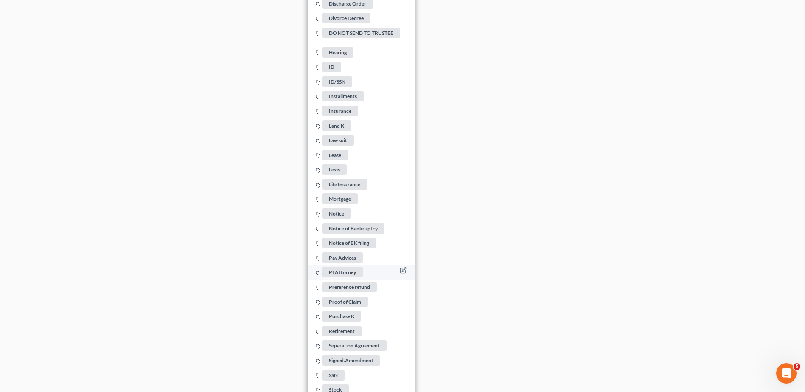
scroll to position [799, 0]
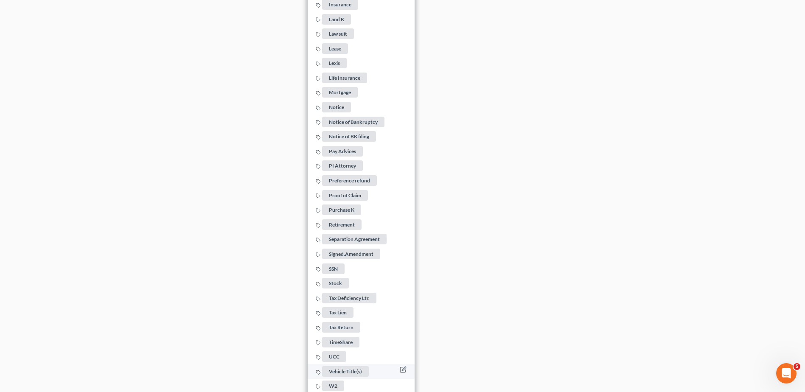
click at [350, 366] on span "Vehicle Title(s)" at bounding box center [345, 371] width 47 height 11
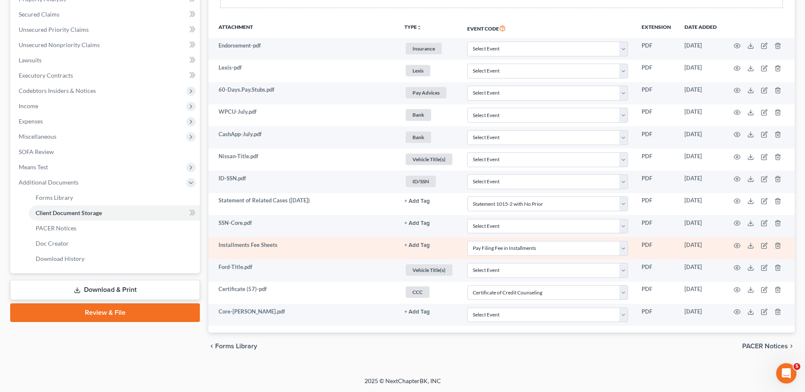
click at [417, 204] on button "+ Add Tag" at bounding box center [416, 202] width 25 height 6
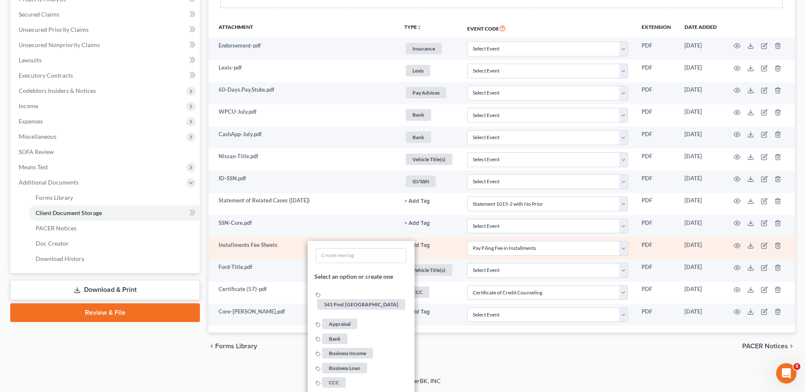
scroll to position [612, 0]
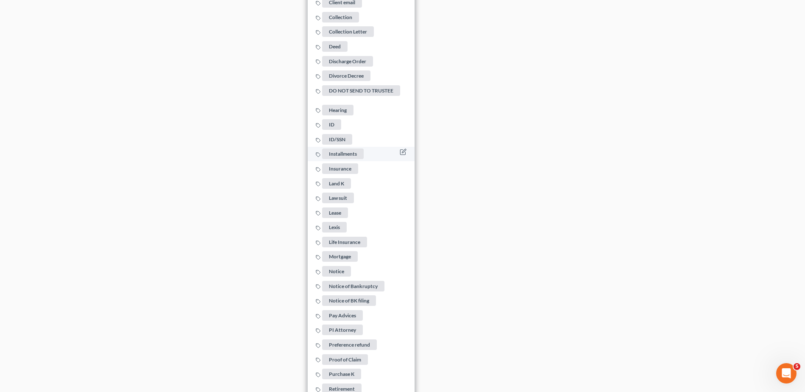
click at [344, 149] on span "Installments" at bounding box center [343, 153] width 42 height 11
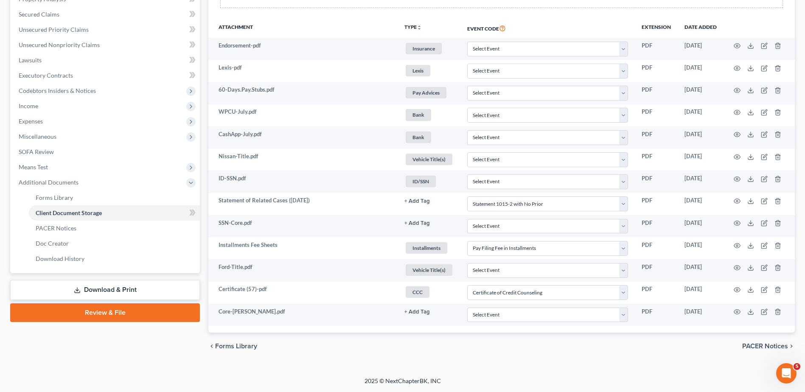
scroll to position [188, 0]
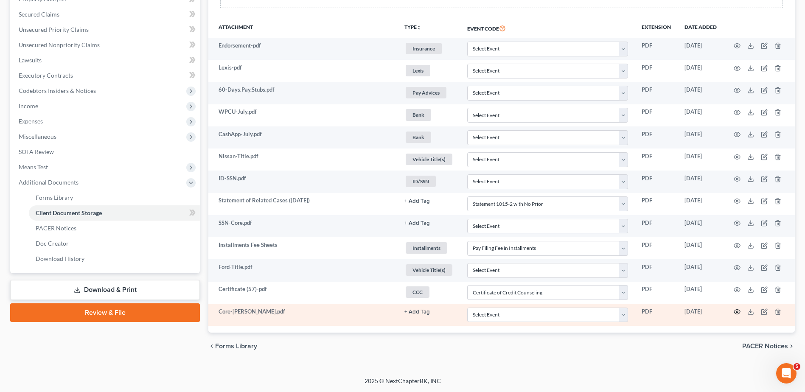
click at [737, 312] on icon "button" at bounding box center [736, 311] width 7 height 7
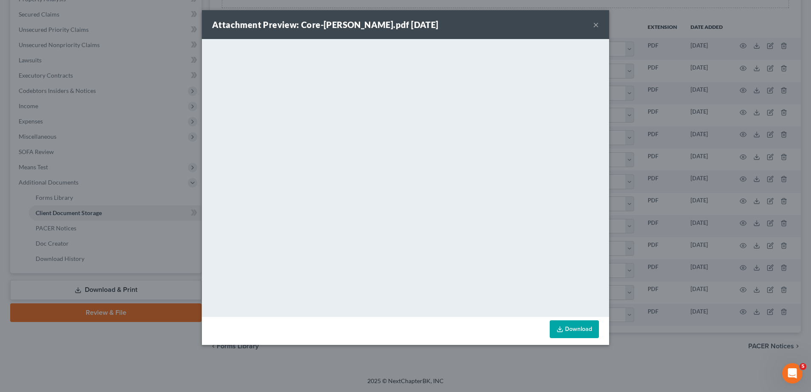
click at [594, 24] on button "×" at bounding box center [596, 25] width 6 height 10
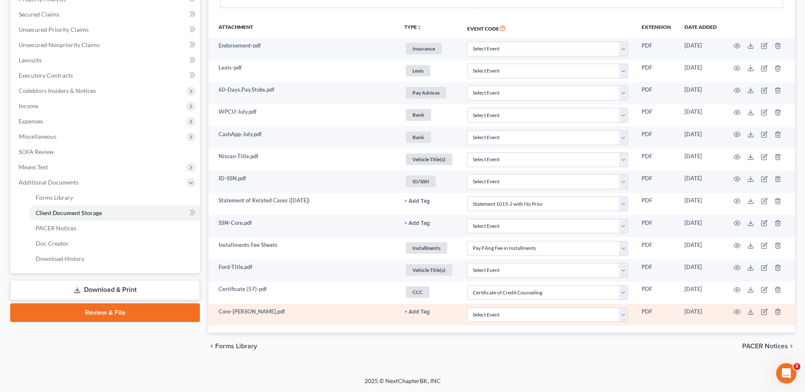
click at [419, 204] on button "+ Add Tag" at bounding box center [416, 202] width 25 height 6
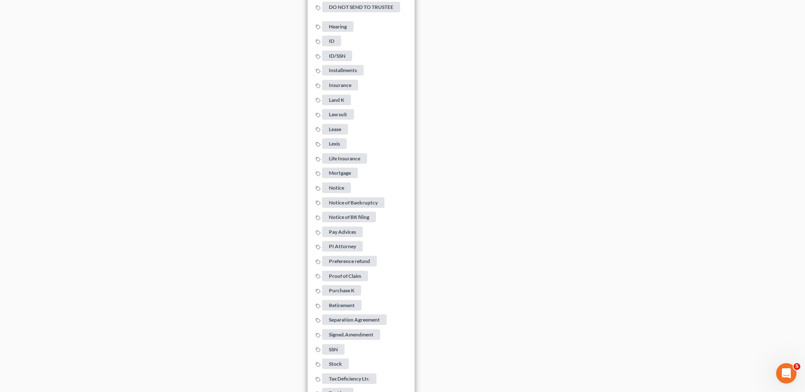
scroll to position [825, 0]
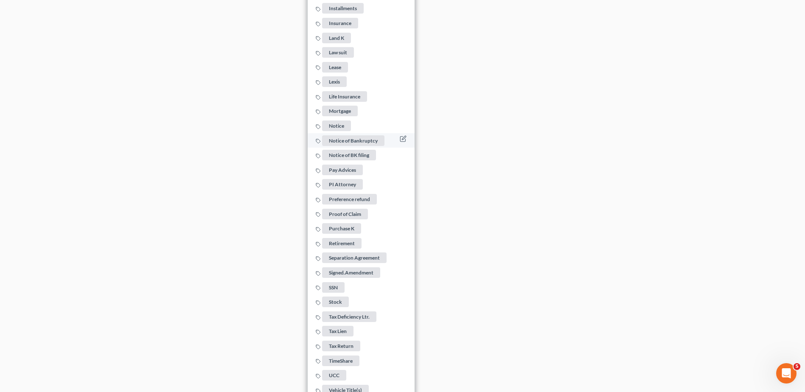
click at [365, 135] on span "Notice of Bankruptcy" at bounding box center [353, 140] width 62 height 11
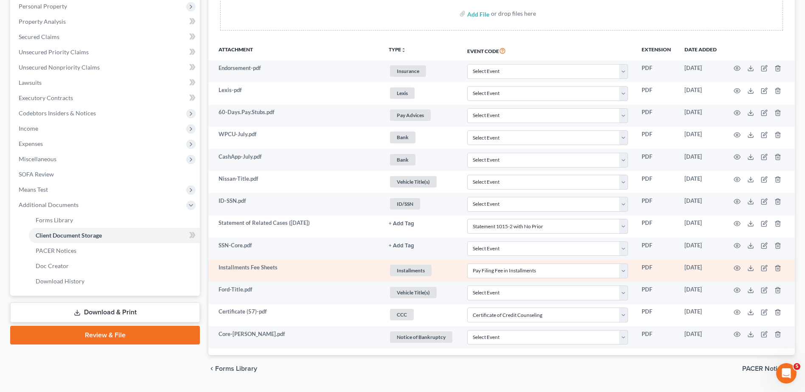
scroll to position [146, 0]
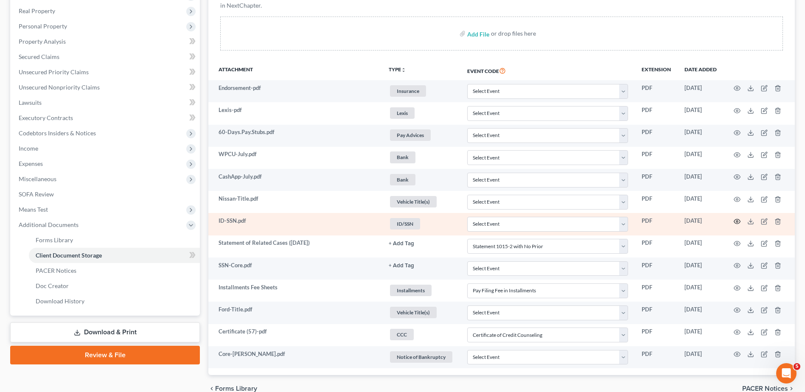
click at [736, 220] on icon "button" at bounding box center [736, 221] width 7 height 7
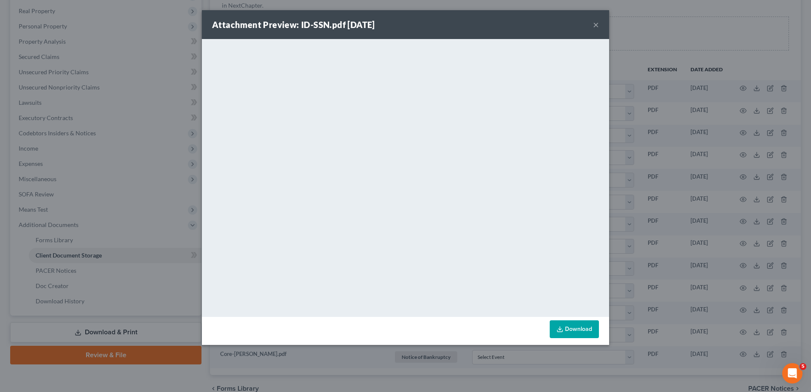
click at [594, 25] on button "×" at bounding box center [596, 25] width 6 height 10
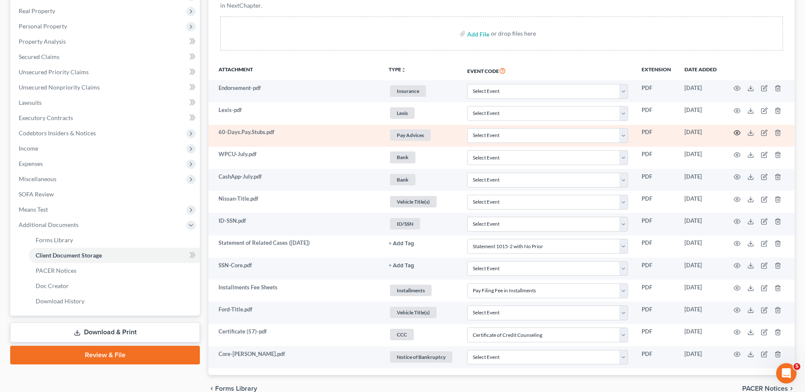
click at [737, 129] on icon "button" at bounding box center [736, 132] width 7 height 7
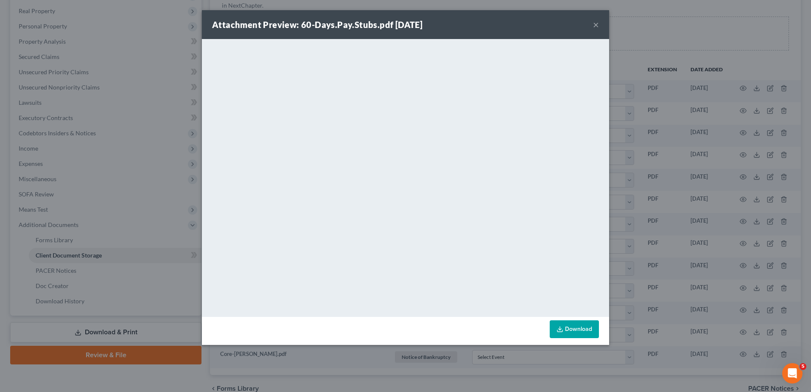
click at [597, 25] on button "×" at bounding box center [596, 25] width 6 height 10
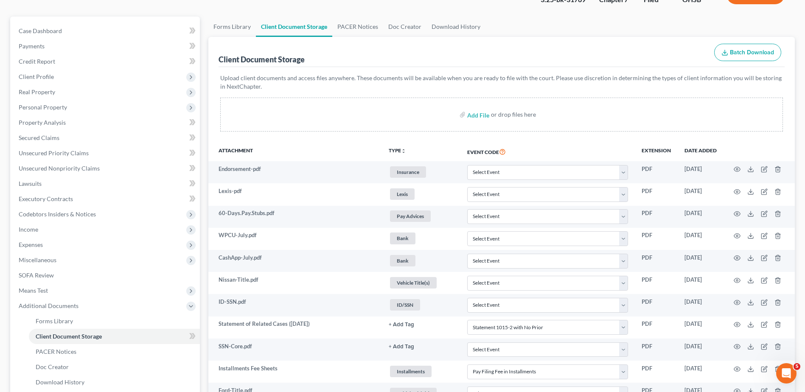
scroll to position [0, 0]
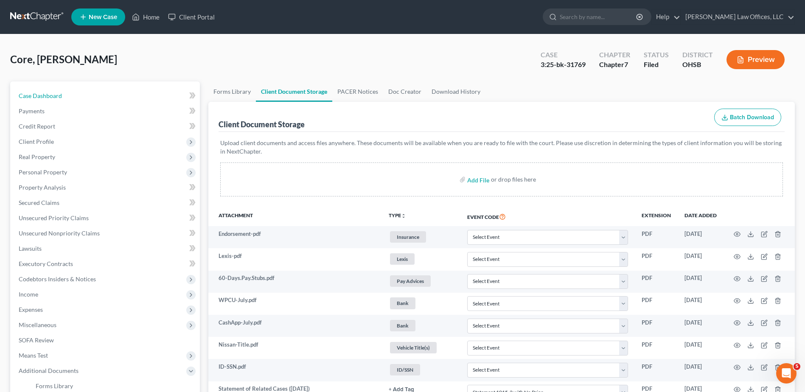
drag, startPoint x: 43, startPoint y: 93, endPoint x: 320, endPoint y: 143, distance: 282.0
click at [43, 93] on span "Case Dashboard" at bounding box center [40, 95] width 43 height 7
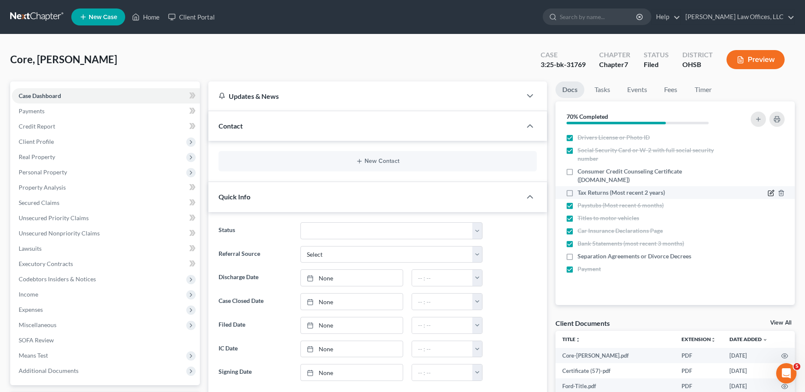
click at [771, 193] on icon "button" at bounding box center [771, 192] width 4 height 4
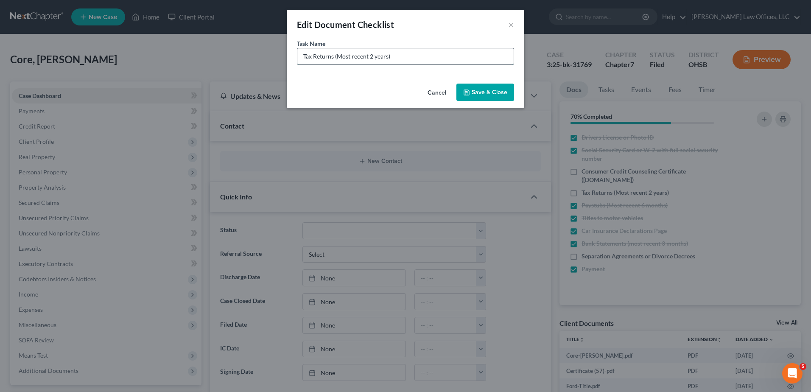
drag, startPoint x: 388, startPoint y: 56, endPoint x: 338, endPoint y: 58, distance: 49.7
click at [338, 58] on input "Tax Returns (Most recent 2 years)" at bounding box center [405, 56] width 216 height 16
type input "Tax Returns (2024 State of [US_STATE] Tax Return)"
click at [489, 89] on button "Save & Close" at bounding box center [485, 93] width 58 height 18
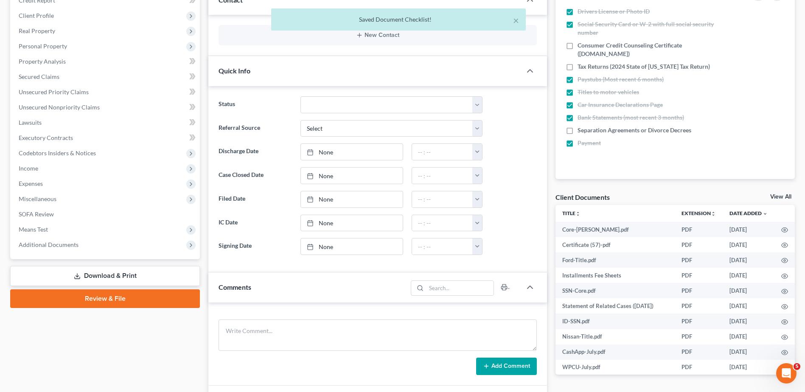
scroll to position [297, 0]
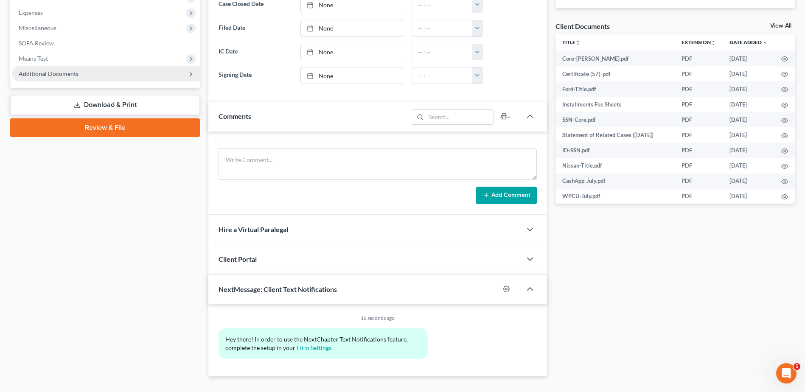
click at [73, 78] on span "Additional Documents" at bounding box center [106, 73] width 188 height 15
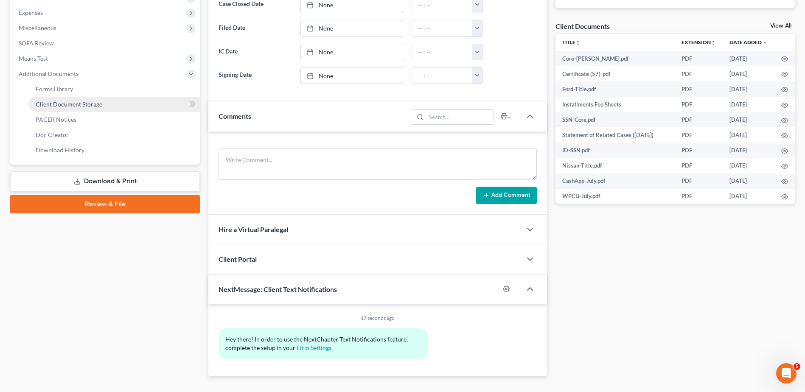
click at [78, 107] on span "Client Document Storage" at bounding box center [69, 104] width 67 height 7
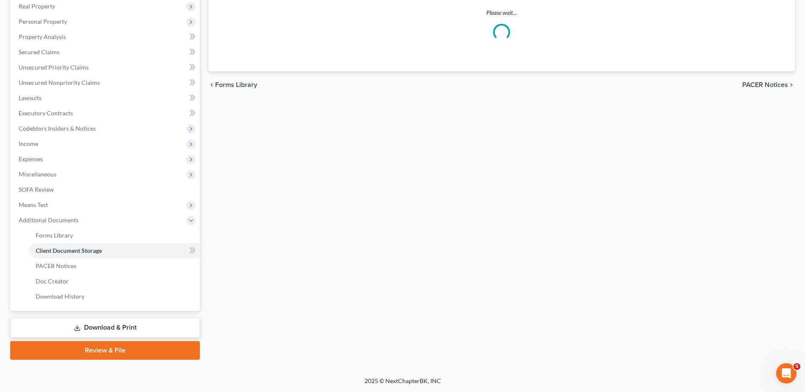
scroll to position [119, 0]
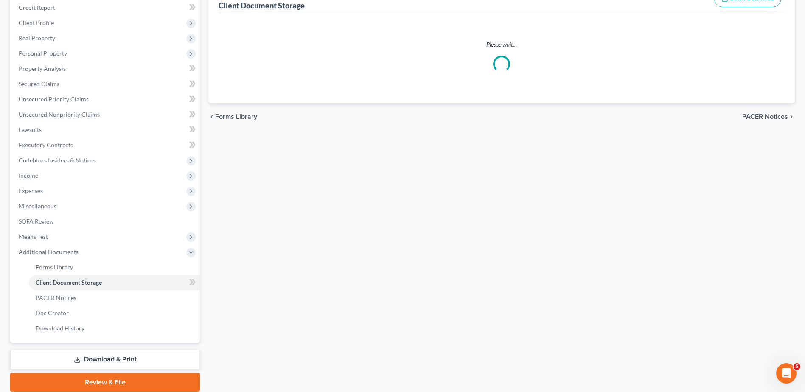
select select "52"
select select "37"
select select "7"
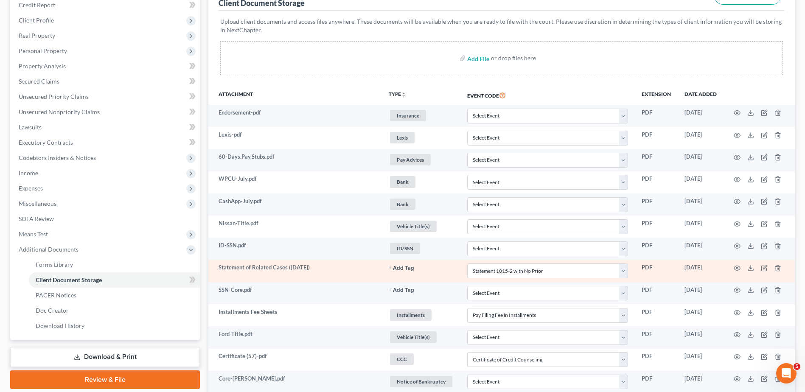
scroll to position [188, 0]
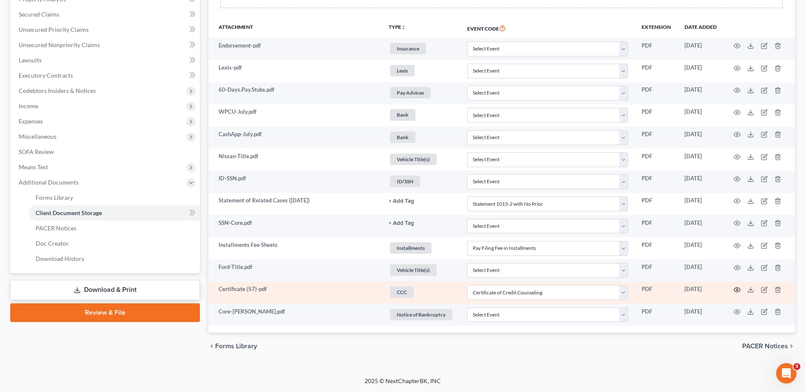
click at [735, 290] on icon "button" at bounding box center [736, 289] width 7 height 7
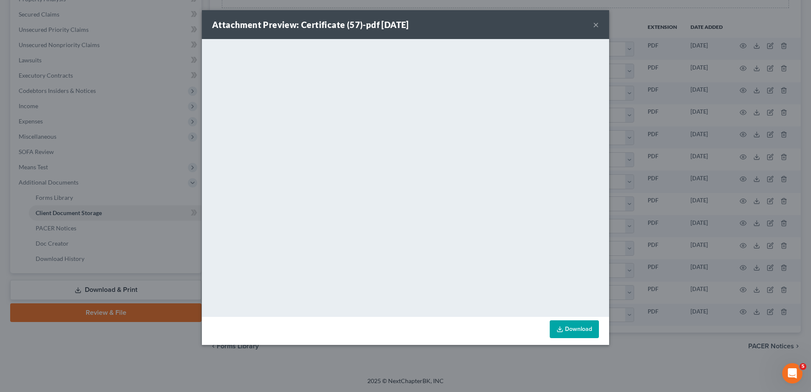
click at [596, 24] on button "×" at bounding box center [596, 25] width 6 height 10
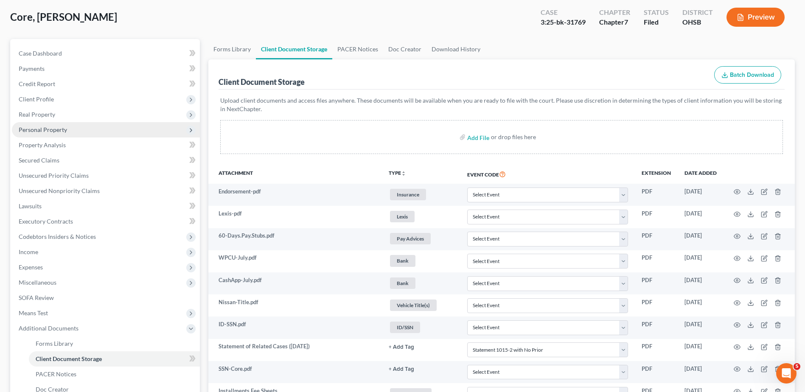
scroll to position [0, 0]
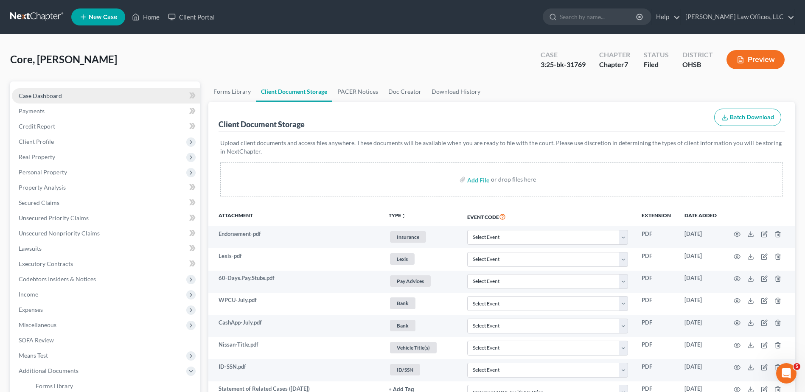
click at [42, 88] on link "Case Dashboard" at bounding box center [106, 95] width 188 height 15
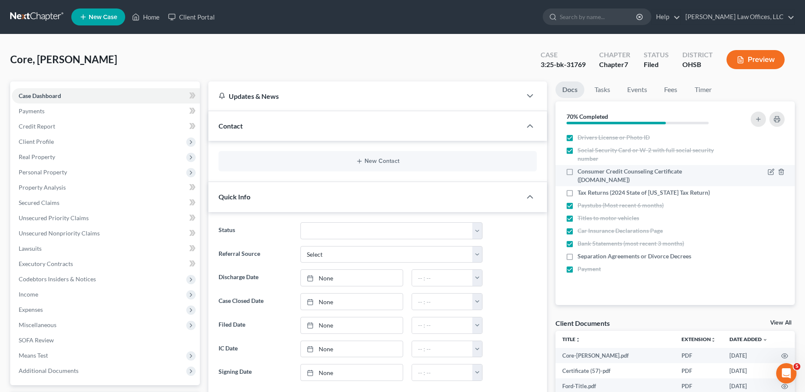
click at [577, 172] on label "Consumer Credit Counseling Certificate ([DOMAIN_NAME])" at bounding box center [652, 175] width 150 height 17
click at [581, 172] on input "Consumer Credit Counseling Certificate ([DOMAIN_NAME])" at bounding box center [584, 170] width 6 height 6
checkbox input "true"
click at [372, 161] on button "New Contact" at bounding box center [377, 161] width 305 height 7
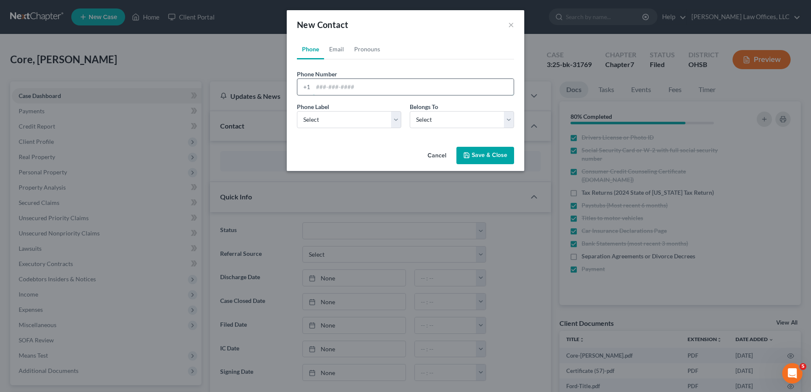
click at [348, 87] on input "tel" at bounding box center [413, 87] width 201 height 16
type input "[PHONE_NUMBER]"
click at [325, 123] on select "Select Mobile Home Work Other" at bounding box center [349, 119] width 104 height 17
select select "0"
click at [297, 111] on select "Select Mobile Home Work Other" at bounding box center [349, 119] width 104 height 17
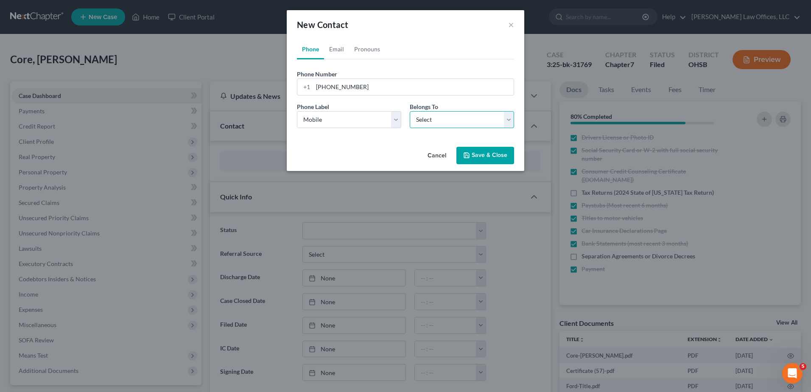
drag, startPoint x: 424, startPoint y: 123, endPoint x: 423, endPoint y: 129, distance: 5.6
click at [424, 123] on select "Select Client Other" at bounding box center [462, 119] width 104 height 17
select select "0"
click at [410, 111] on select "Select Client Other" at bounding box center [462, 119] width 104 height 17
select select "0"
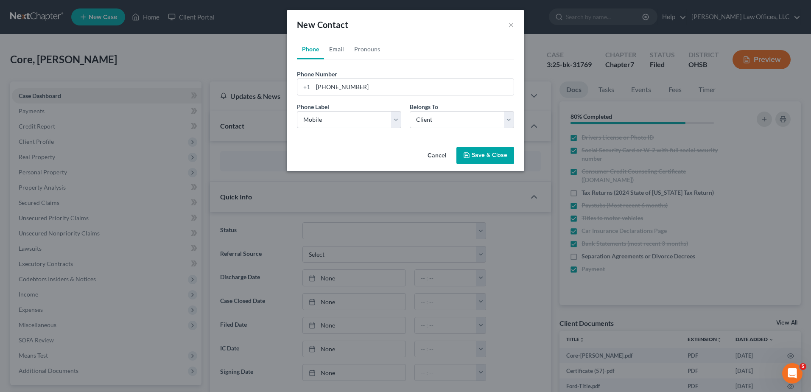
drag, startPoint x: 340, startPoint y: 49, endPoint x: 335, endPoint y: 94, distance: 44.8
click at [340, 49] on link "Email" at bounding box center [336, 49] width 25 height 20
click at [336, 86] on input "email" at bounding box center [413, 87] width 201 height 16
type input "[EMAIL_ADDRESS][DOMAIN_NAME]"
click at [336, 118] on select "Select Home Work Other" at bounding box center [349, 119] width 104 height 17
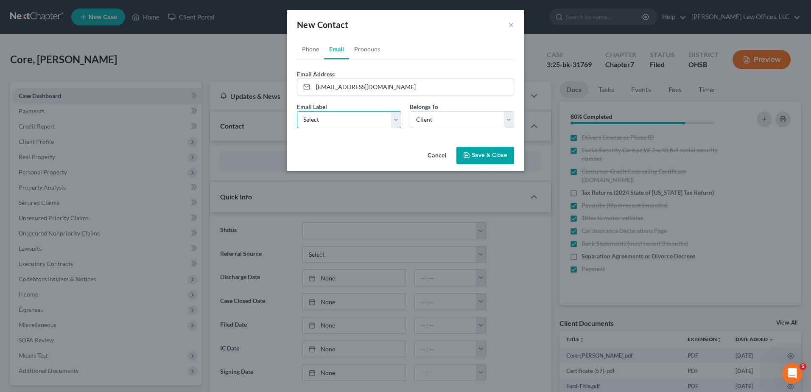
select select "0"
click at [297, 111] on select "Select Home Work Other" at bounding box center [349, 119] width 104 height 17
click at [496, 154] on button "Save & Close" at bounding box center [485, 156] width 58 height 18
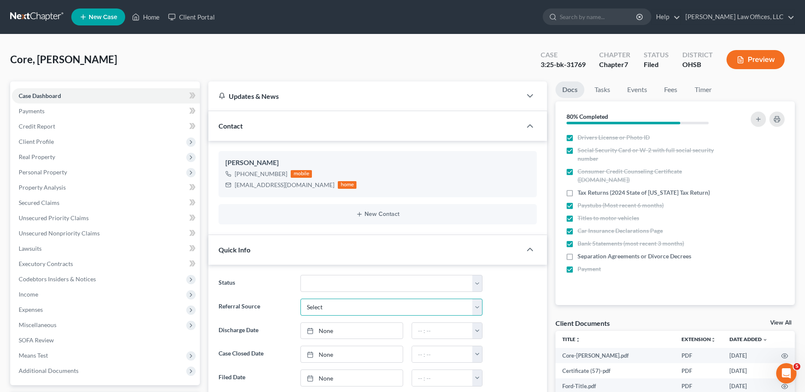
click at [329, 303] on select "Select Word Of Mouth Previous Clients Direct Mail Website Google Search Modern …" at bounding box center [391, 307] width 182 height 17
select select "0"
click at [300, 299] on select "Select Word Of Mouth Previous Clients Direct Mail Website Google Search Modern …" at bounding box center [391, 307] width 182 height 17
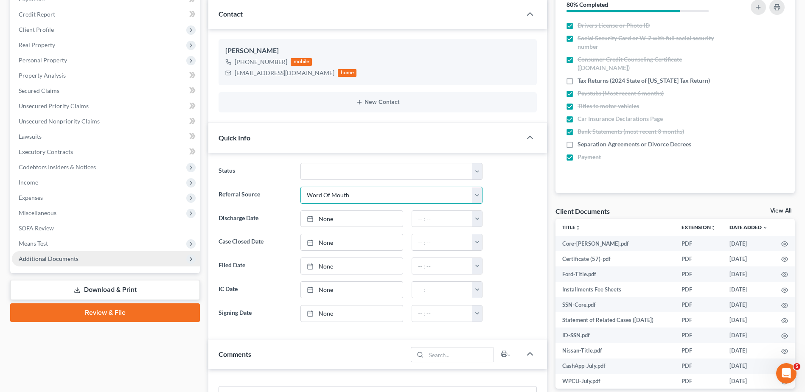
scroll to position [127, 0]
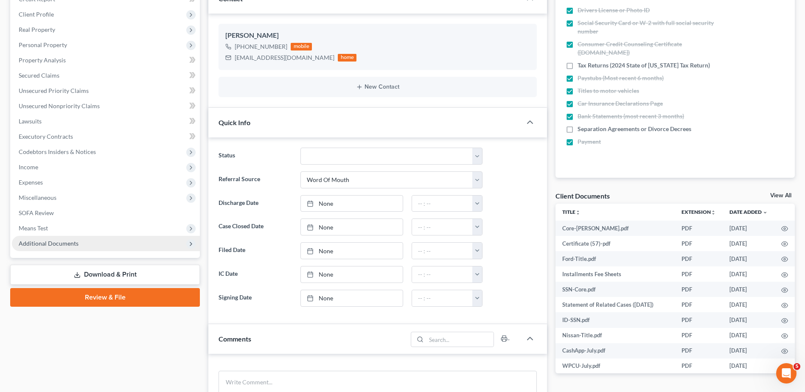
click at [33, 247] on span "Additional Documents" at bounding box center [106, 243] width 188 height 15
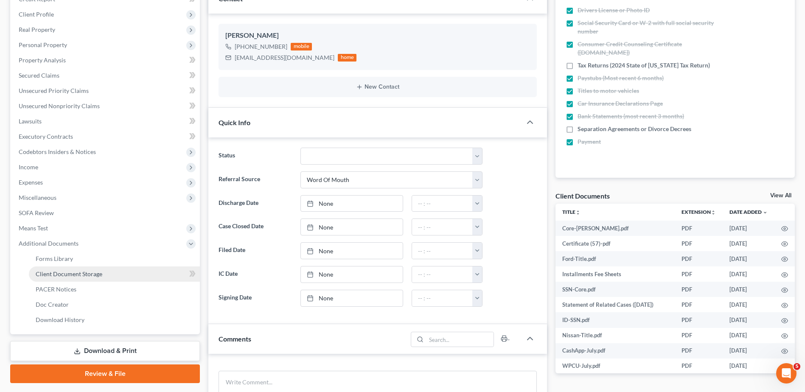
click at [59, 271] on span "Client Document Storage" at bounding box center [69, 273] width 67 height 7
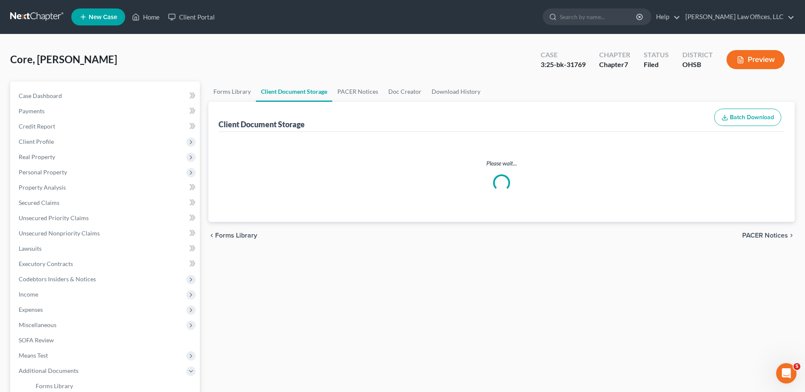
select select "52"
select select "37"
select select "7"
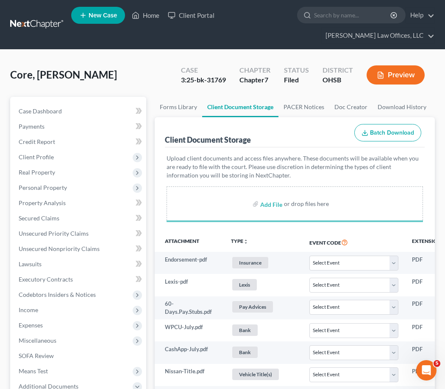
select select "52"
select select "37"
select select "7"
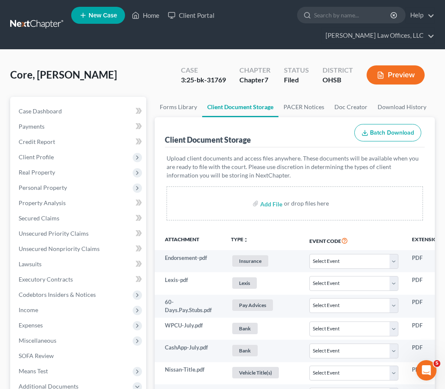
select select "52"
select select "37"
select select "7"
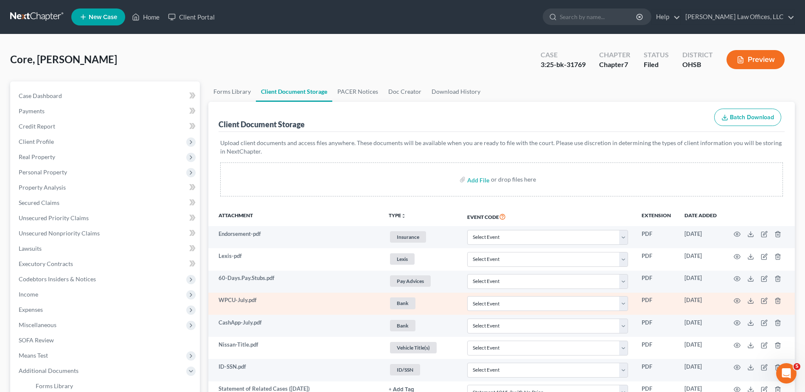
scroll to position [233, 0]
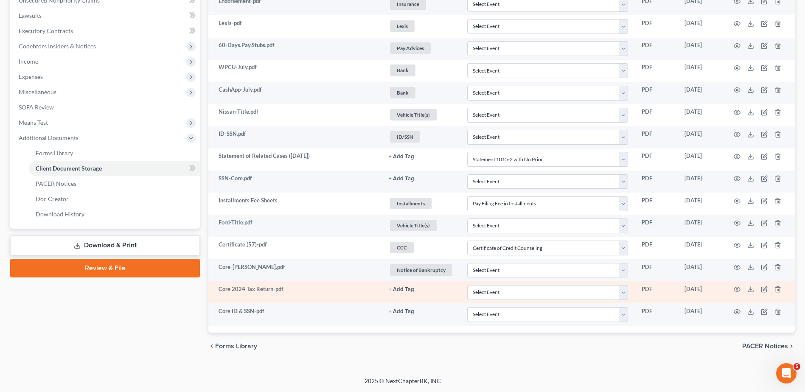
click at [406, 11] on link "+ Add Tag" at bounding box center [421, 4] width 65 height 14
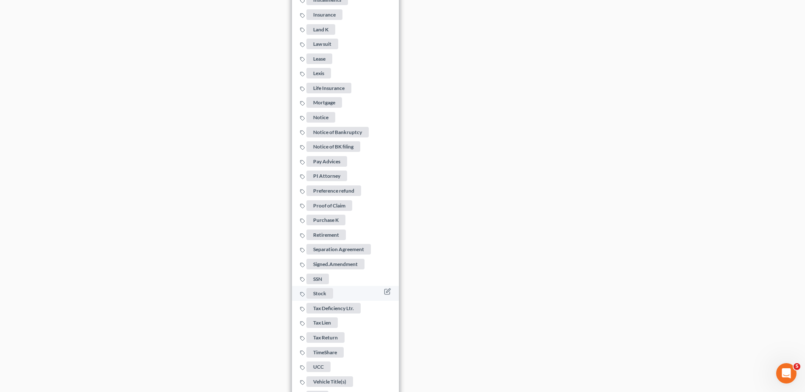
scroll to position [865, 0]
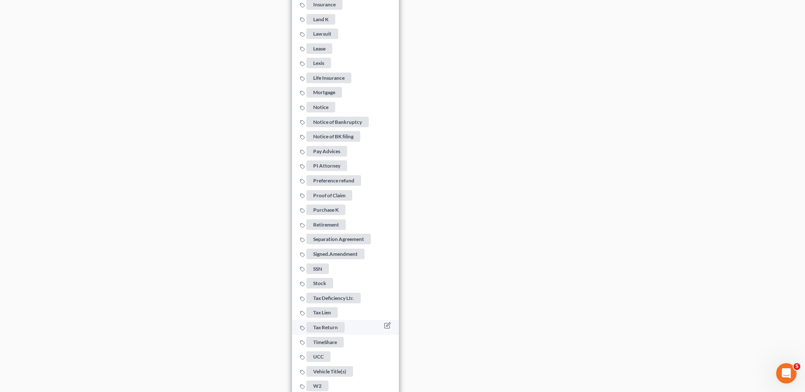
click at [336, 322] on span "Tax Return" at bounding box center [325, 327] width 38 height 11
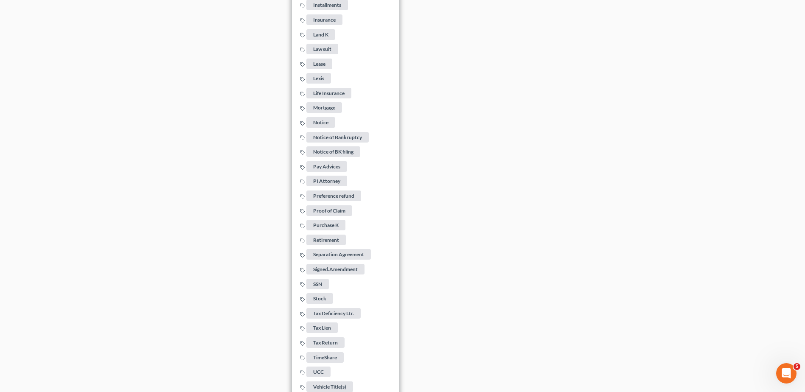
drag, startPoint x: 489, startPoint y: 288, endPoint x: 481, endPoint y: 289, distance: 7.3
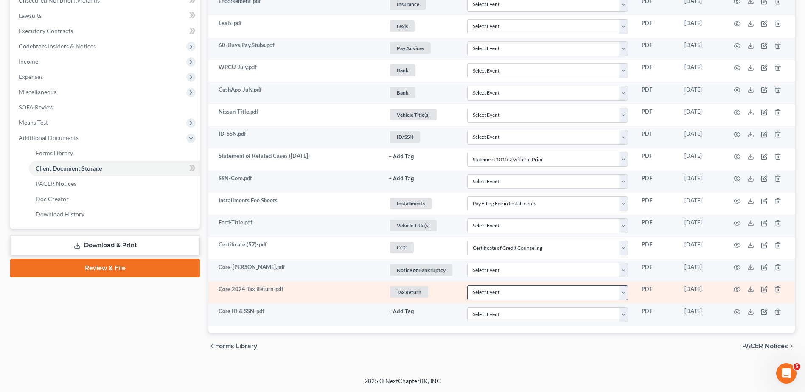
scroll to position [233, 0]
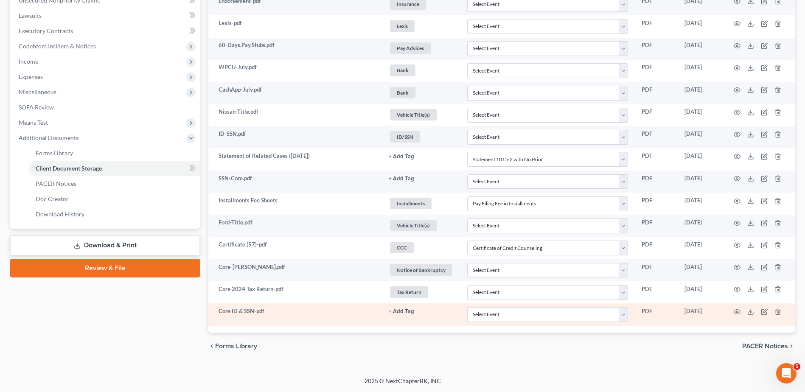
click at [406, 159] on button "+ Add Tag" at bounding box center [401, 157] width 25 height 6
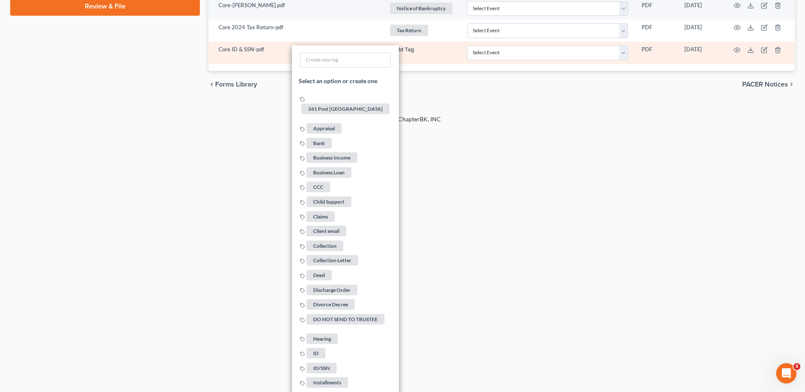
scroll to position [827, 0]
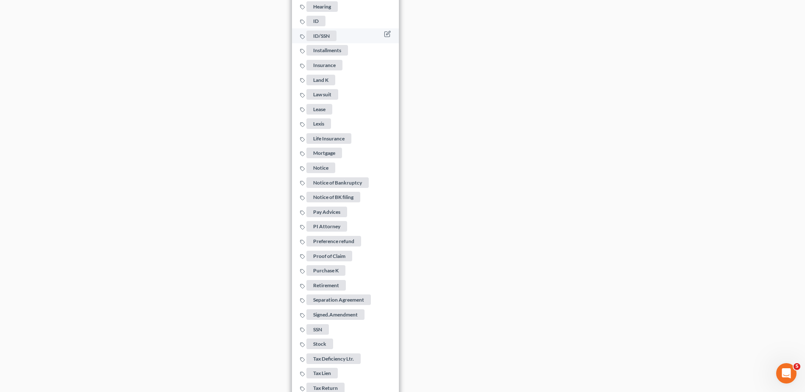
click at [326, 31] on span "ID/SSN" at bounding box center [321, 36] width 30 height 11
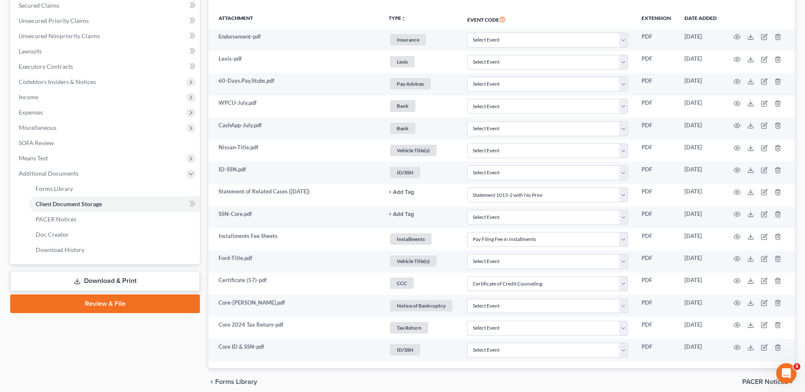
scroll to position [148, 0]
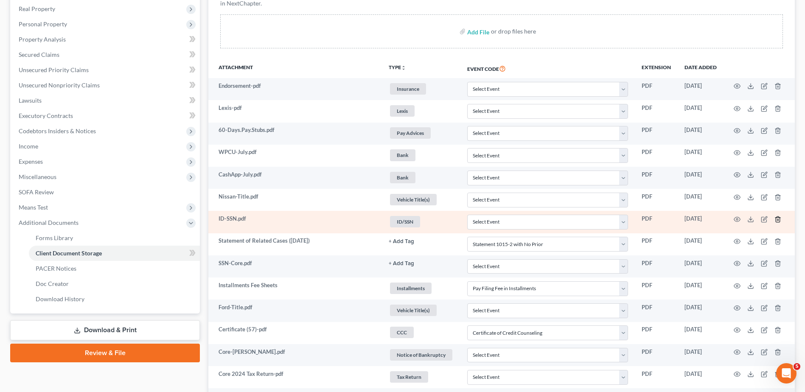
click at [777, 218] on icon "button" at bounding box center [777, 219] width 7 height 7
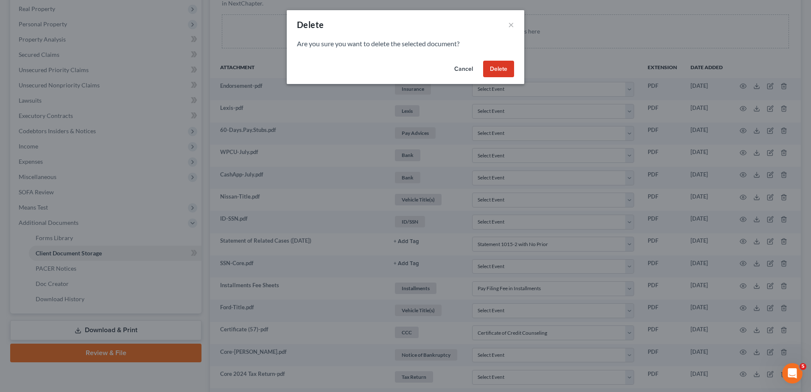
click at [500, 70] on button "Delete" at bounding box center [498, 69] width 31 height 17
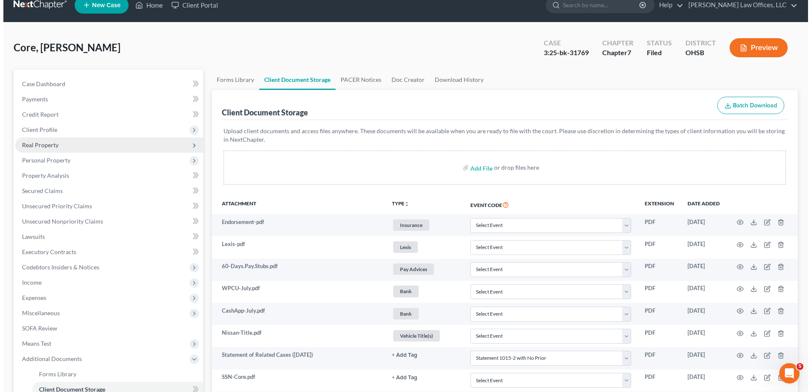
scroll to position [0, 0]
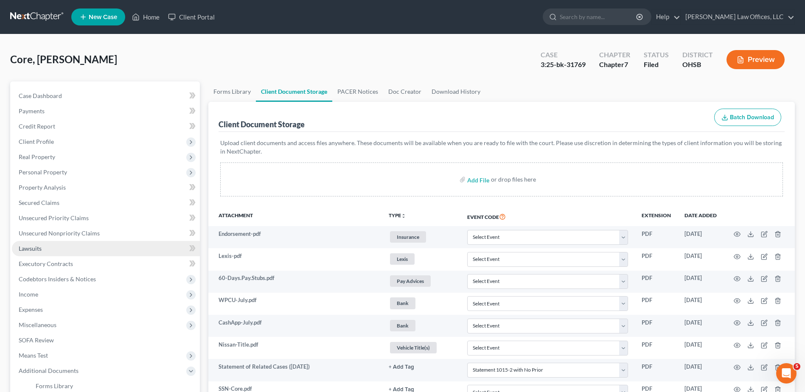
click at [35, 250] on span "Lawsuits" at bounding box center [30, 248] width 23 height 7
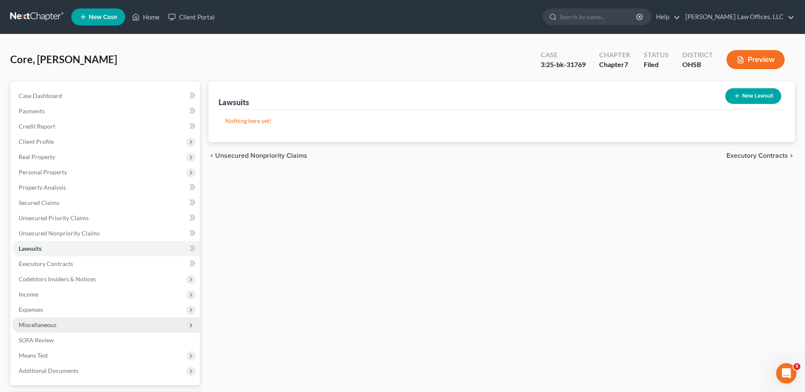
click at [56, 326] on span "Miscellaneous" at bounding box center [38, 324] width 38 height 7
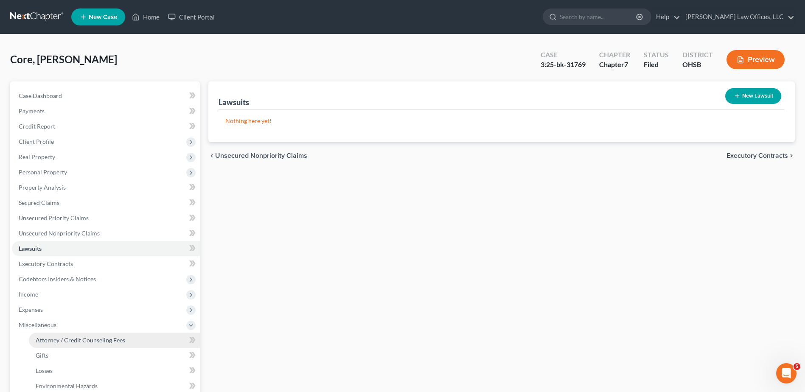
click at [70, 340] on span "Attorney / Credit Counseling Fees" at bounding box center [80, 339] width 89 height 7
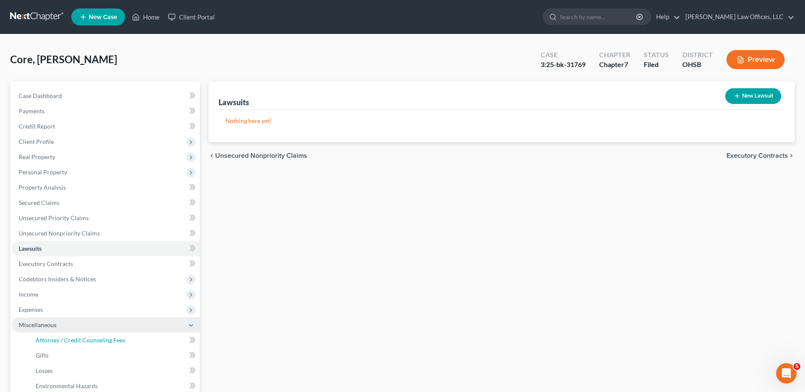
select select "1"
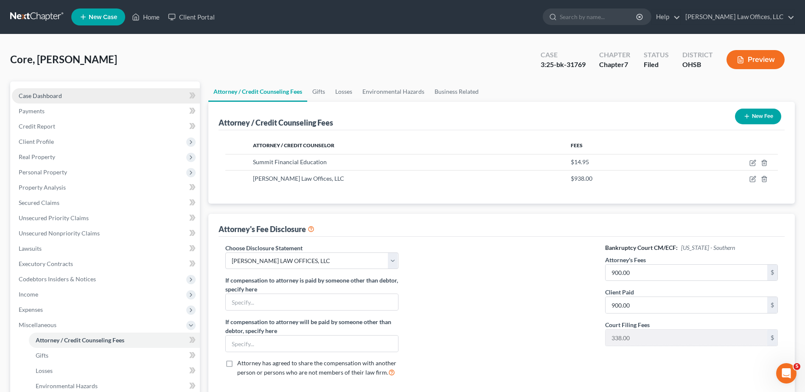
click at [69, 97] on link "Case Dashboard" at bounding box center [106, 95] width 188 height 15
select select "0"
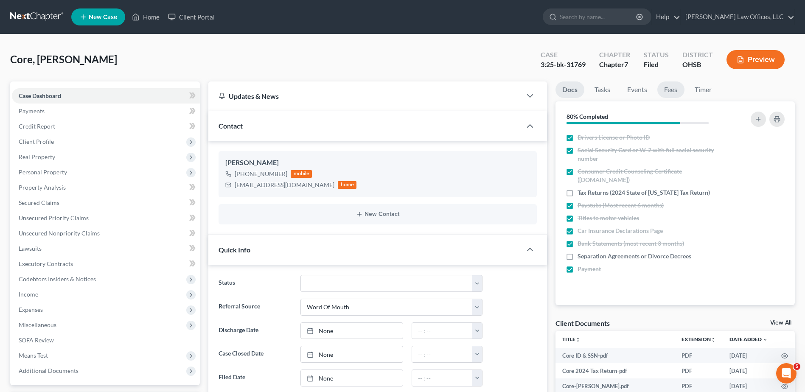
click at [675, 89] on link "Fees" at bounding box center [670, 89] width 27 height 17
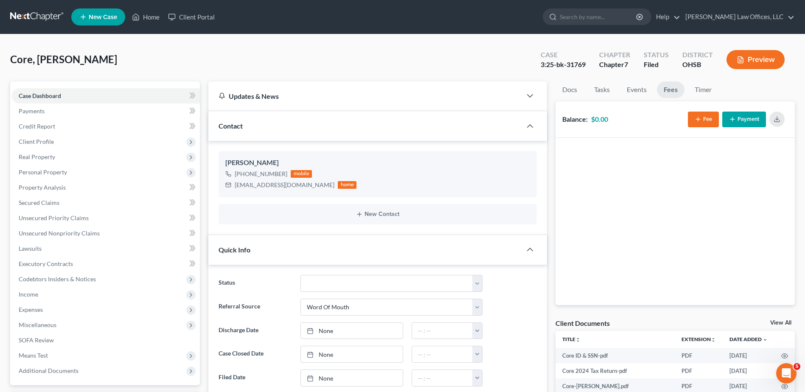
click at [703, 118] on button "Fee" at bounding box center [703, 120] width 31 height 16
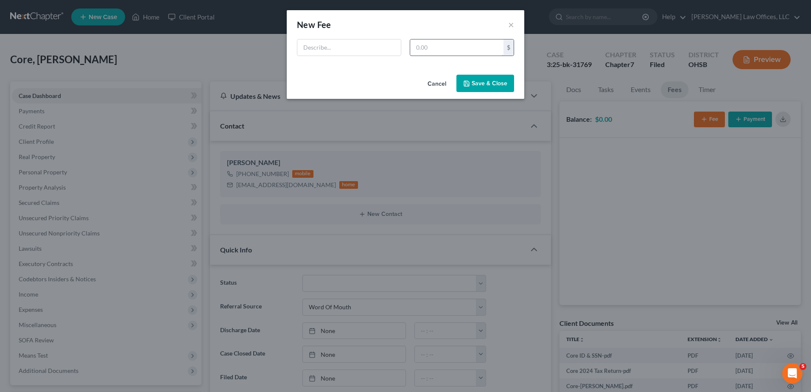
click at [433, 42] on input "text" at bounding box center [456, 47] width 93 height 16
type input "900"
click at [349, 47] on input "text" at bounding box center [348, 47] width 103 height 16
type input "Attorney Fee"
click at [488, 80] on button "Save & Close" at bounding box center [485, 84] width 58 height 18
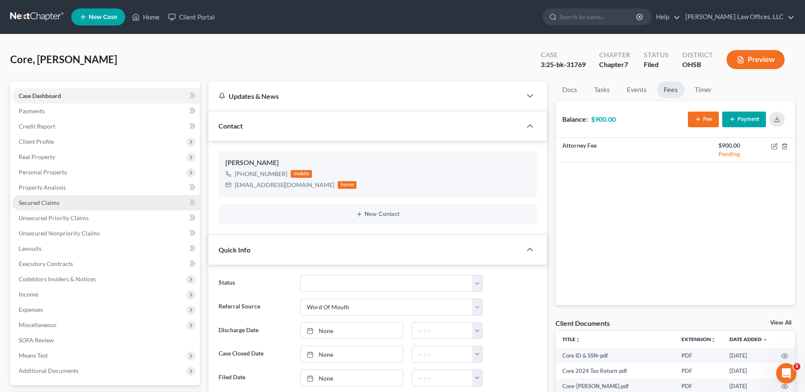
click at [62, 202] on link "Secured Claims" at bounding box center [106, 202] width 188 height 15
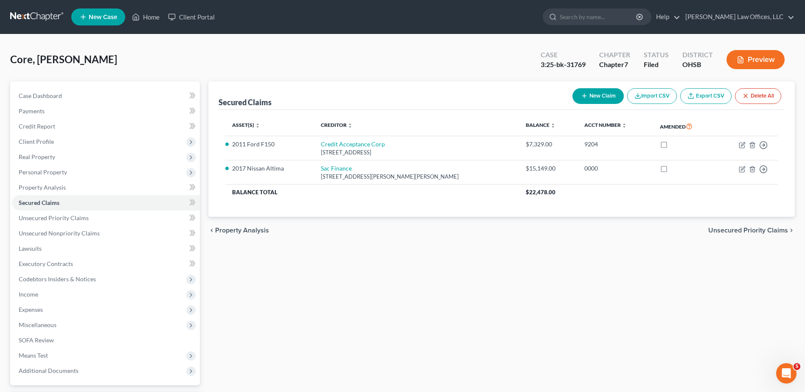
click at [763, 58] on button "Preview" at bounding box center [755, 59] width 58 height 19
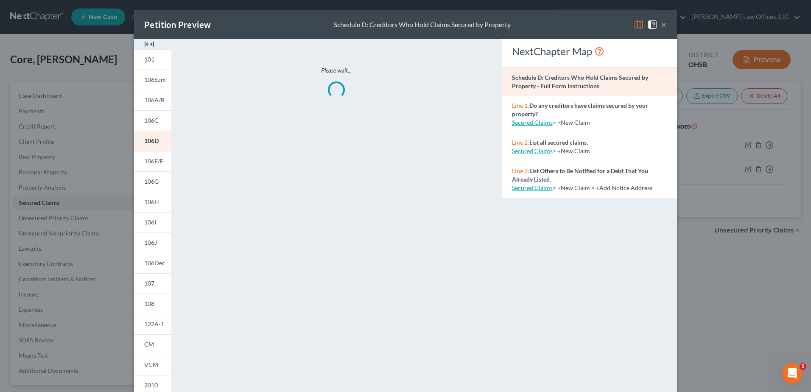
click at [144, 42] on img at bounding box center [149, 44] width 10 height 10
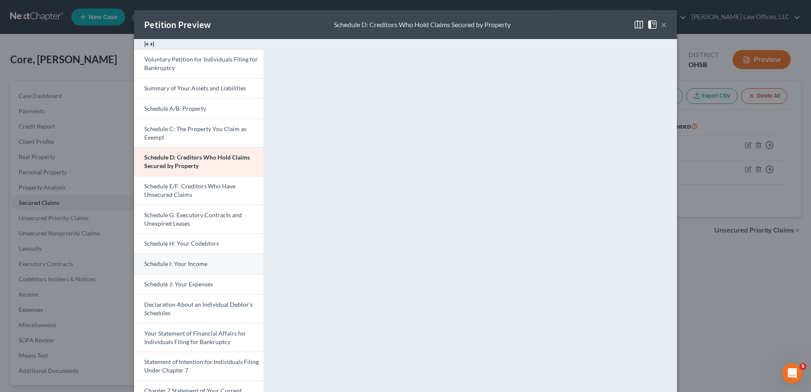
scroll to position [42, 0]
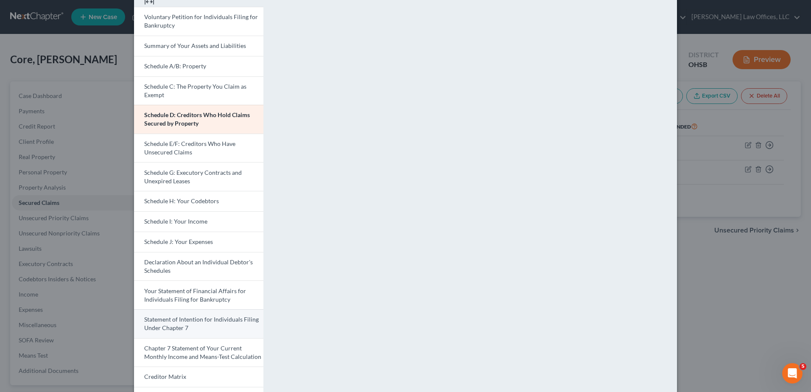
click at [189, 322] on span "Statement of Intention for Individuals Filing Under Chapter 7" at bounding box center [201, 324] width 115 height 16
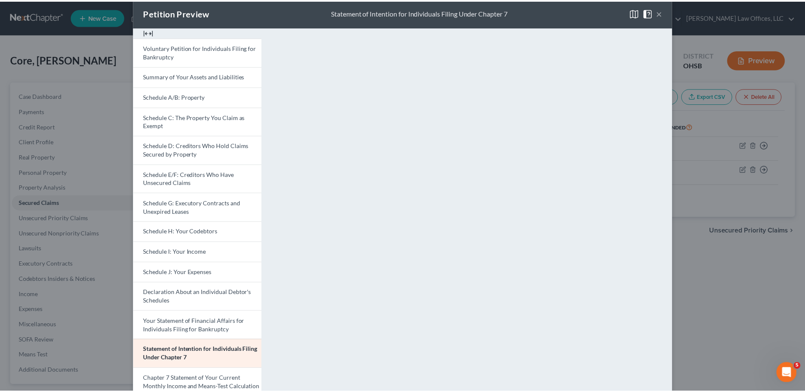
scroll to position [0, 0]
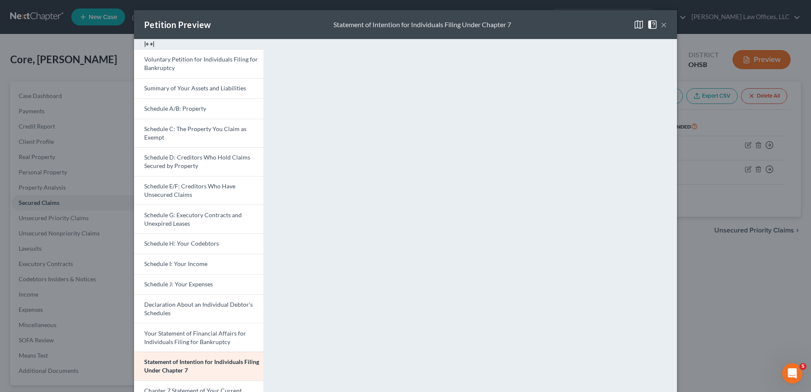
drag, startPoint x: 662, startPoint y: 23, endPoint x: 637, endPoint y: 51, distance: 37.3
click at [662, 23] on button "×" at bounding box center [664, 25] width 6 height 10
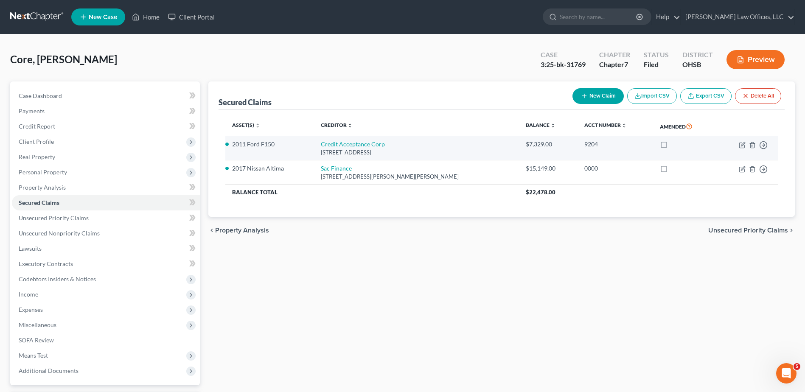
drag, startPoint x: 409, startPoint y: 154, endPoint x: 326, endPoint y: 147, distance: 83.8
click at [326, 147] on td "Credit Acceptance Corp [STREET_ADDRESS]" at bounding box center [416, 148] width 205 height 24
copy td "Credit Acceptance Corp [STREET_ADDRESS]"
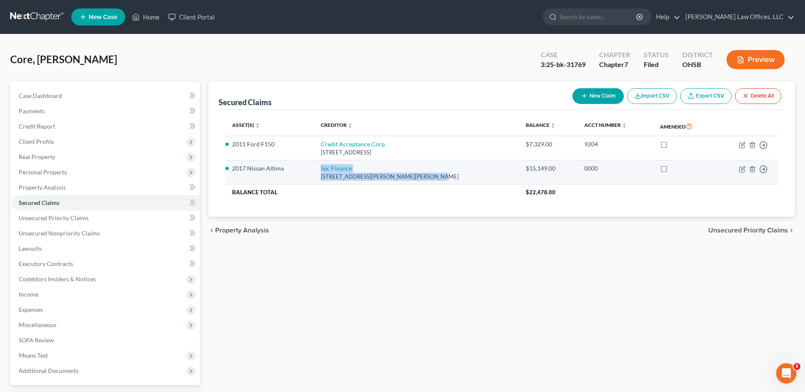
drag, startPoint x: 427, startPoint y: 177, endPoint x: 322, endPoint y: 168, distance: 105.5
click at [322, 168] on td "Sac Finance [STREET_ADDRESS][PERSON_NAME][PERSON_NAME]" at bounding box center [416, 172] width 205 height 24
drag, startPoint x: 328, startPoint y: 173, endPoint x: 334, endPoint y: 177, distance: 7.4
copy td "Sac Finance [STREET_ADDRESS][PERSON_NAME][PERSON_NAME]"
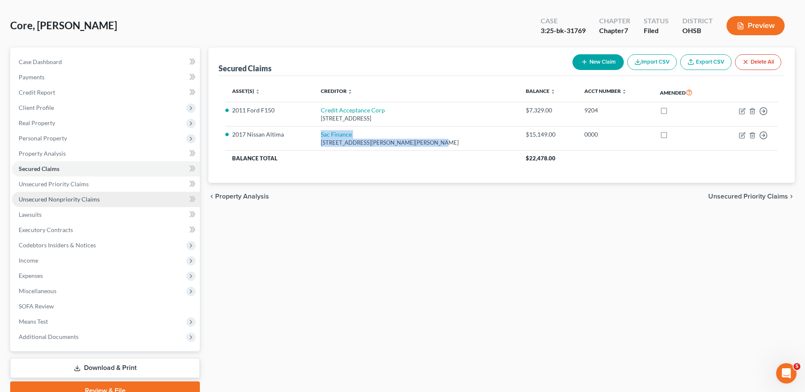
scroll to position [74, 0]
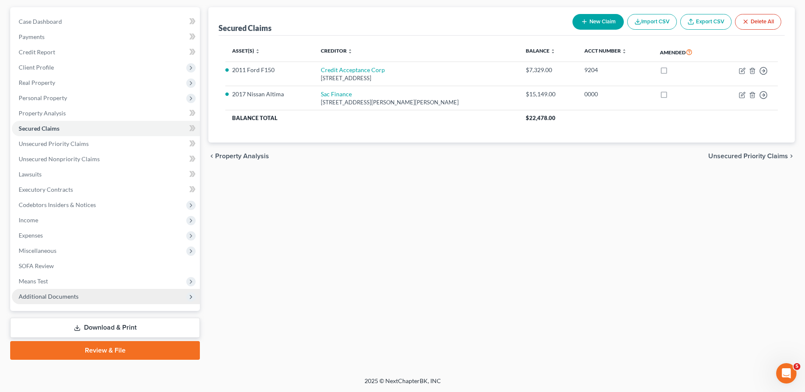
click at [50, 294] on span "Additional Documents" at bounding box center [49, 296] width 60 height 7
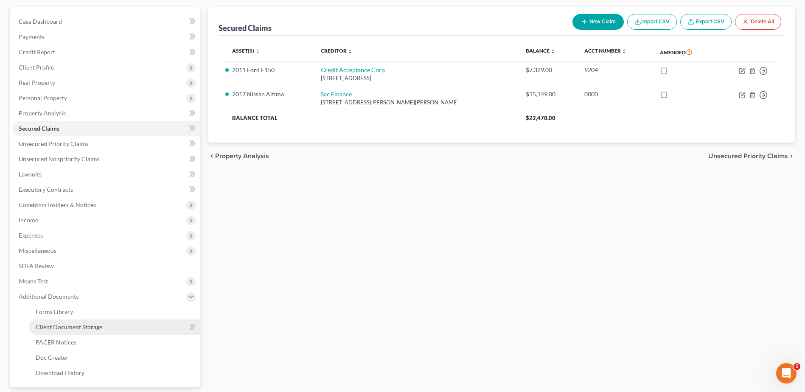
click at [61, 323] on span "Client Document Storage" at bounding box center [69, 326] width 67 height 7
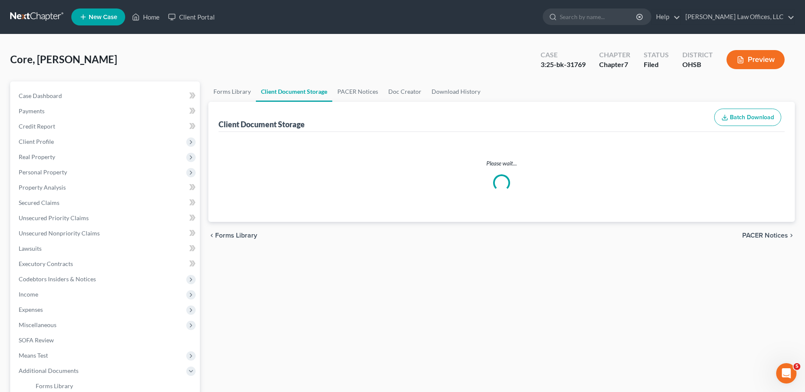
select select "52"
select select "37"
select select "7"
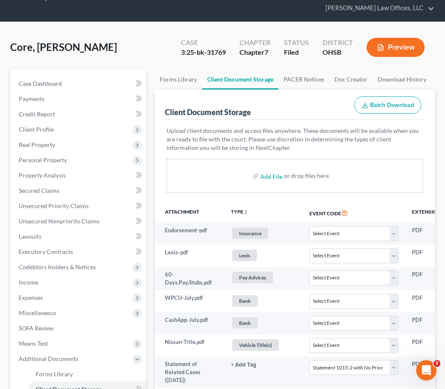
select select "52"
select select "37"
select select "7"
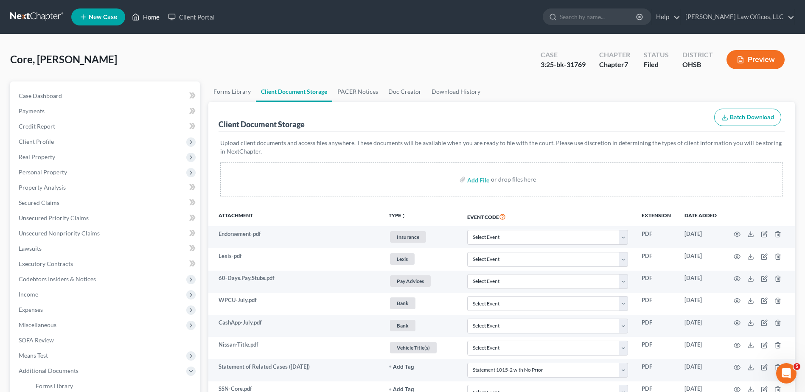
drag, startPoint x: 153, startPoint y: 16, endPoint x: 395, endPoint y: 13, distance: 242.2
click at [153, 16] on link "Home" at bounding box center [146, 16] width 36 height 15
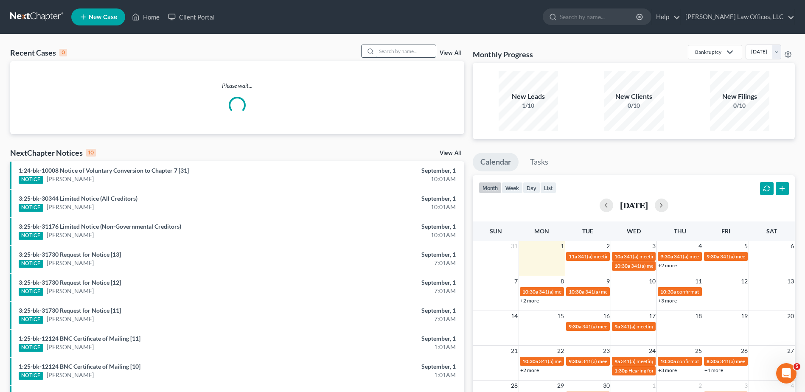
click at [397, 50] on input "search" at bounding box center [405, 51] width 59 height 12
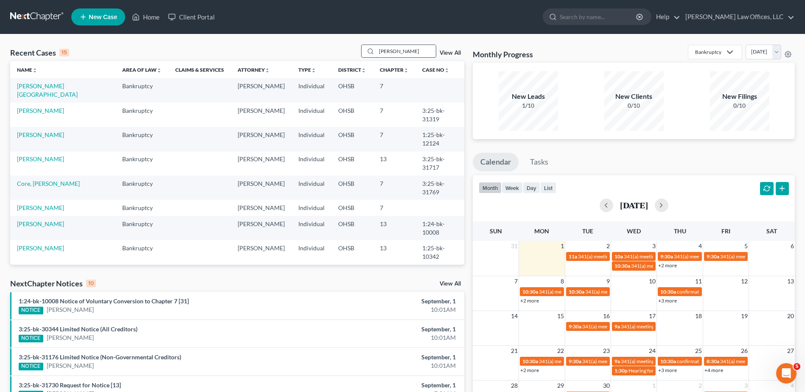
type input "[PERSON_NAME]"
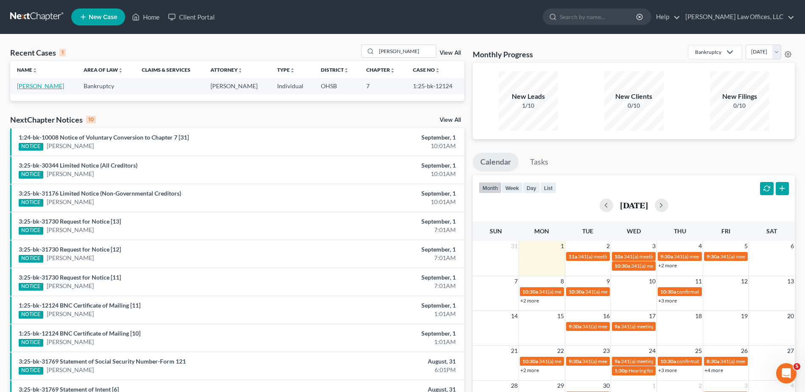
click at [41, 86] on link "[PERSON_NAME]" at bounding box center [40, 85] width 47 height 7
select select "4"
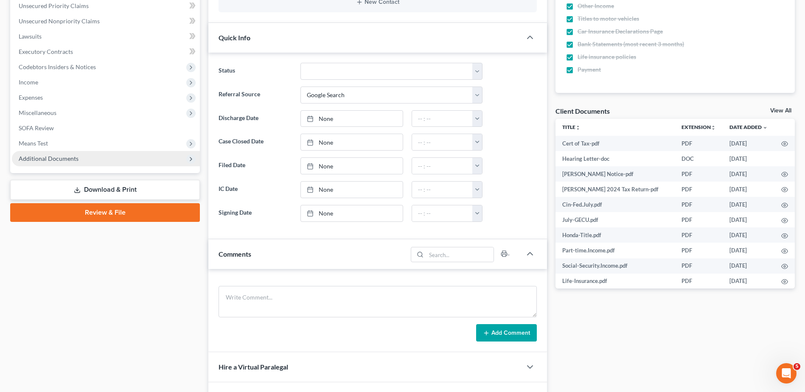
scroll to position [297, 0]
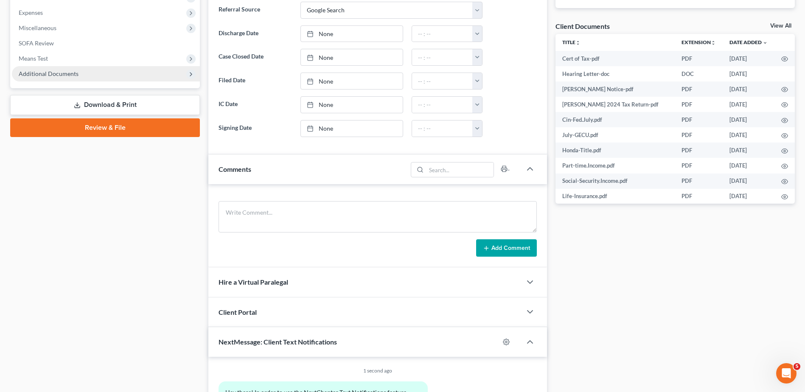
click at [51, 73] on span "Additional Documents" at bounding box center [49, 73] width 60 height 7
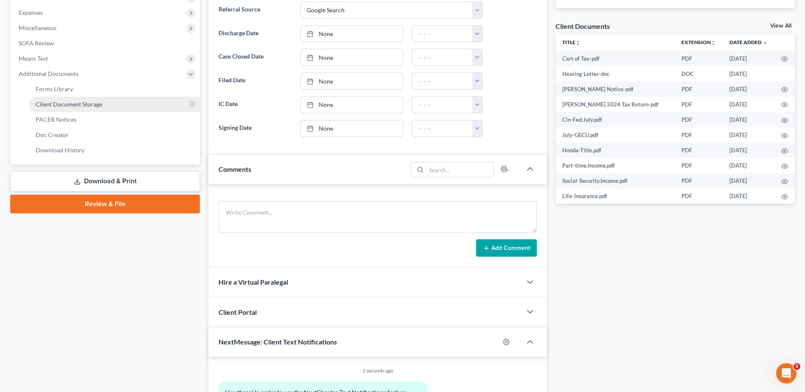
click at [61, 103] on span "Client Document Storage" at bounding box center [69, 104] width 67 height 7
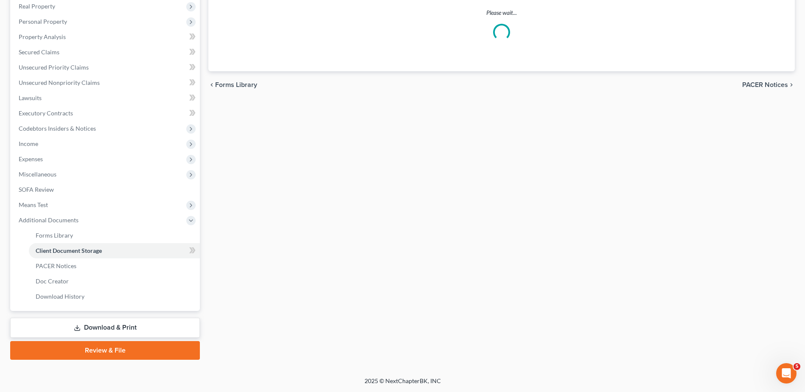
scroll to position [119, 0]
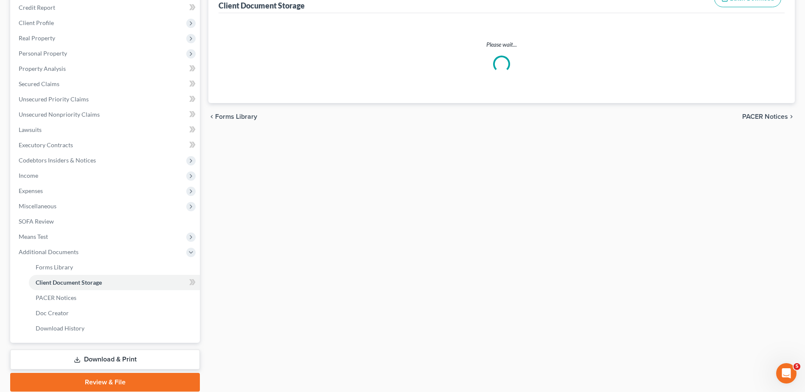
select select "52"
select select "7"
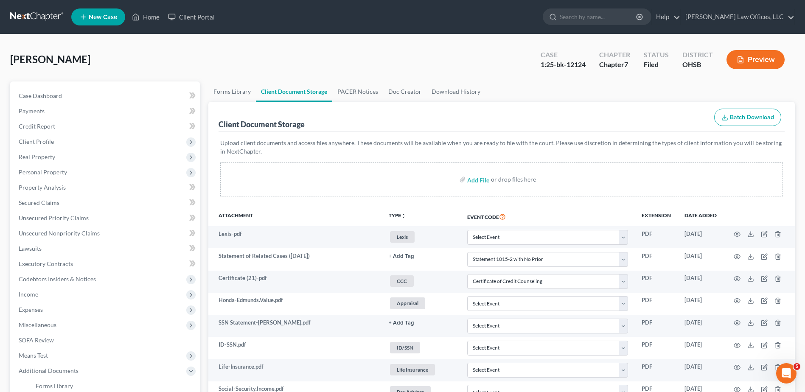
scroll to position [255, 0]
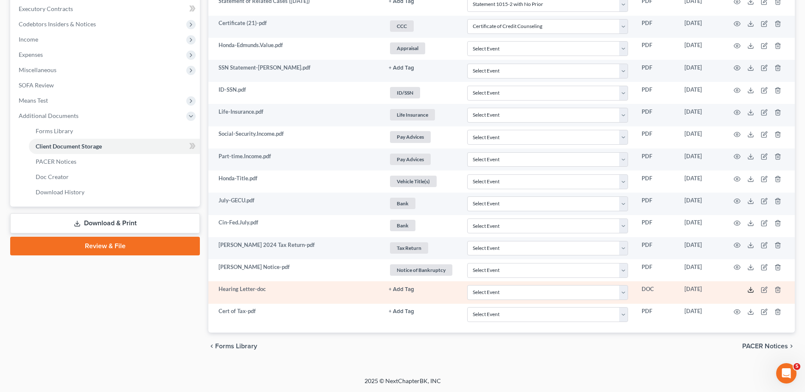
click at [750, 289] on line at bounding box center [750, 288] width 0 height 3
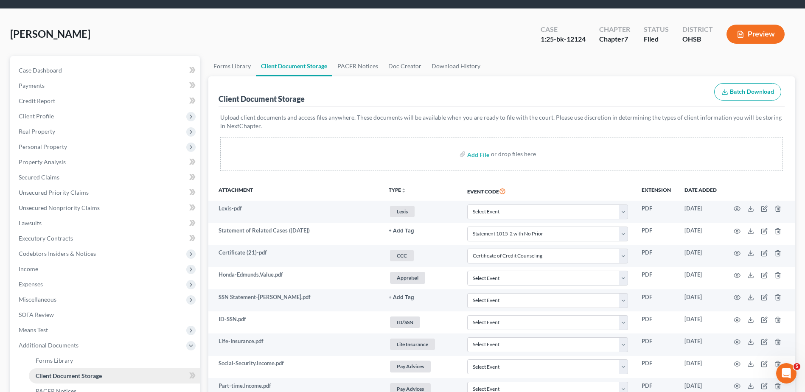
scroll to position [0, 0]
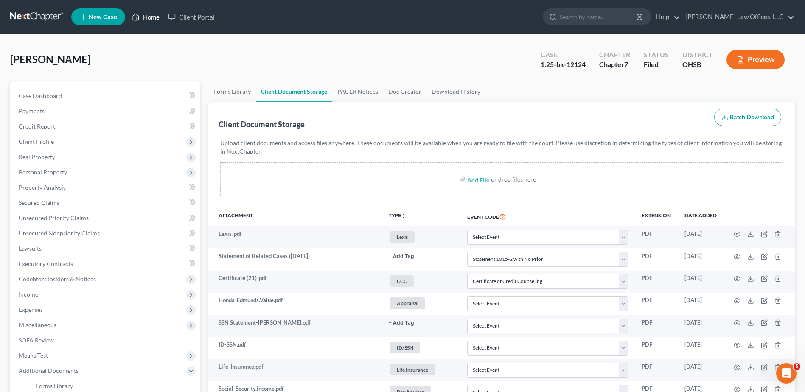
drag, startPoint x: 153, startPoint y: 20, endPoint x: 341, endPoint y: 59, distance: 192.2
click at [153, 20] on link "Home" at bounding box center [146, 16] width 36 height 15
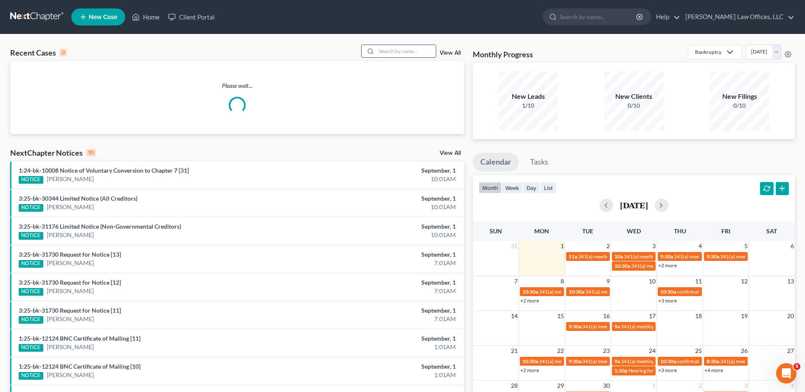
click at [415, 51] on input "search" at bounding box center [405, 51] width 59 height 12
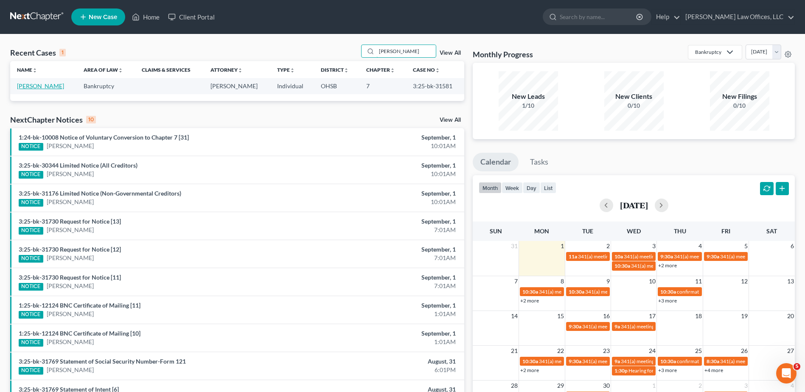
type input "[PERSON_NAME]"
click at [35, 87] on link "[PERSON_NAME]" at bounding box center [40, 85] width 47 height 7
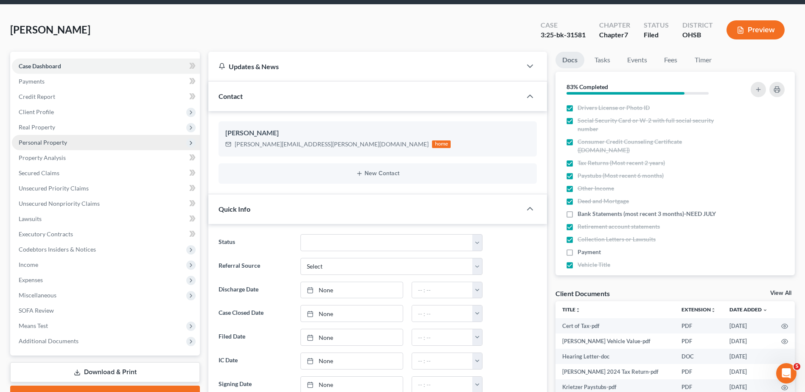
scroll to position [42, 0]
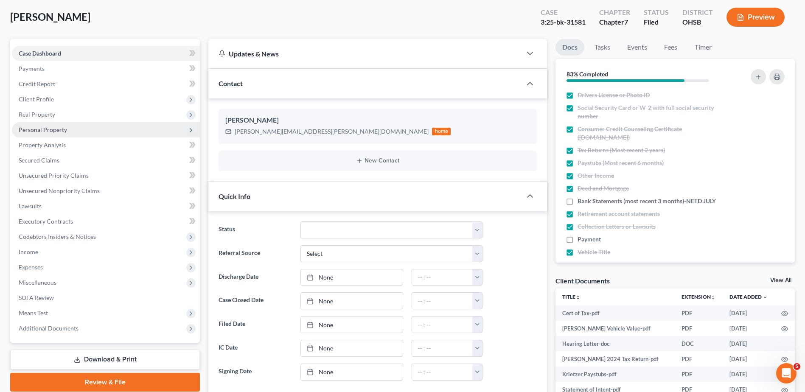
click at [59, 130] on span "Personal Property" at bounding box center [43, 129] width 48 height 7
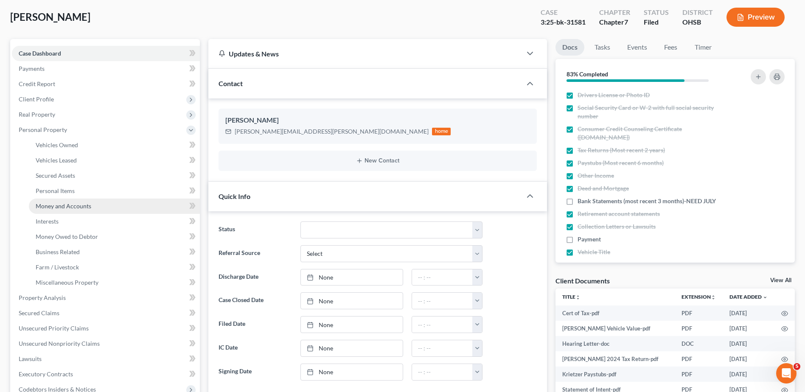
click at [73, 212] on link "Money and Accounts" at bounding box center [114, 206] width 171 height 15
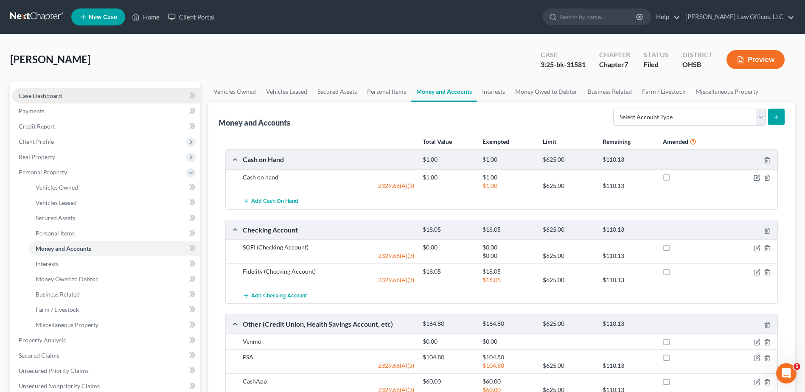
click at [67, 98] on link "Case Dashboard" at bounding box center [106, 95] width 188 height 15
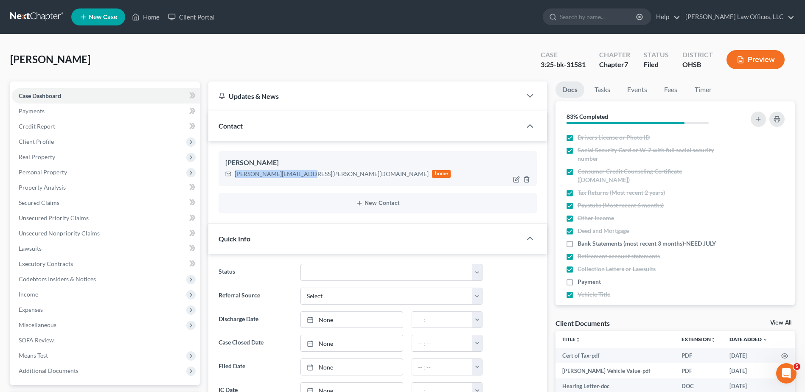
drag, startPoint x: 299, startPoint y: 176, endPoint x: 235, endPoint y: 176, distance: 63.6
click at [235, 176] on div "[PERSON_NAME][EMAIL_ADDRESS][PERSON_NAME][DOMAIN_NAME]" at bounding box center [332, 174] width 194 height 8
copy div "[PERSON_NAME][EMAIL_ADDRESS][PERSON_NAME][DOMAIN_NAME]"
click at [148, 18] on link "Home" at bounding box center [146, 16] width 36 height 15
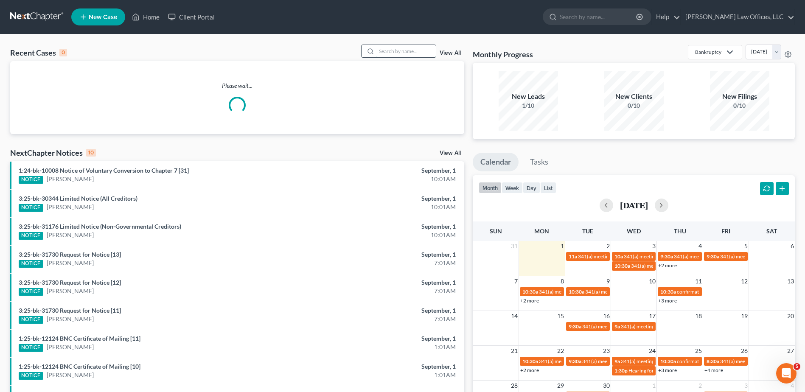
click at [409, 52] on input "search" at bounding box center [405, 51] width 59 height 12
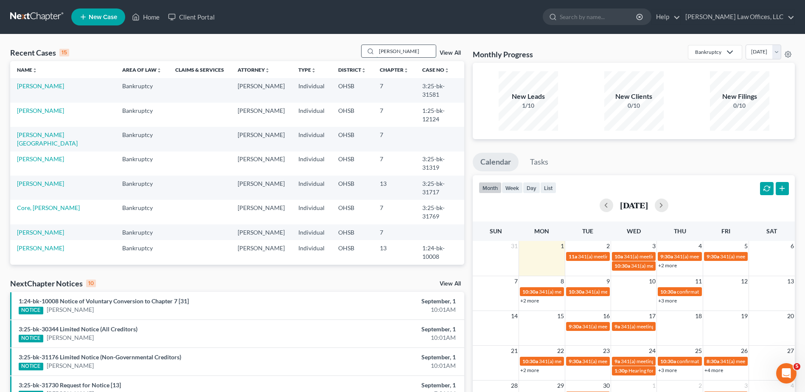
type input "[PERSON_NAME]"
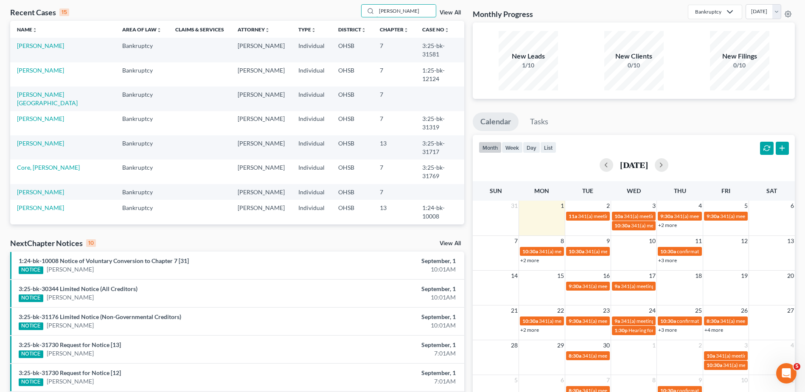
scroll to position [42, 0]
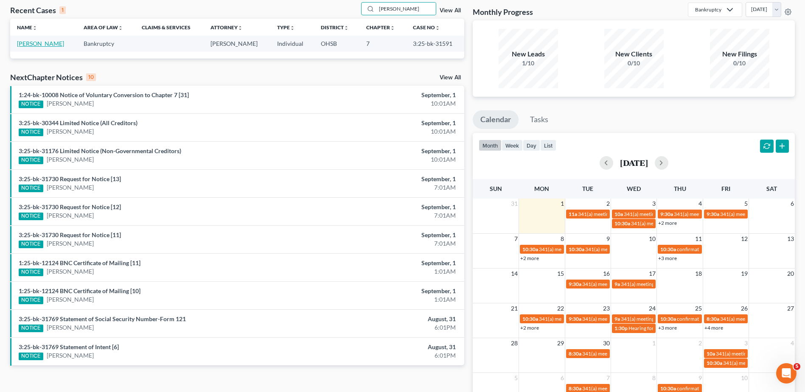
click at [37, 44] on link "[PERSON_NAME]" at bounding box center [40, 43] width 47 height 7
select select "4"
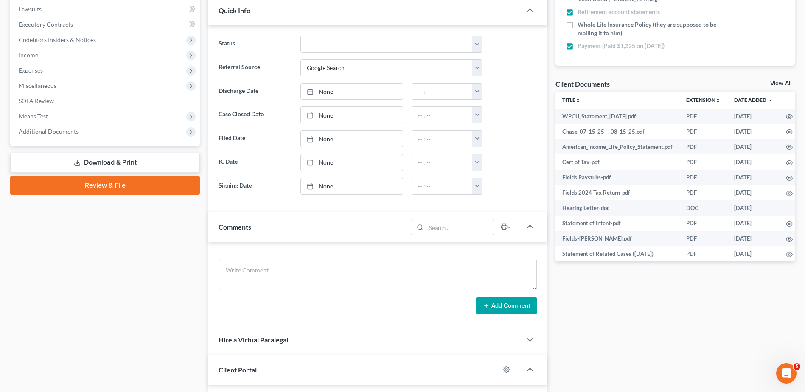
scroll to position [254, 0]
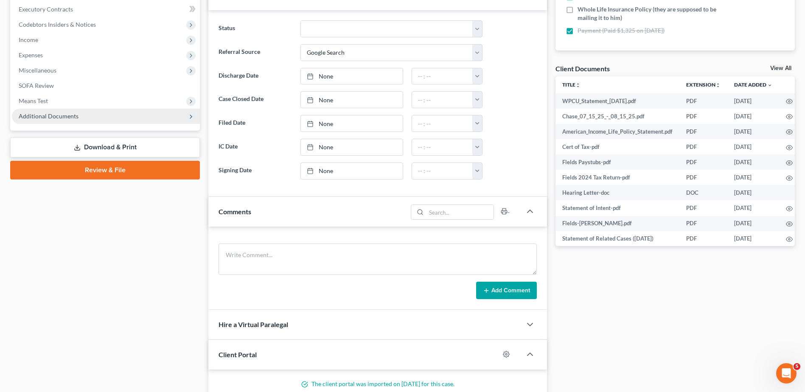
click at [53, 117] on span "Additional Documents" at bounding box center [49, 115] width 60 height 7
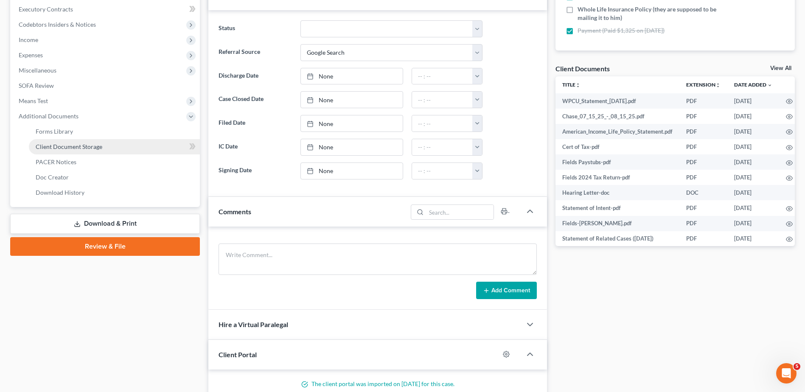
click at [67, 148] on span "Client Document Storage" at bounding box center [69, 146] width 67 height 7
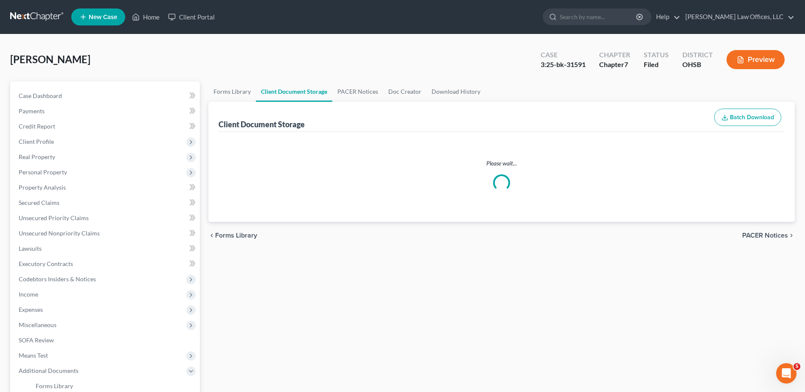
select select "7"
select select "52"
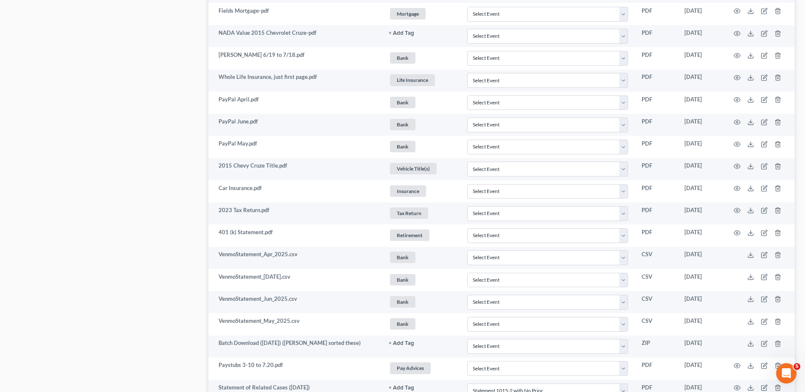
scroll to position [964, 0]
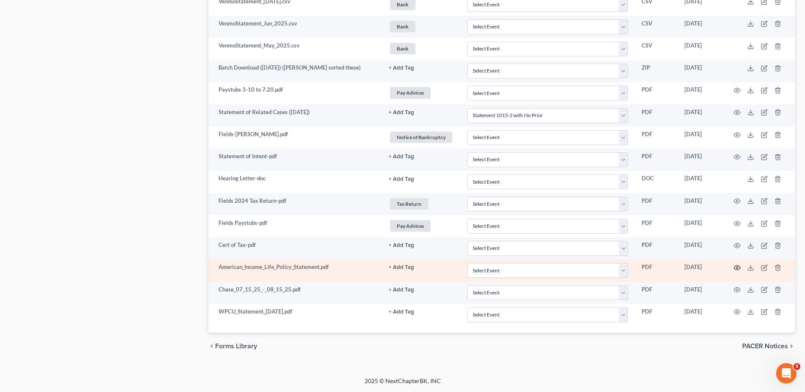
click at [735, 266] on icon "button" at bounding box center [736, 267] width 7 height 7
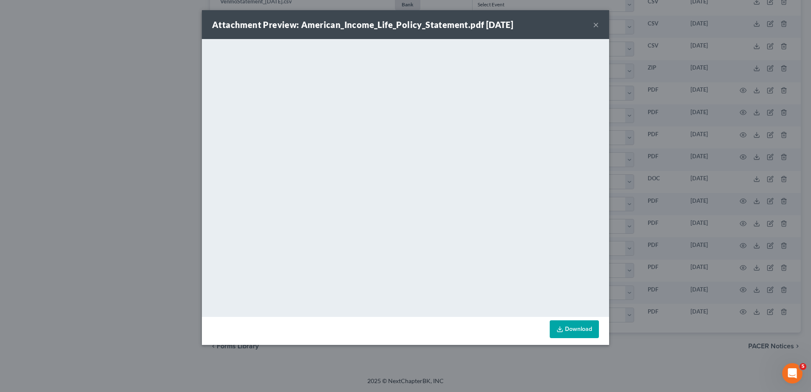
drag, startPoint x: 596, startPoint y: 27, endPoint x: 441, endPoint y: 39, distance: 155.3
click at [596, 27] on button "×" at bounding box center [596, 25] width 6 height 10
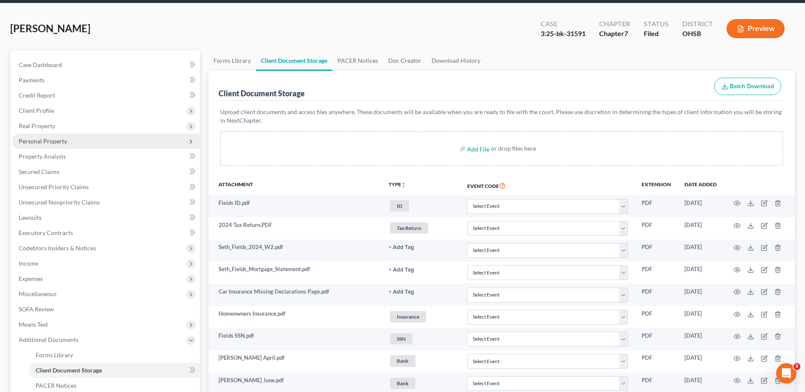
scroll to position [31, 0]
click at [69, 143] on span "Personal Property" at bounding box center [106, 141] width 188 height 15
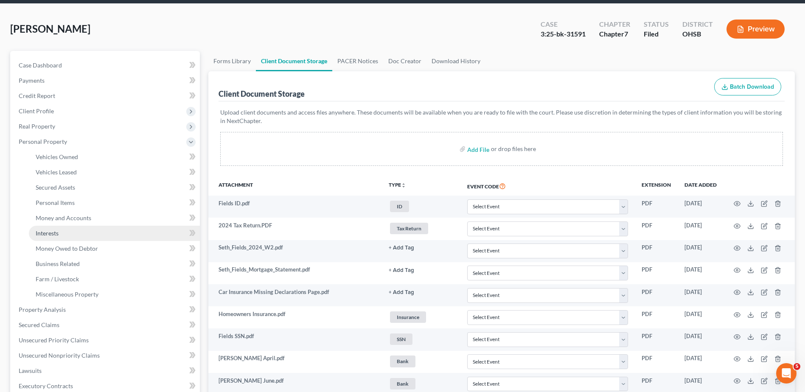
click at [62, 232] on link "Interests" at bounding box center [114, 233] width 171 height 15
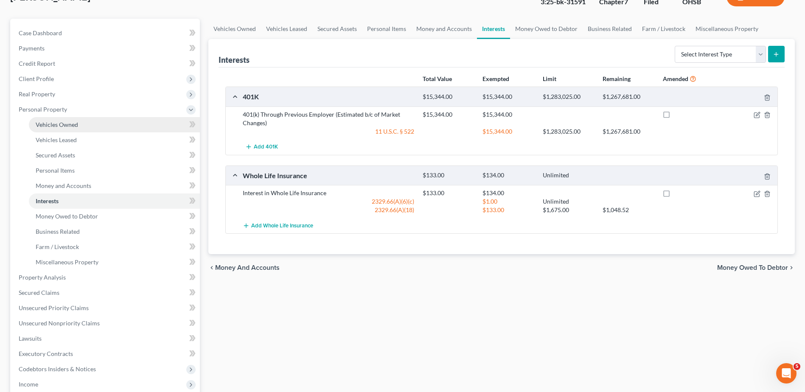
scroll to position [227, 0]
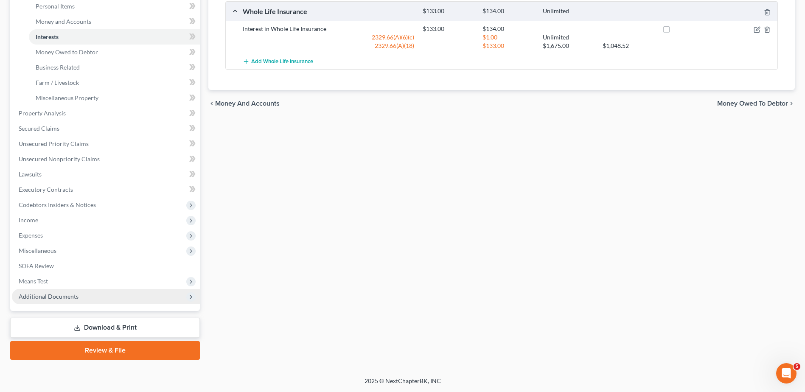
click at [66, 295] on span "Additional Documents" at bounding box center [49, 296] width 60 height 7
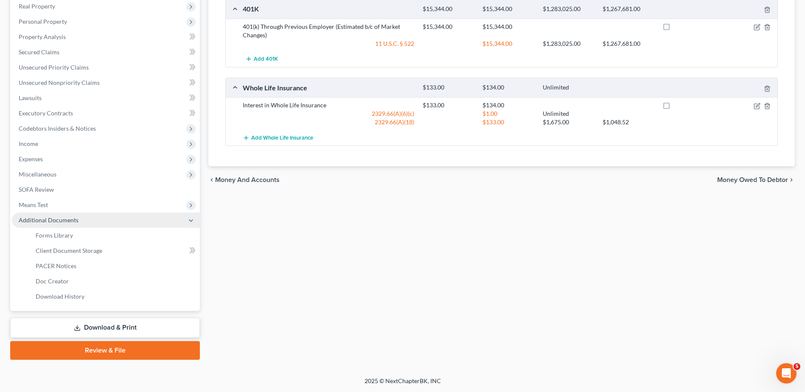
scroll to position [151, 0]
drag, startPoint x: 66, startPoint y: 295, endPoint x: 241, endPoint y: 265, distance: 177.3
click at [302, 258] on div "Vehicles Owned Vehicles Leased Secured Assets Personal Items Money and Accounts…" at bounding box center [501, 145] width 595 height 429
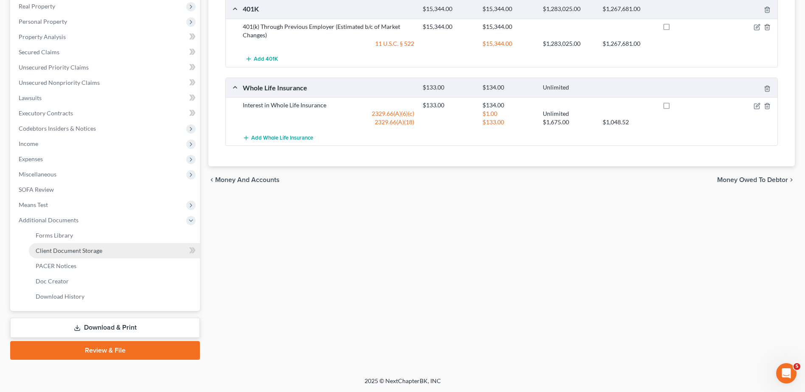
click at [90, 251] on span "Client Document Storage" at bounding box center [69, 250] width 67 height 7
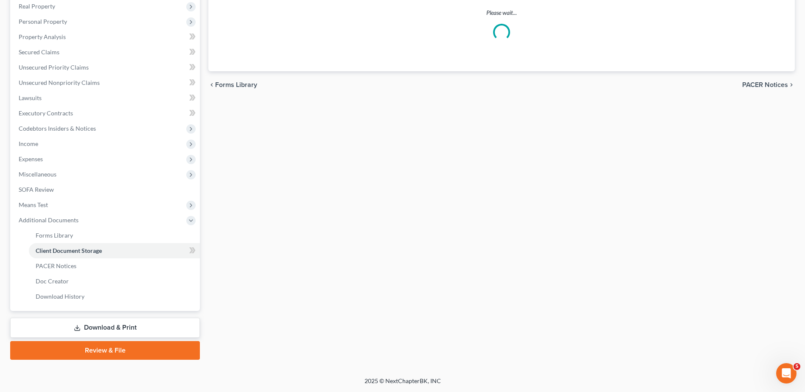
scroll to position [107, 0]
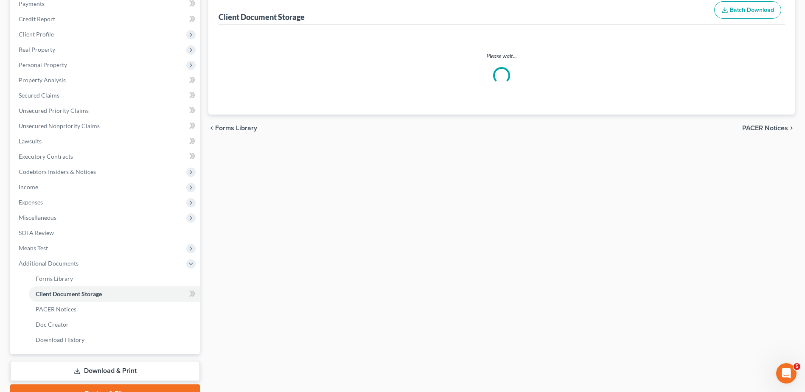
select select "7"
select select "52"
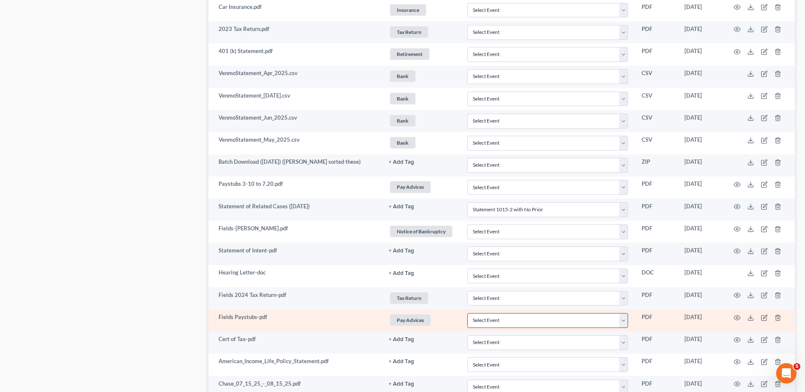
scroll to position [964, 0]
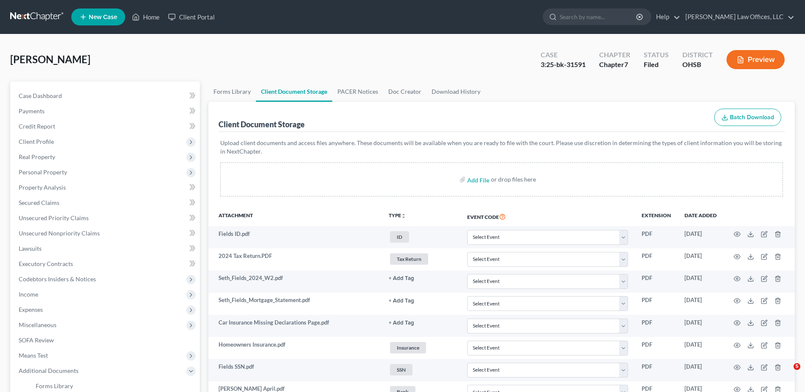
select select "7"
select select "52"
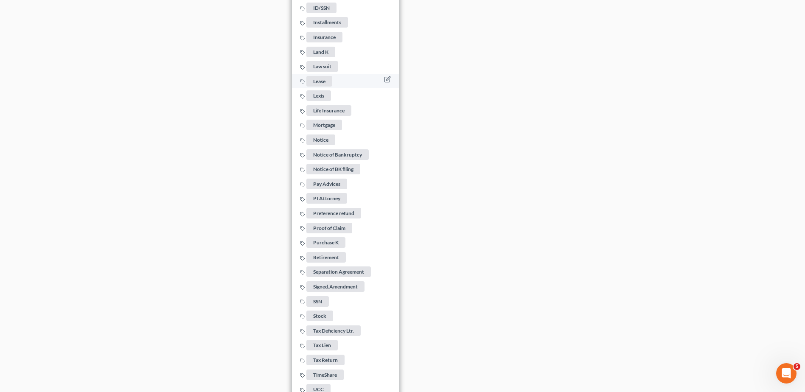
scroll to position [1532, 0]
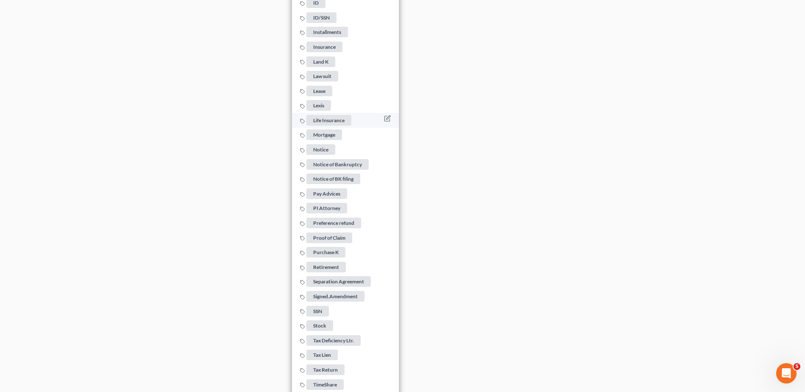
click at [328, 115] on span "Life Insurance" at bounding box center [328, 120] width 45 height 11
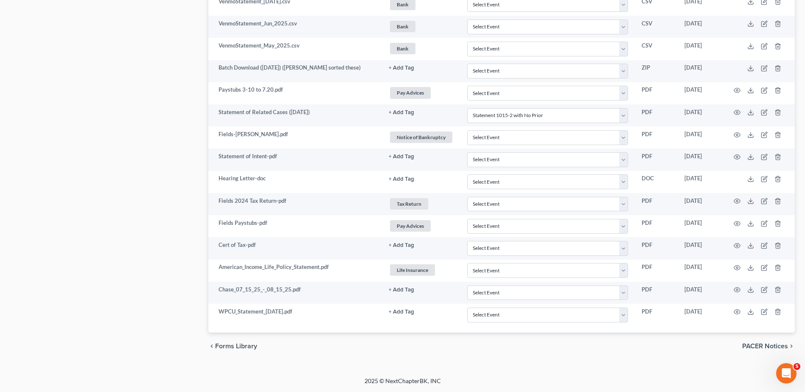
scroll to position [964, 0]
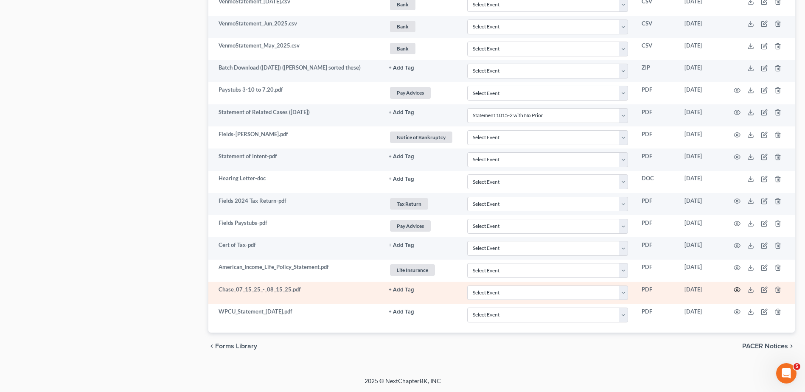
click at [738, 288] on icon "button" at bounding box center [736, 289] width 7 height 7
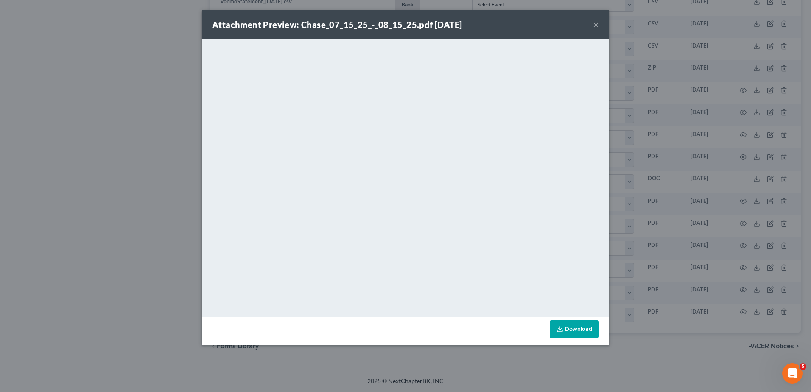
click at [596, 24] on button "×" at bounding box center [596, 25] width 6 height 10
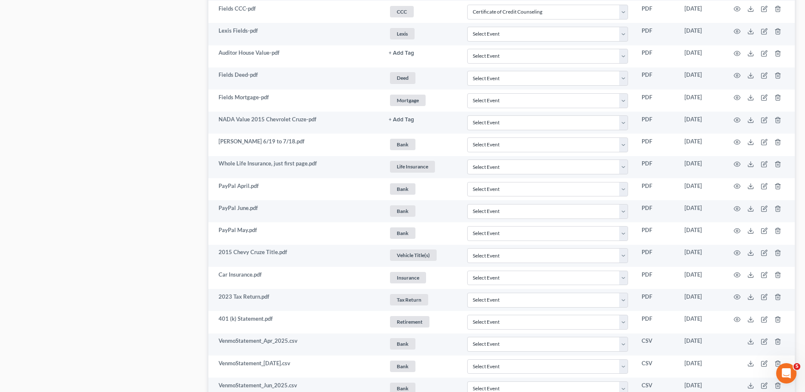
scroll to position [582, 0]
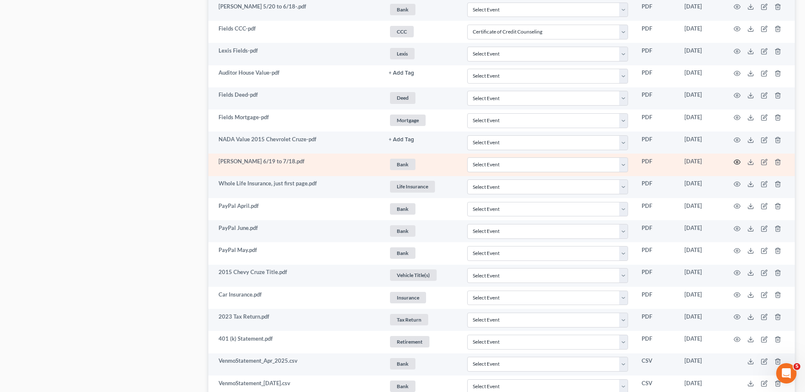
click at [736, 161] on icon "button" at bounding box center [736, 162] width 7 height 7
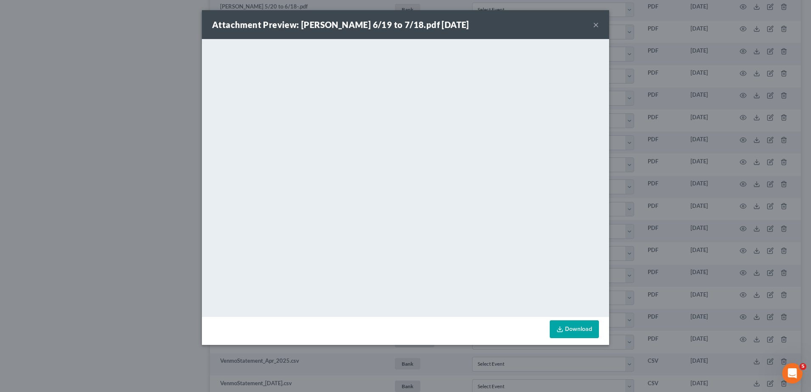
click at [595, 23] on button "×" at bounding box center [596, 25] width 6 height 10
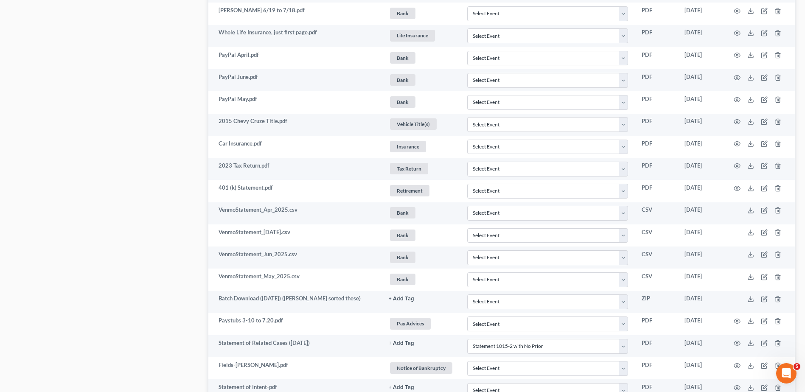
scroll to position [964, 0]
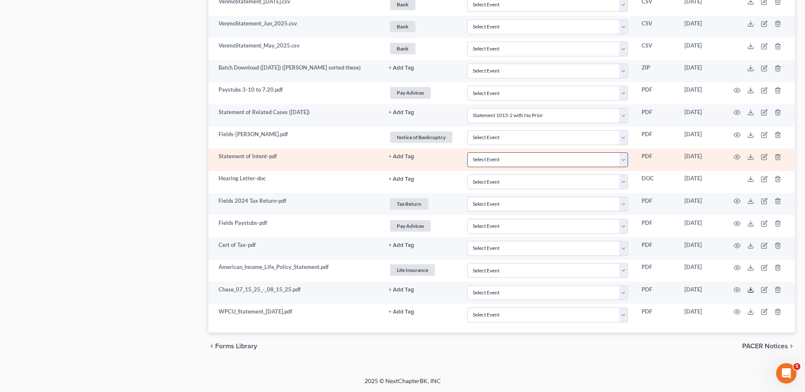
drag, startPoint x: 751, startPoint y: 289, endPoint x: 548, endPoint y: 153, distance: 244.1
click at [751, 289] on icon at bounding box center [750, 289] width 7 height 7
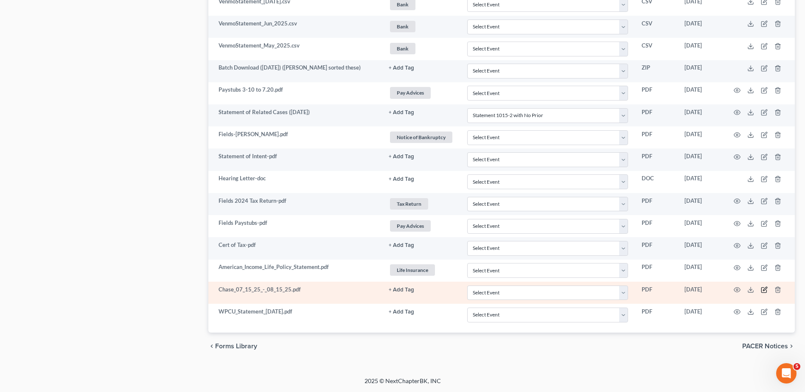
click at [764, 290] on icon "button" at bounding box center [765, 289] width 4 height 4
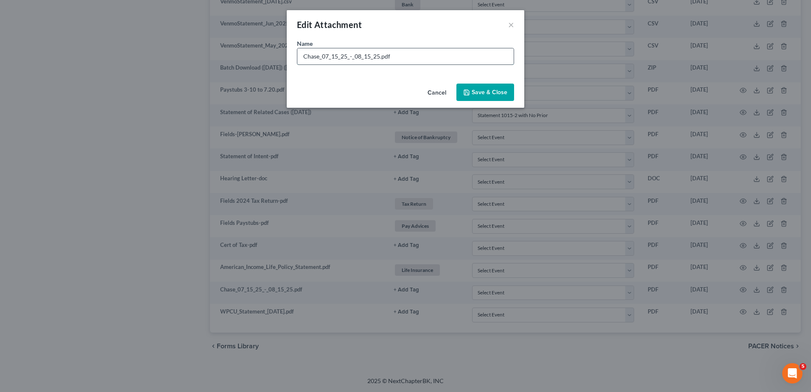
click at [380, 56] on input "Chase_07_15_25_-_08_15_25.pdf" at bounding box center [405, 56] width 216 height 16
type input "Chase_07_15_25_-_08_15_25 TRANSACTIONS ONLY, DOESN'T WORK.pdf"
click at [478, 89] on span "Save & Close" at bounding box center [490, 92] width 36 height 7
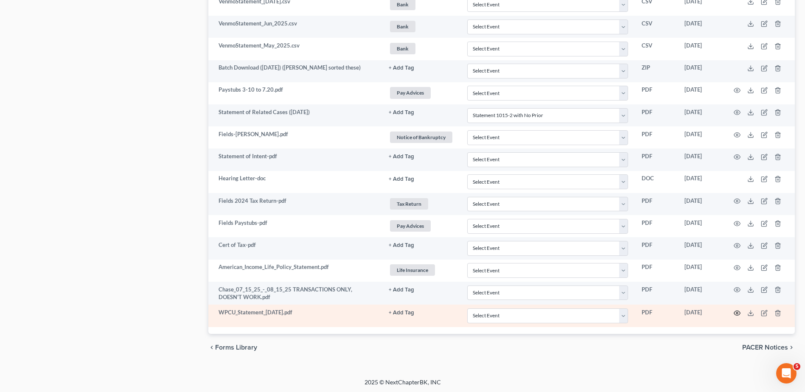
click at [738, 313] on icon "button" at bounding box center [736, 313] width 7 height 7
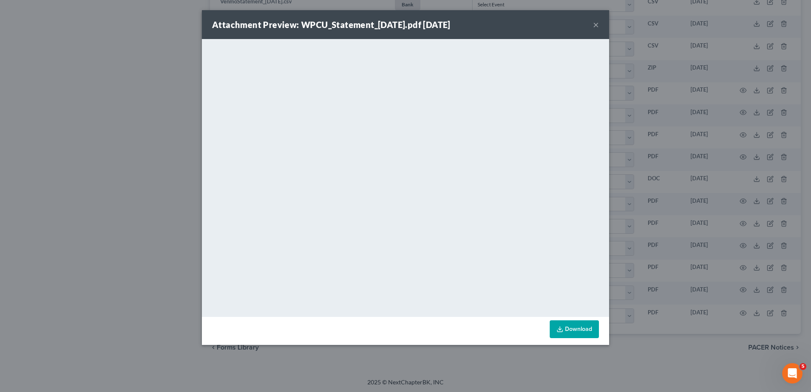
click at [595, 26] on button "×" at bounding box center [596, 25] width 6 height 10
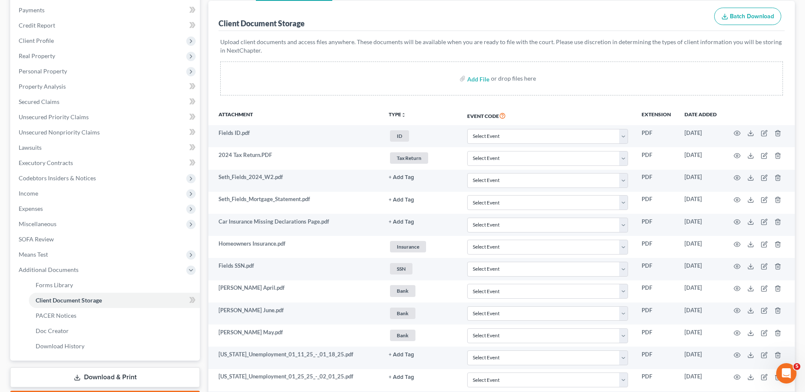
scroll to position [0, 0]
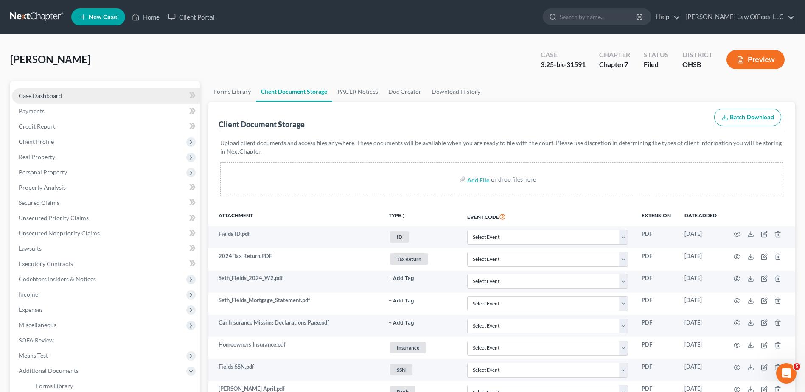
click at [48, 95] on span "Case Dashboard" at bounding box center [40, 95] width 43 height 7
select select "4"
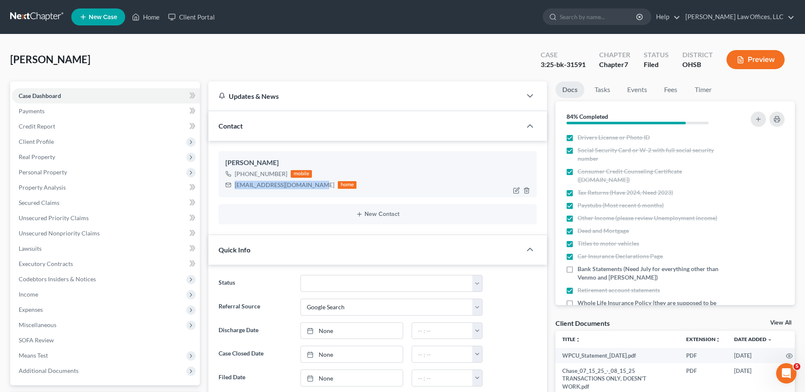
drag, startPoint x: 310, startPoint y: 185, endPoint x: 232, endPoint y: 184, distance: 78.1
click at [232, 184] on div "sfields7770@protonmail.com home" at bounding box center [290, 184] width 131 height 11
copy div "[EMAIL_ADDRESS][DOMAIN_NAME]"
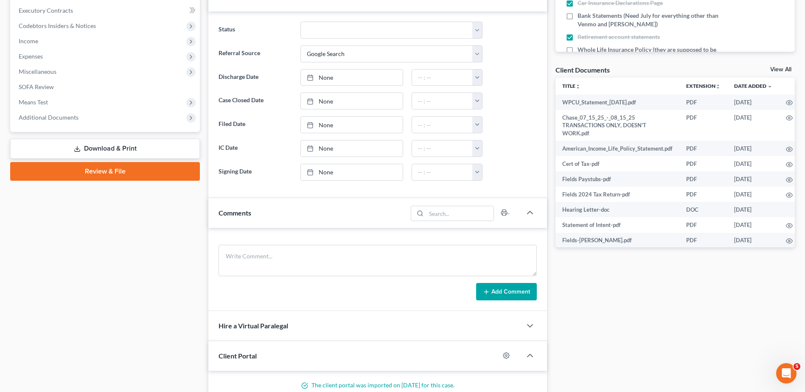
scroll to position [254, 0]
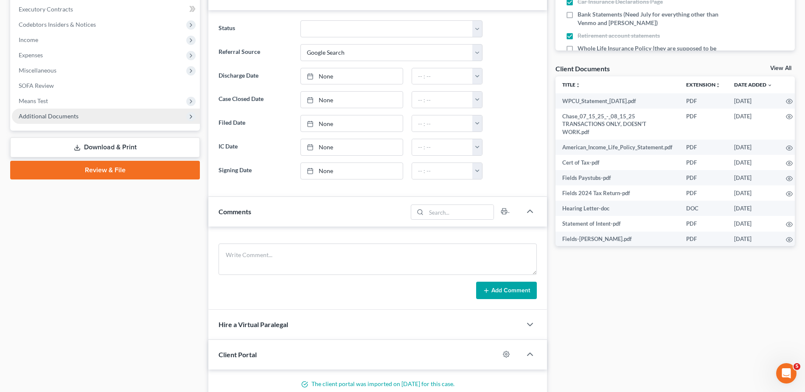
click at [70, 116] on span "Additional Documents" at bounding box center [49, 115] width 60 height 7
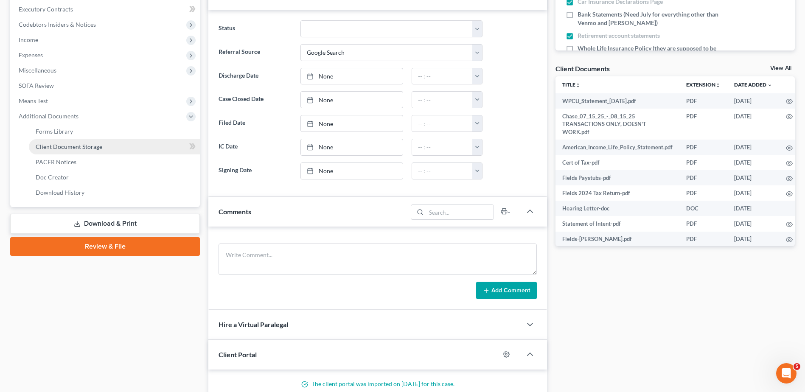
click at [77, 148] on span "Client Document Storage" at bounding box center [69, 146] width 67 height 7
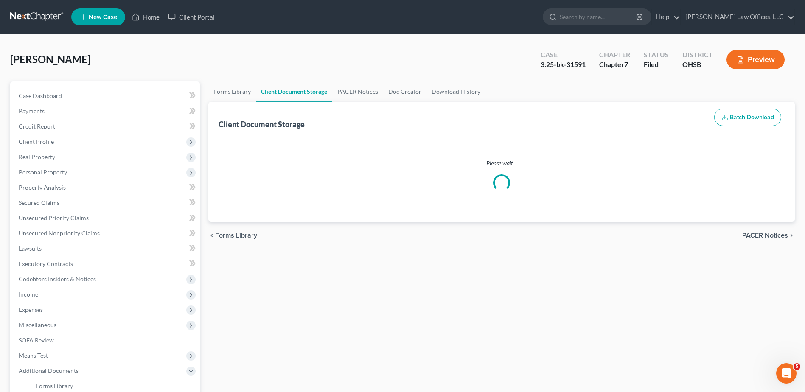
select select "7"
select select "52"
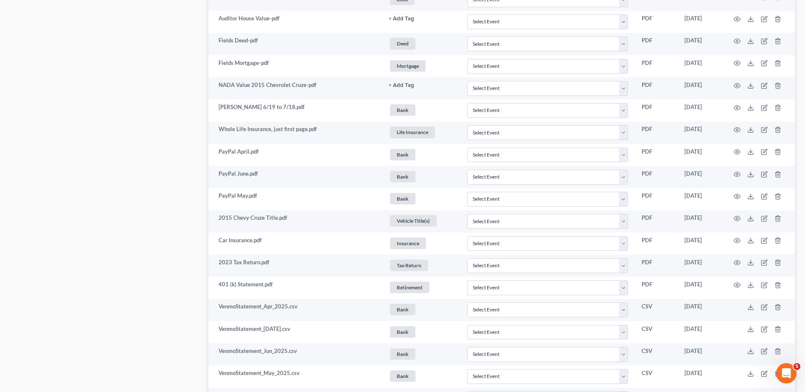
scroll to position [965, 0]
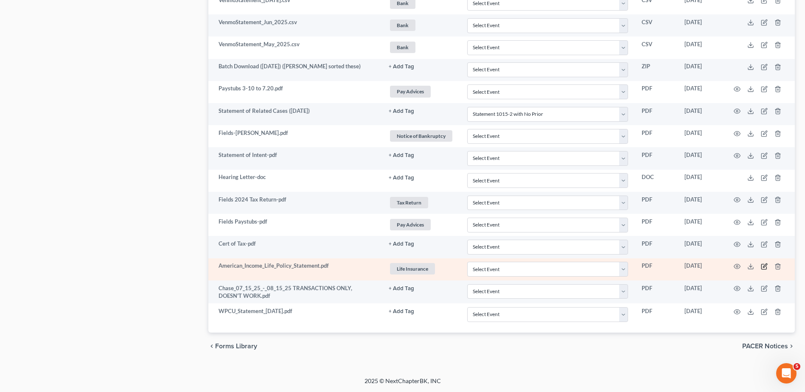
click at [763, 265] on icon "button" at bounding box center [764, 266] width 7 height 7
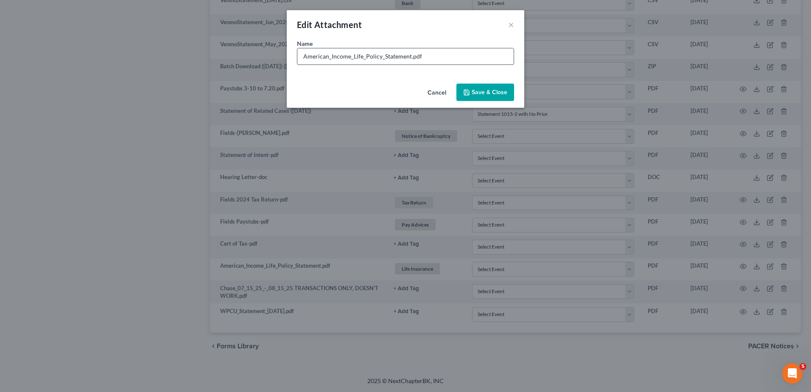
click at [409, 56] on input "American_Income_Life_Policy_Statement.pdf" at bounding box center [405, 56] width 216 height 16
type input "American_Income_Life_Policy_Statement (NEED TO SEND).pdf"
click at [476, 92] on span "Save & Close" at bounding box center [490, 92] width 36 height 7
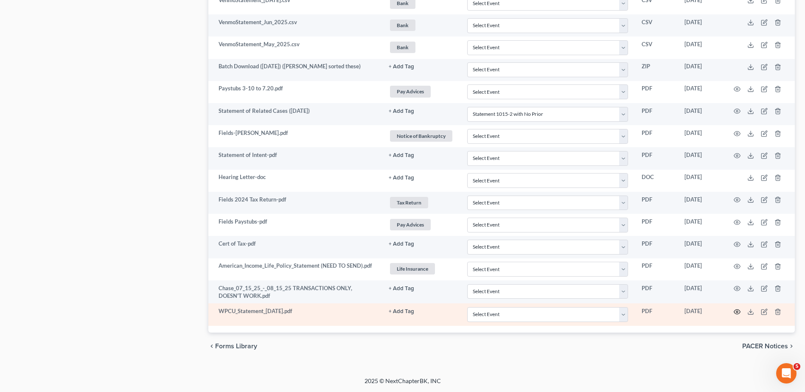
click at [737, 310] on icon "button" at bounding box center [736, 311] width 7 height 7
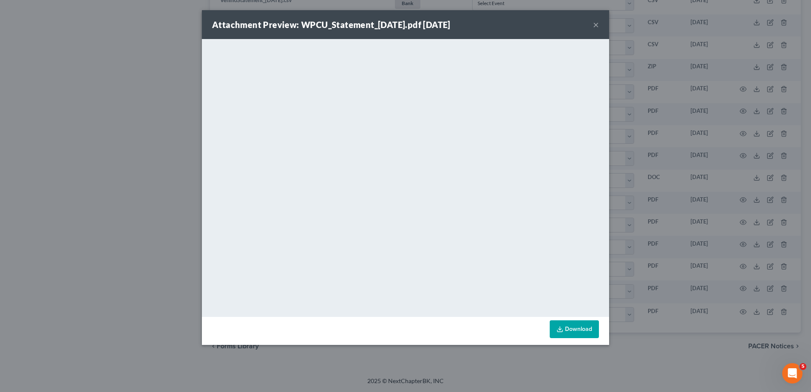
click at [595, 24] on button "×" at bounding box center [596, 25] width 6 height 10
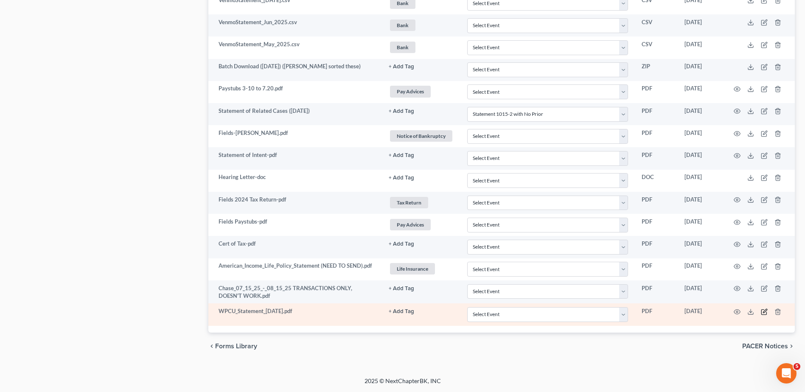
click at [762, 311] on icon "button" at bounding box center [764, 311] width 7 height 7
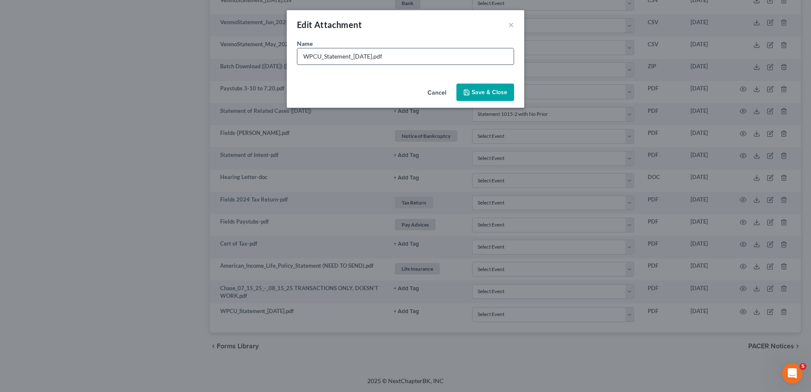
click at [387, 56] on input "WPCU_Statement_[DATE].pdf" at bounding box center [405, 56] width 216 height 16
type input "WPCU_Statement_2025-Aug-31 (NOT STATEMENT).pdf"
click at [481, 95] on span "Save & Close" at bounding box center [490, 92] width 36 height 7
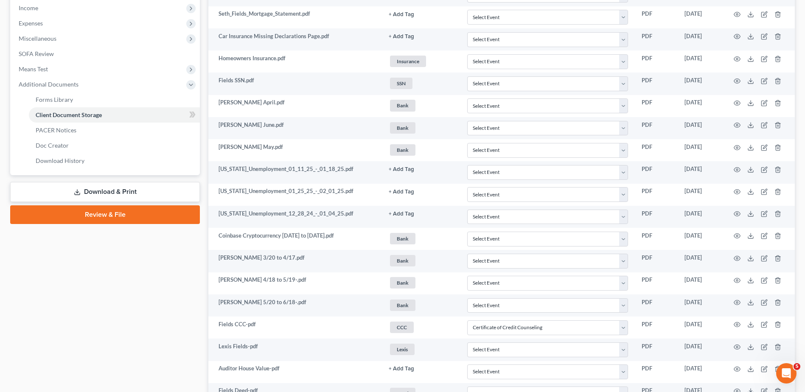
scroll to position [0, 0]
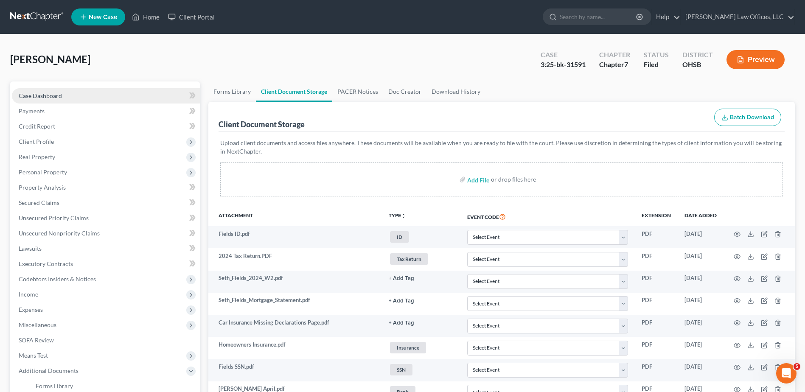
click at [57, 95] on span "Case Dashboard" at bounding box center [40, 95] width 43 height 7
select select "4"
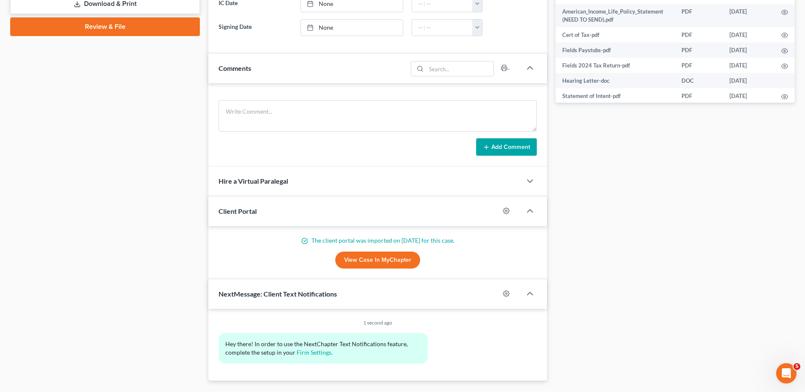
scroll to position [419, 0]
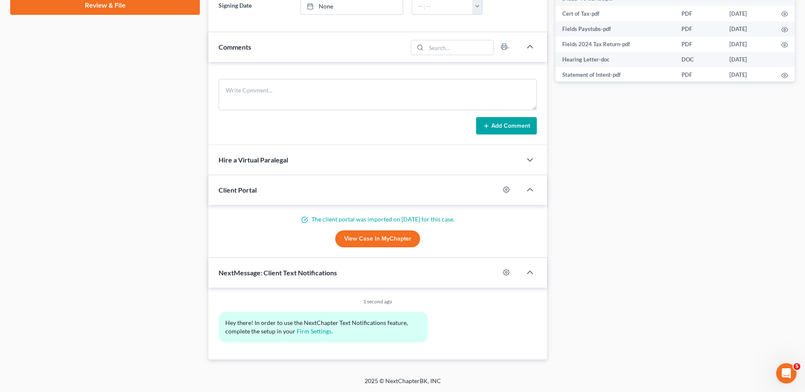
click at [368, 236] on link "View Case in MyChapter" at bounding box center [377, 238] width 85 height 17
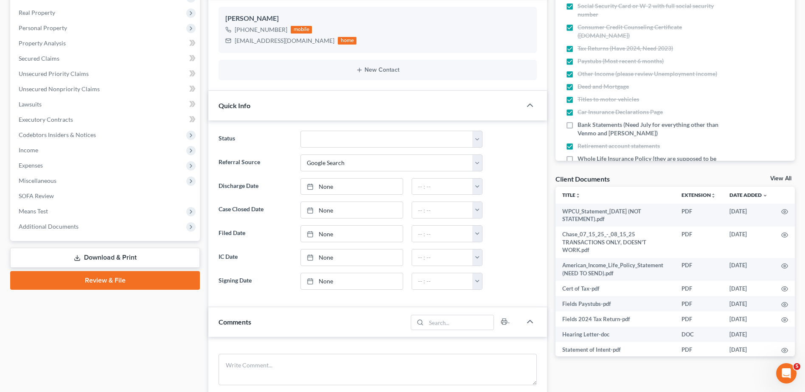
scroll to position [170, 0]
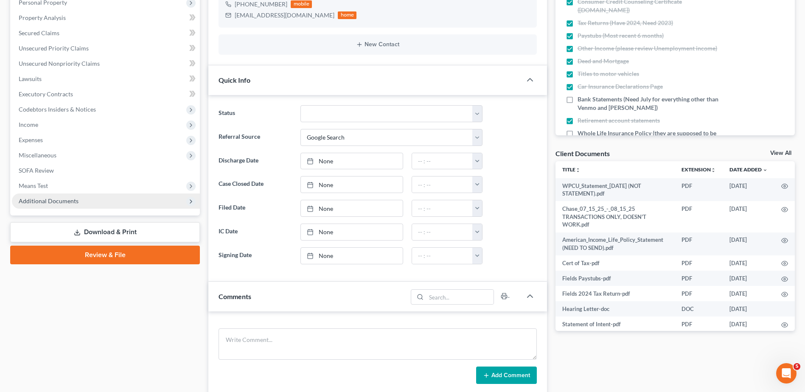
drag, startPoint x: 54, startPoint y: 196, endPoint x: 59, endPoint y: 204, distance: 9.5
click at [54, 195] on span "Additional Documents" at bounding box center [106, 200] width 188 height 15
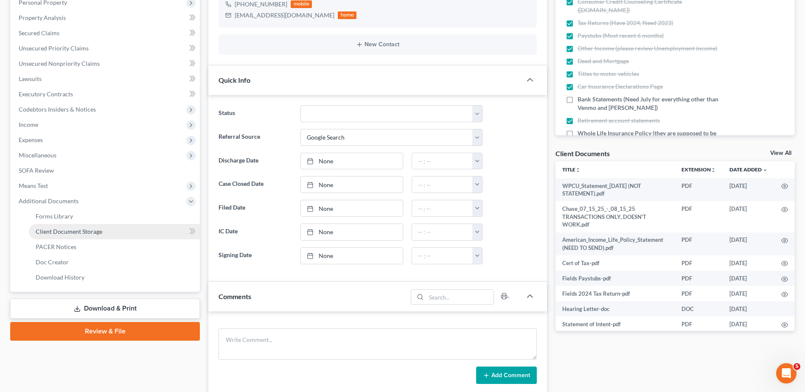
click at [63, 230] on span "Client Document Storage" at bounding box center [69, 231] width 67 height 7
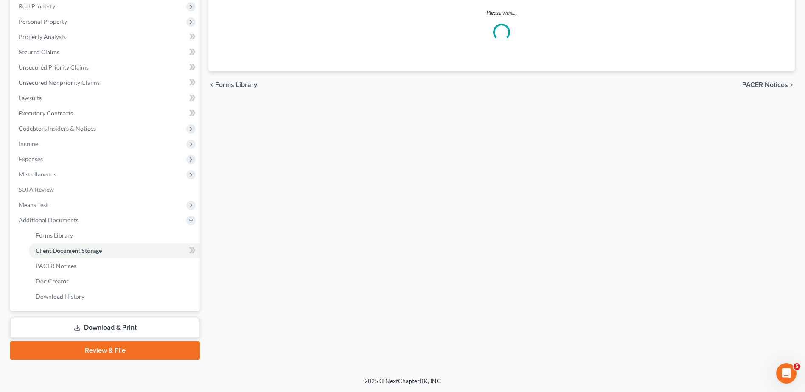
scroll to position [119, 0]
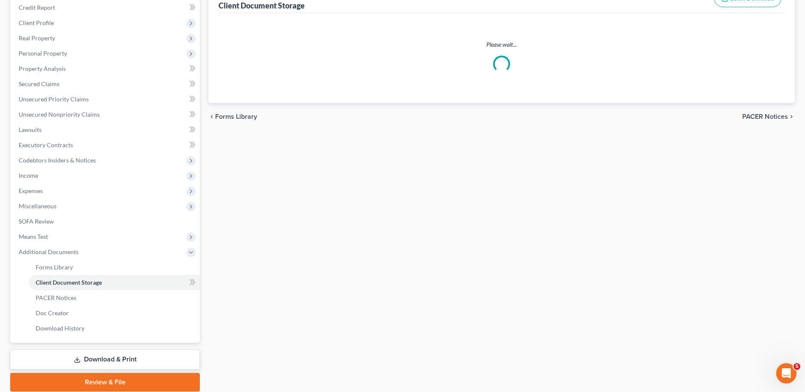
select select "7"
select select "52"
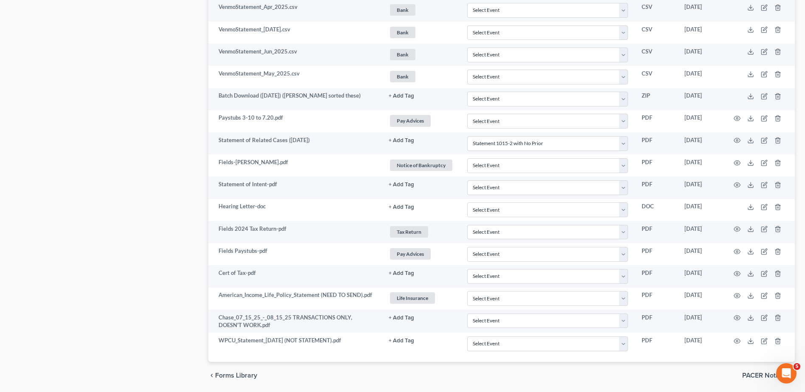
scroll to position [965, 0]
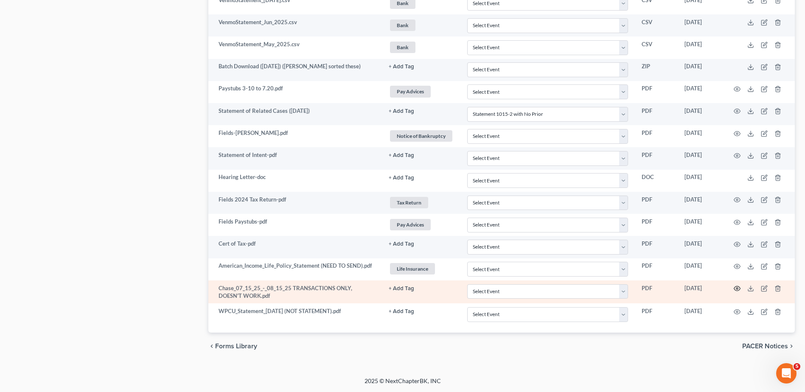
click at [737, 288] on icon "button" at bounding box center [736, 288] width 7 height 7
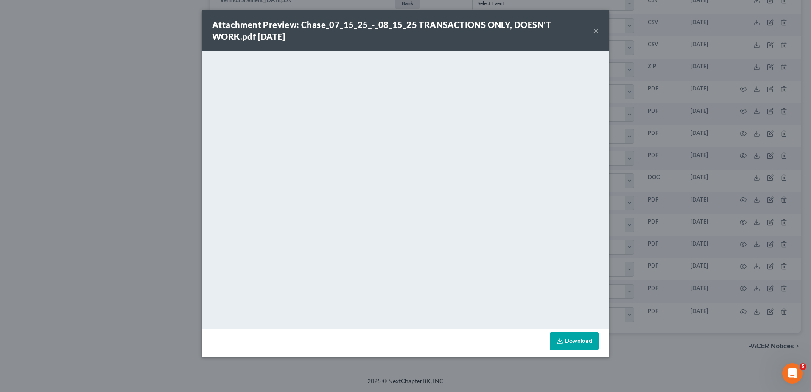
click at [594, 29] on button "×" at bounding box center [596, 30] width 6 height 10
